Goal: Information Seeking & Learning: Compare options

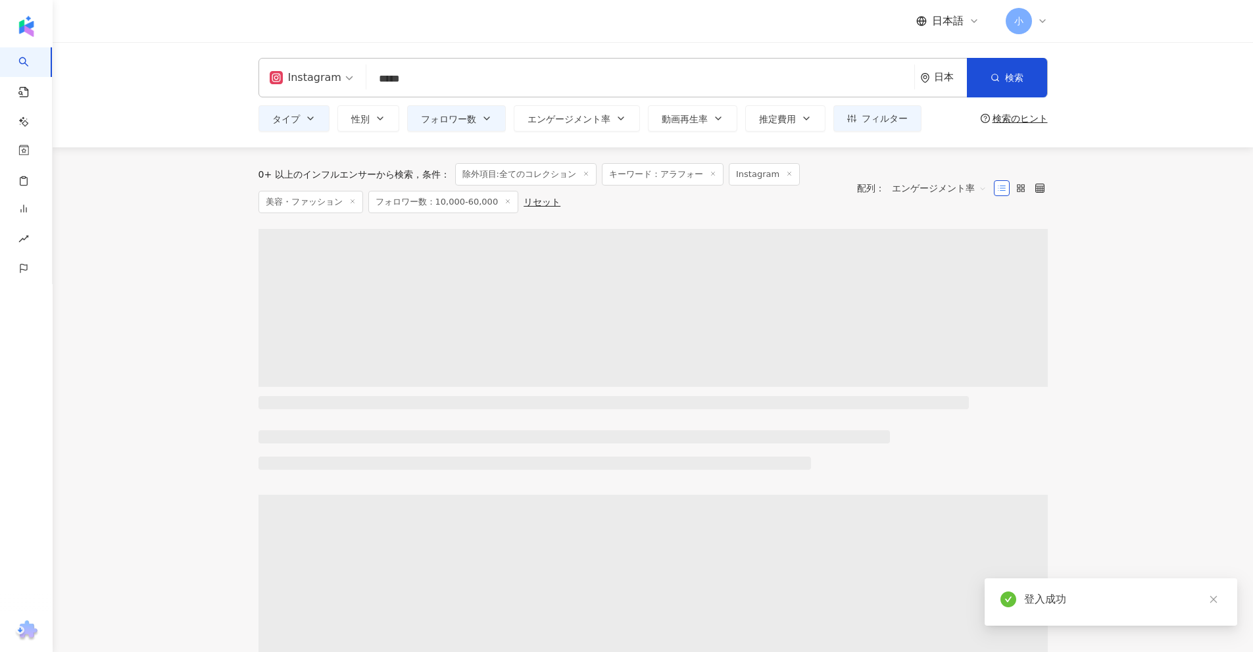
click at [445, 68] on input "*****" at bounding box center [640, 78] width 537 height 25
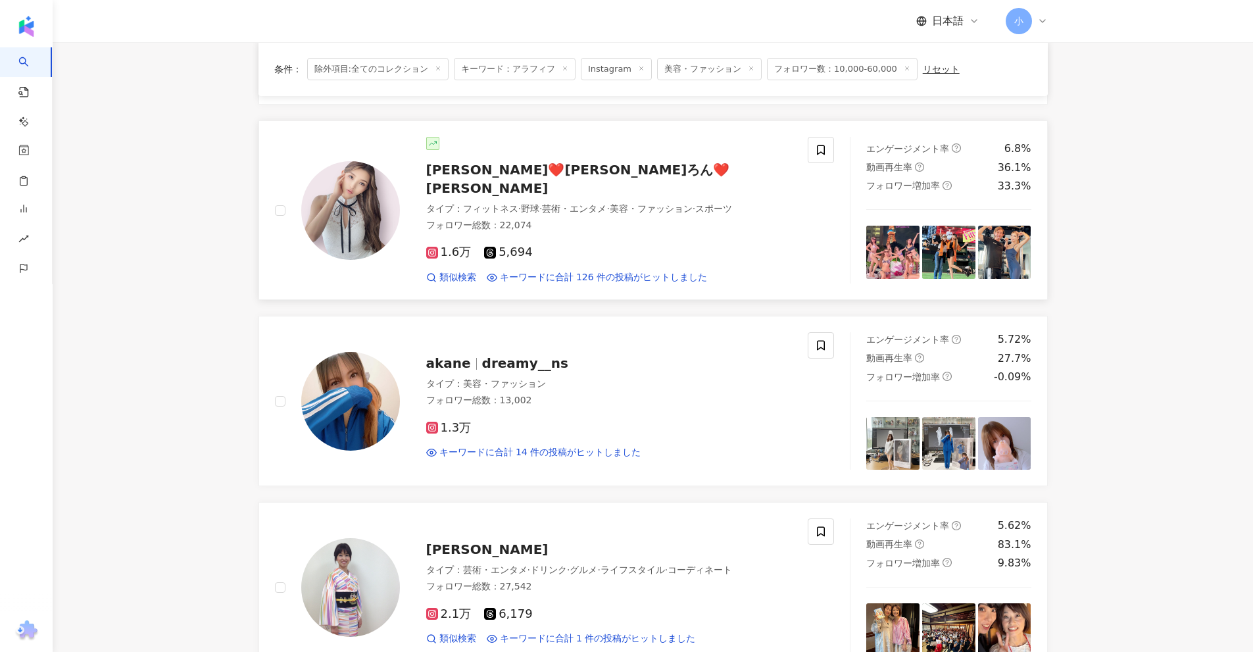
scroll to position [855, 0]
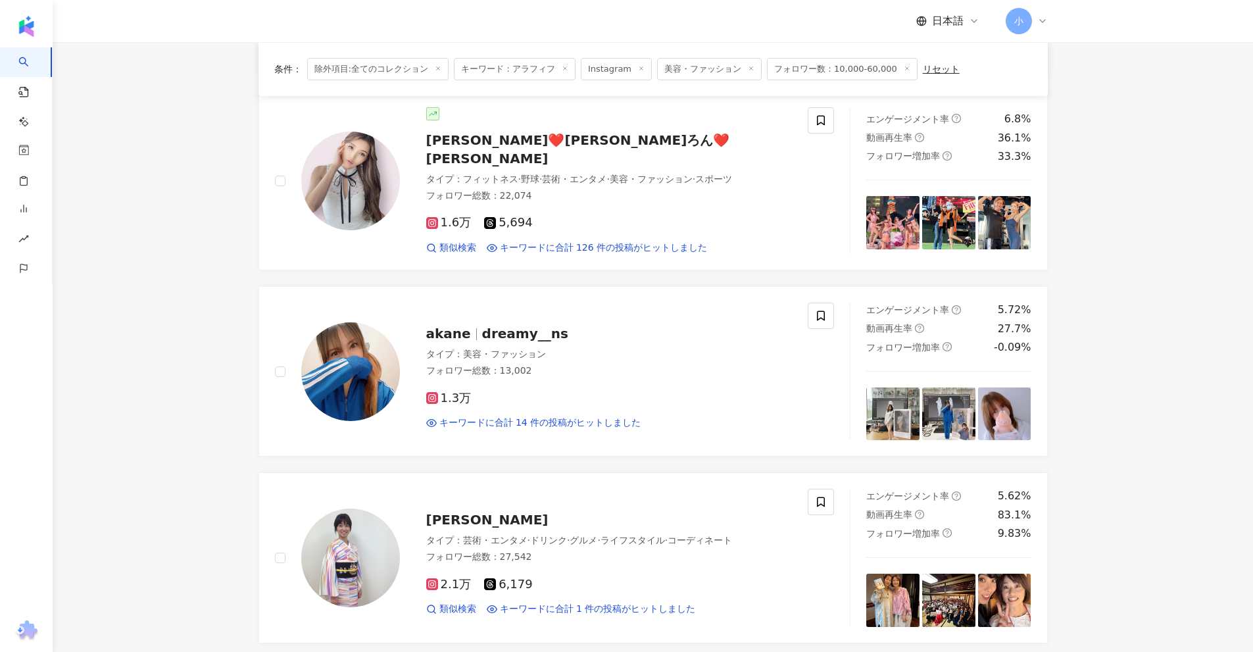
drag, startPoint x: 495, startPoint y: 329, endPoint x: 1069, endPoint y: 268, distance: 576.7
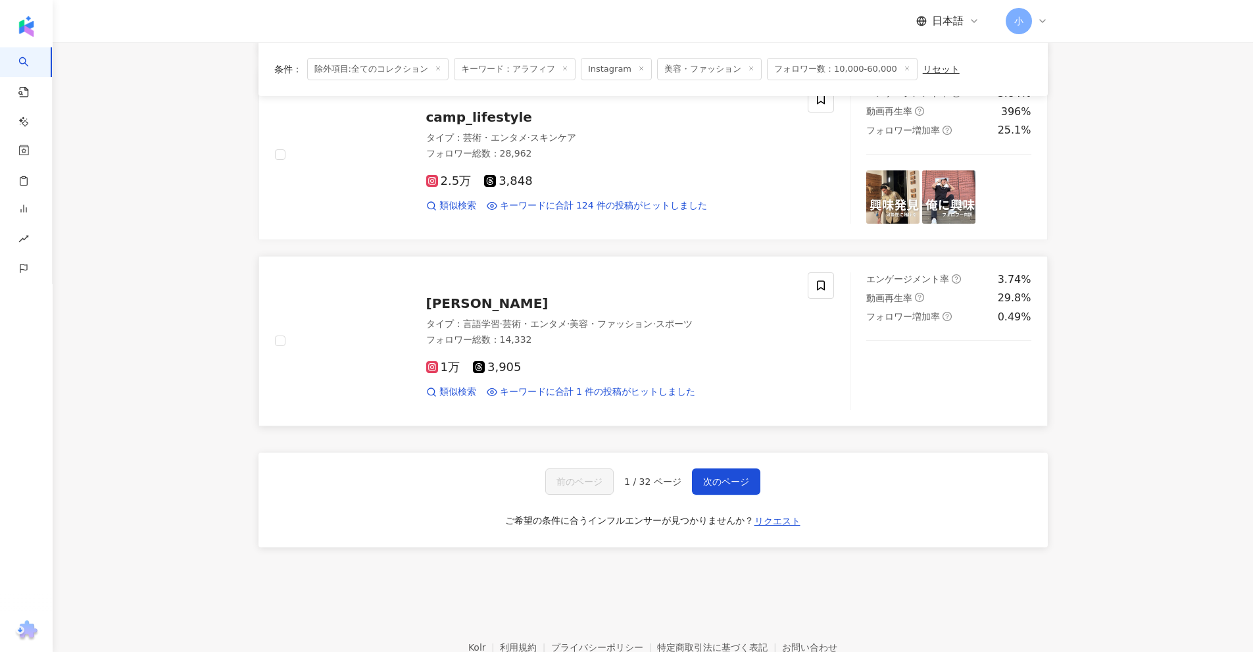
scroll to position [2068, 0]
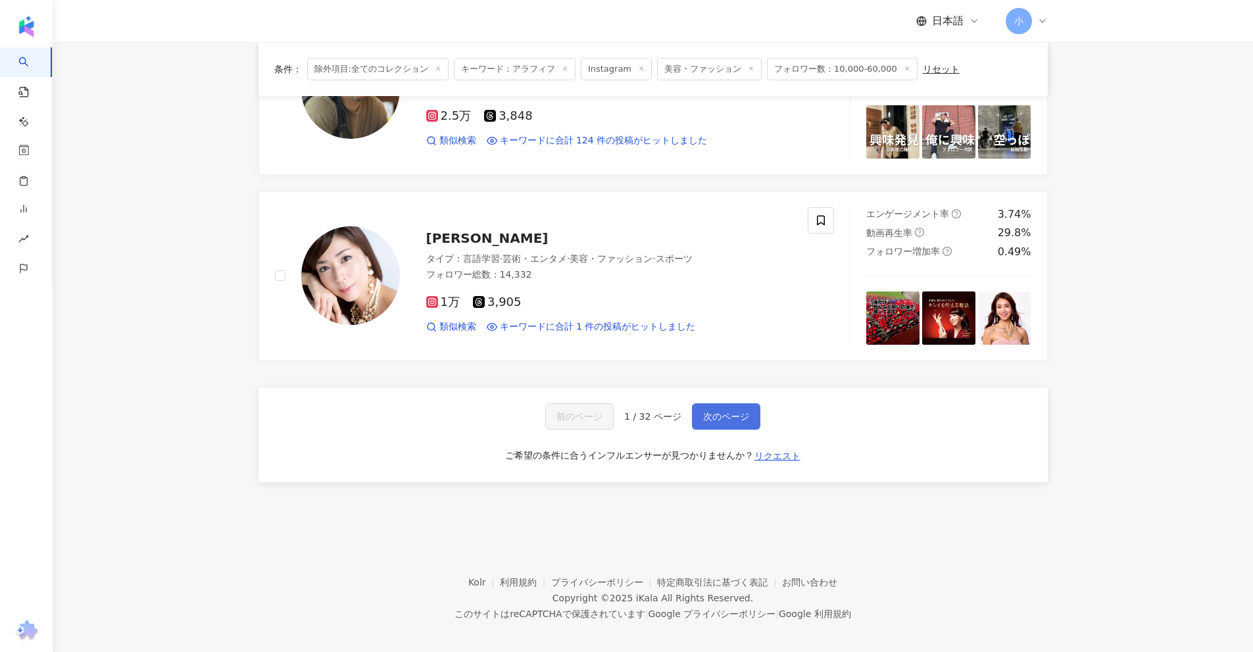
click at [708, 411] on span "次のページ" at bounding box center [726, 416] width 46 height 11
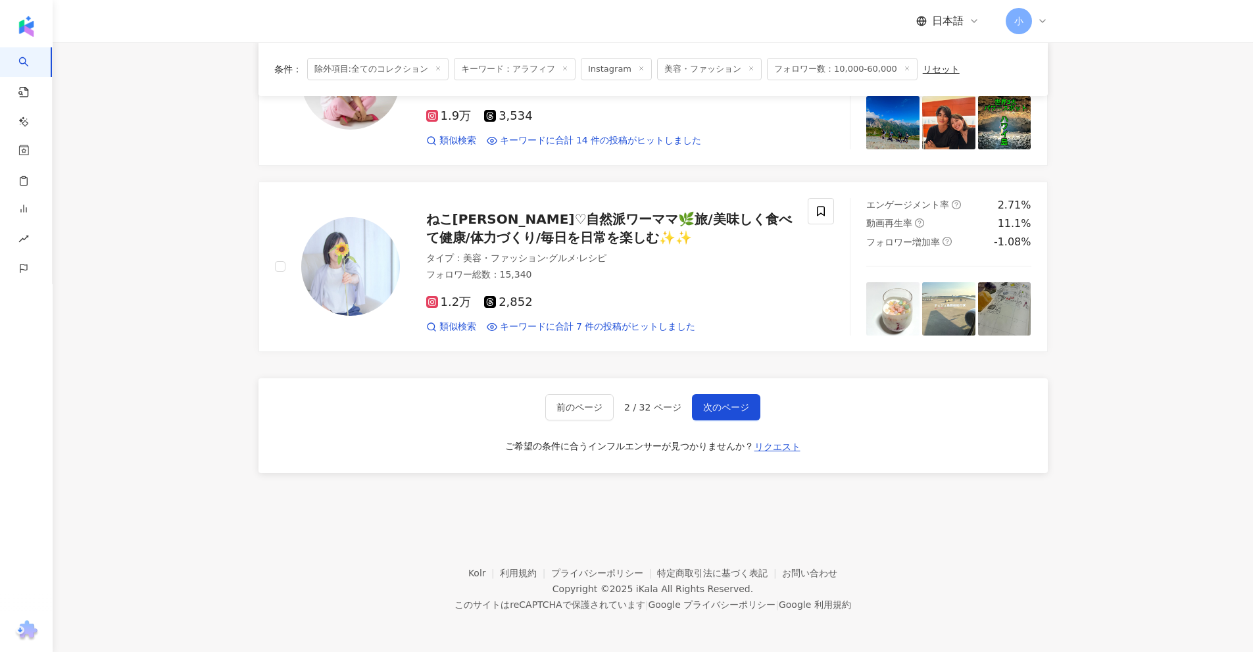
drag, startPoint x: 1173, startPoint y: 294, endPoint x: 1191, endPoint y: 496, distance: 202.7
click at [729, 414] on button "次のページ" at bounding box center [726, 407] width 68 height 26
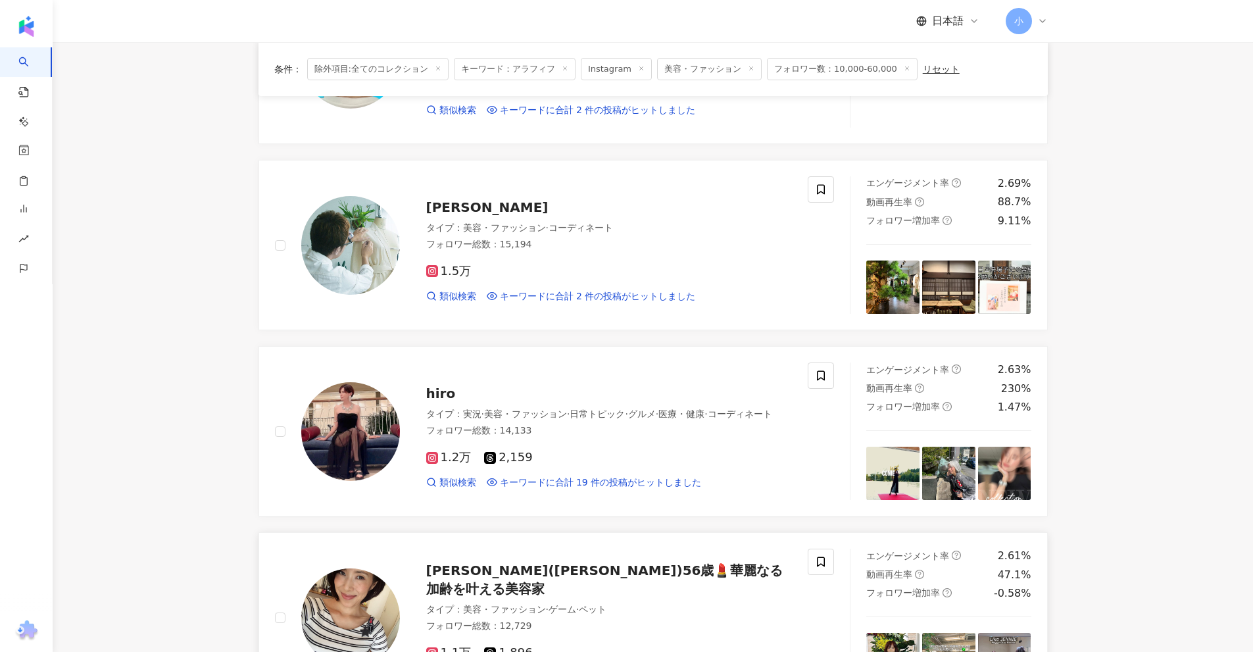
scroll to position [226, 0]
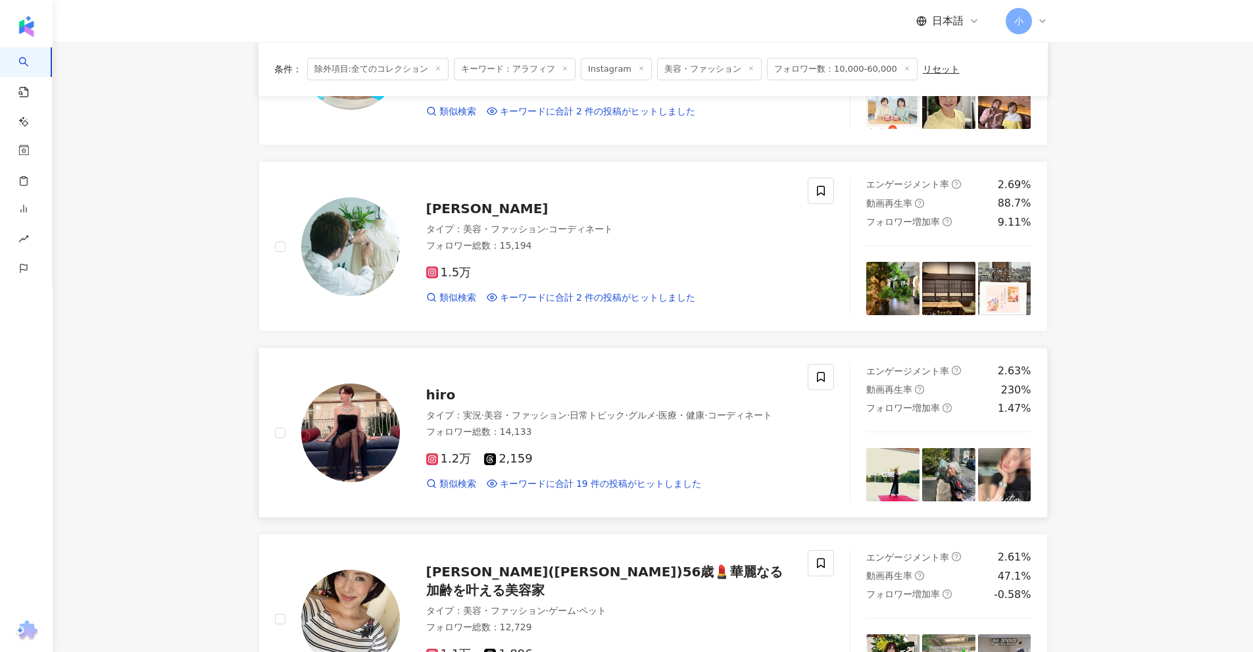
drag, startPoint x: 433, startPoint y: 387, endPoint x: 481, endPoint y: 395, distance: 48.5
click at [481, 395] on div "hiro" at bounding box center [609, 394] width 366 height 18
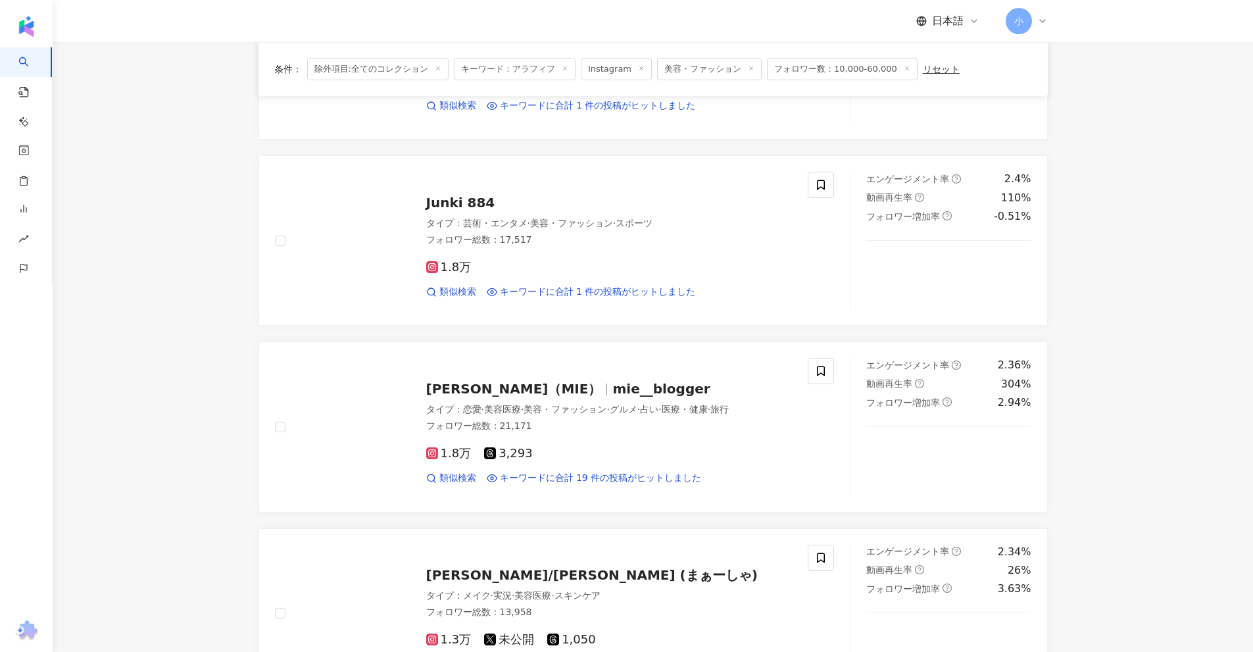
scroll to position [2068, 0]
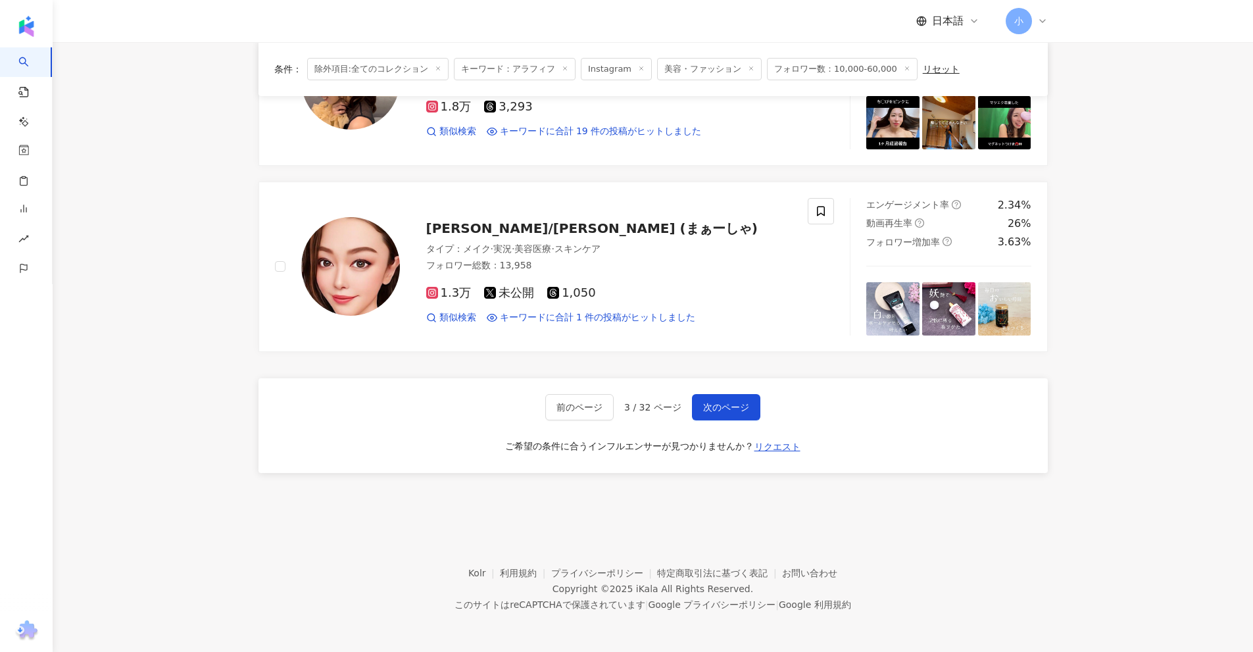
drag, startPoint x: 1114, startPoint y: 203, endPoint x: 1109, endPoint y: 526, distance: 322.9
click at [717, 404] on span "次のページ" at bounding box center [726, 407] width 46 height 11
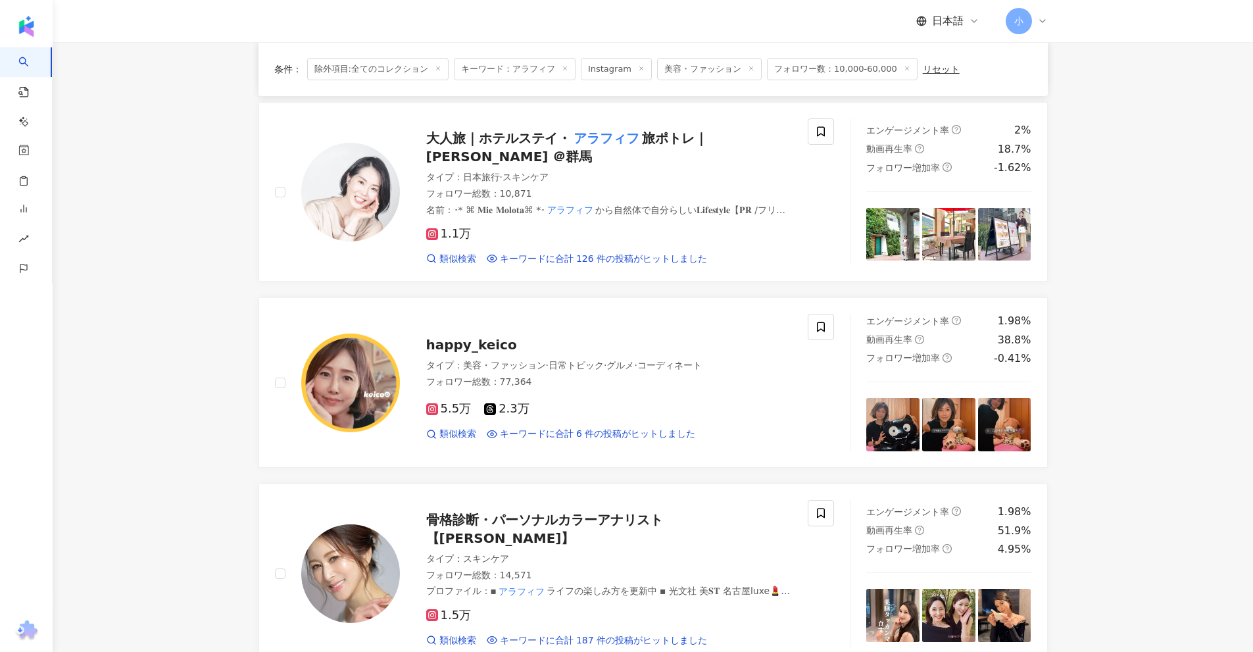
scroll to position [2075, 0]
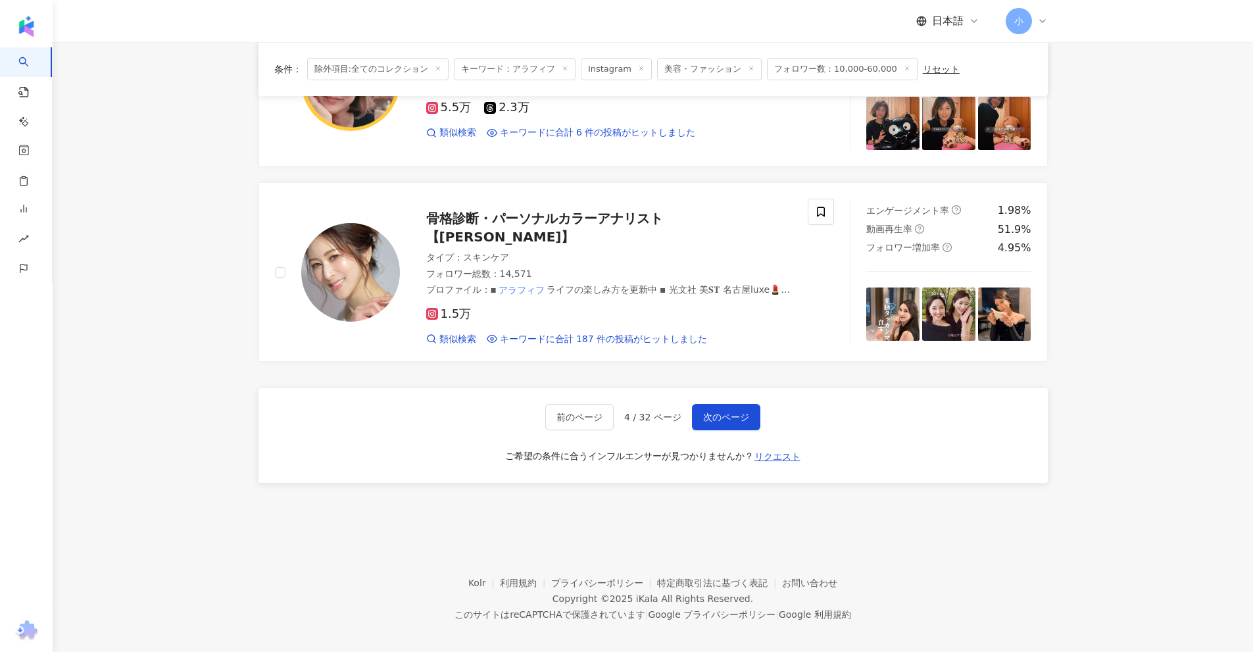
drag, startPoint x: 1173, startPoint y: 256, endPoint x: 1164, endPoint y: 545, distance: 288.2
click at [736, 413] on span "次のページ" at bounding box center [726, 417] width 46 height 11
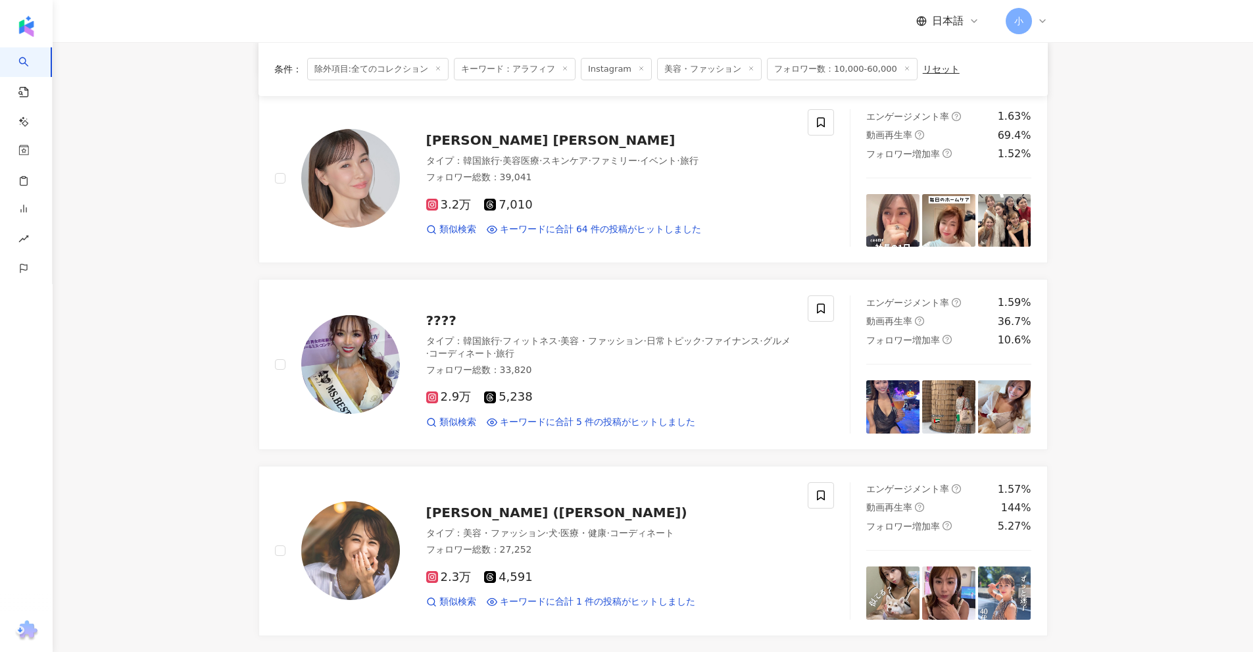
scroll to position [2068, 0]
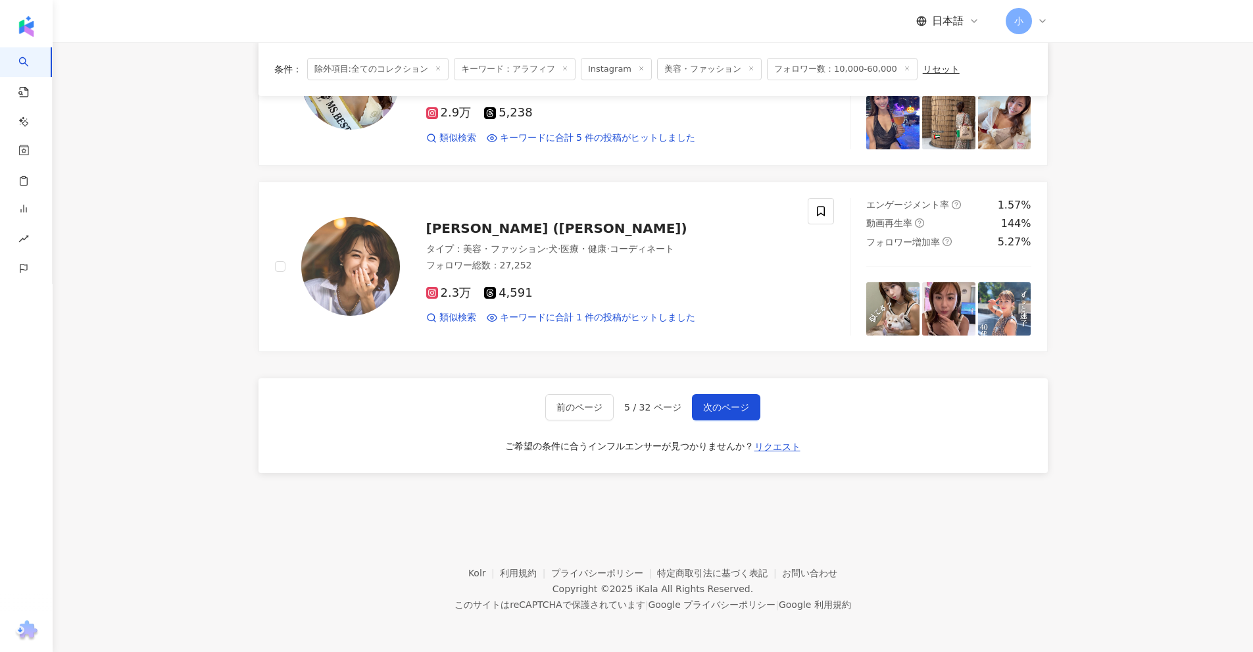
drag, startPoint x: 1147, startPoint y: 282, endPoint x: 1124, endPoint y: 531, distance: 250.3
click at [723, 410] on span "次のページ" at bounding box center [726, 407] width 46 height 11
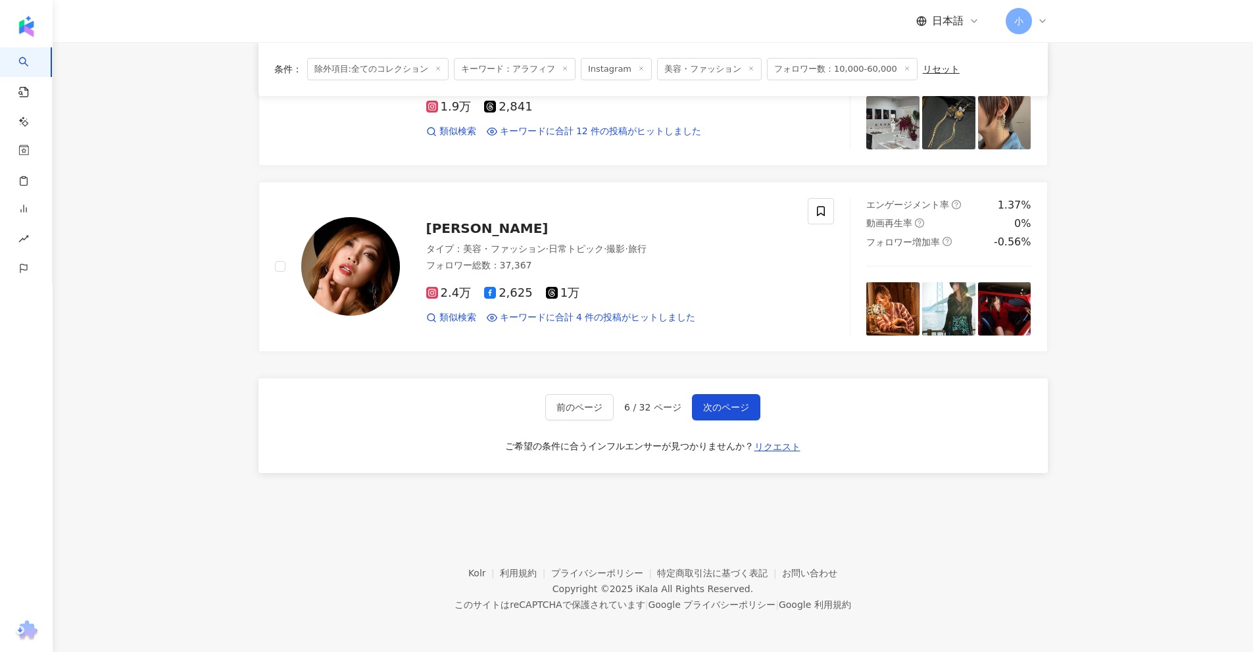
drag, startPoint x: 1108, startPoint y: 231, endPoint x: 1067, endPoint y: 589, distance: 360.8
click at [736, 403] on span "次のページ" at bounding box center [726, 407] width 46 height 11
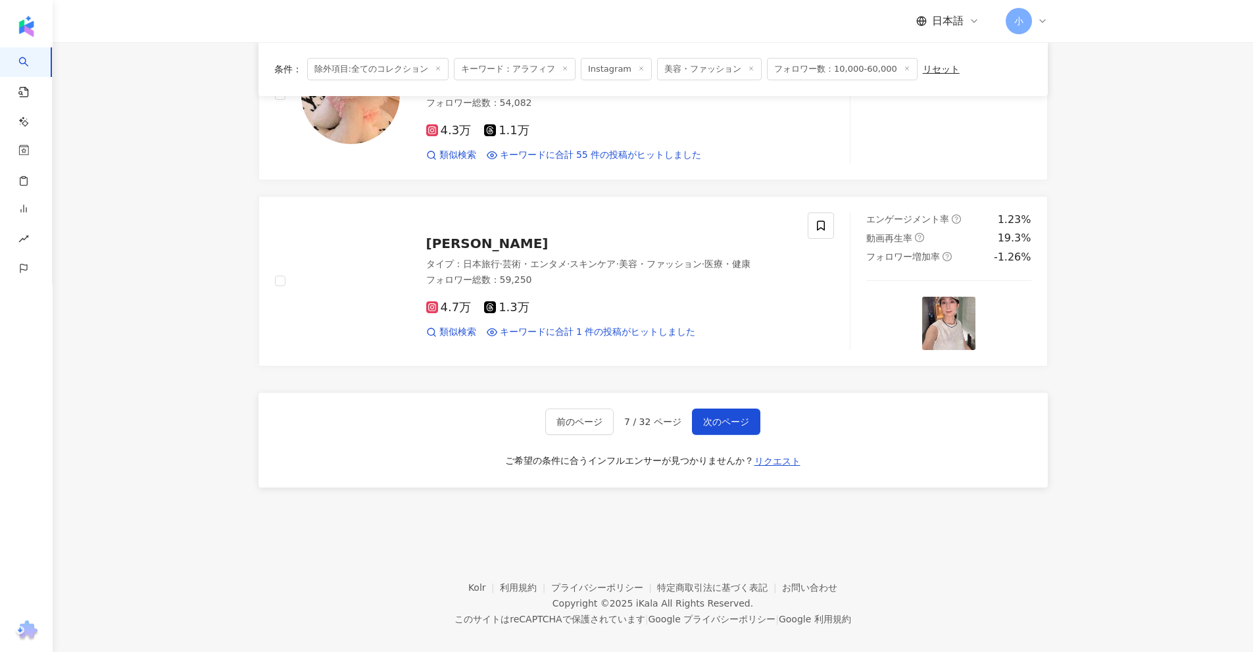
drag, startPoint x: 1178, startPoint y: 296, endPoint x: 1131, endPoint y: 639, distance: 346.4
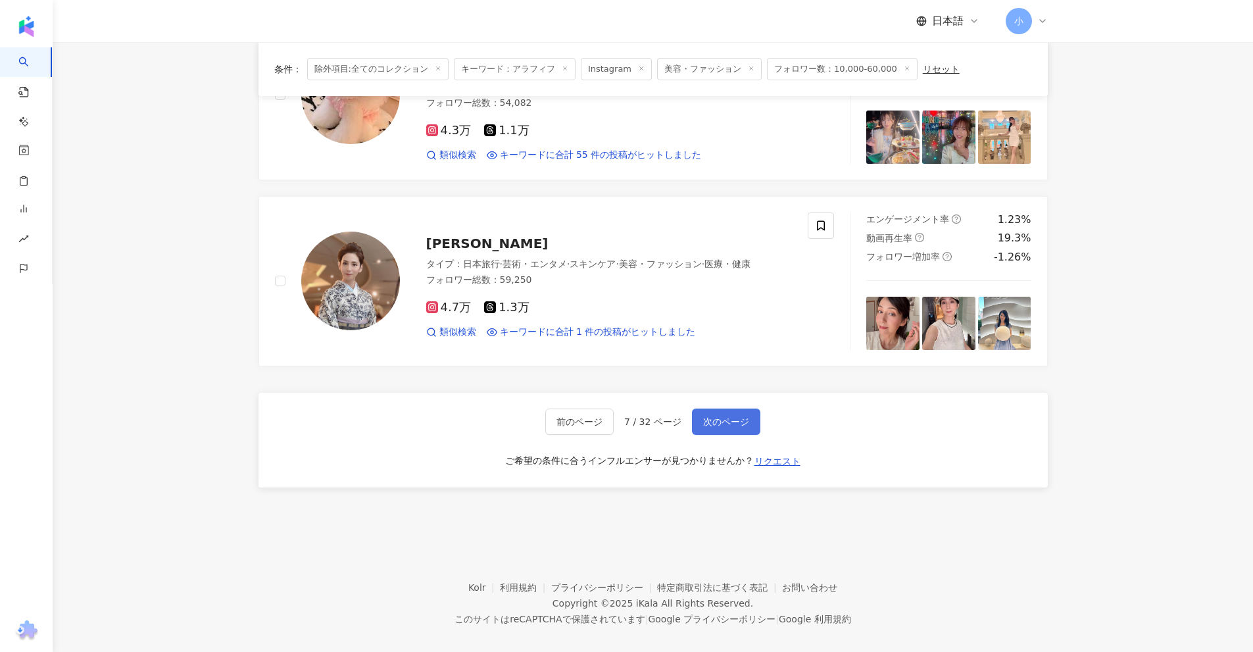
click at [723, 416] on span "次のページ" at bounding box center [726, 421] width 46 height 11
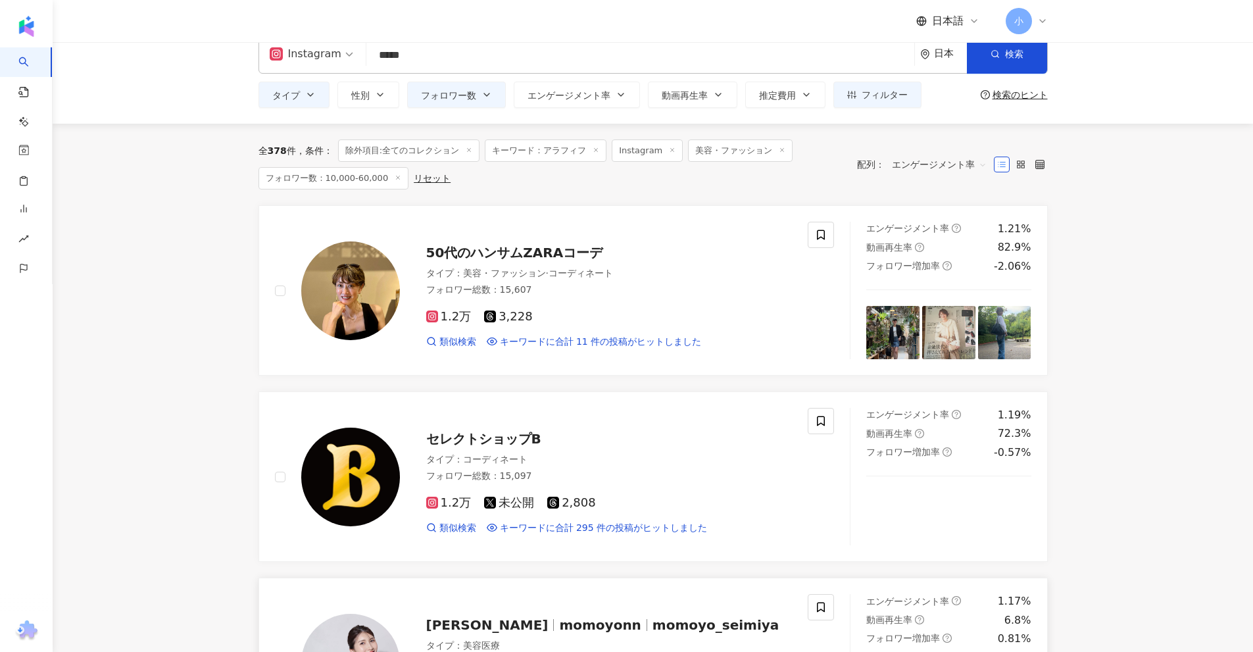
scroll to position [0, 0]
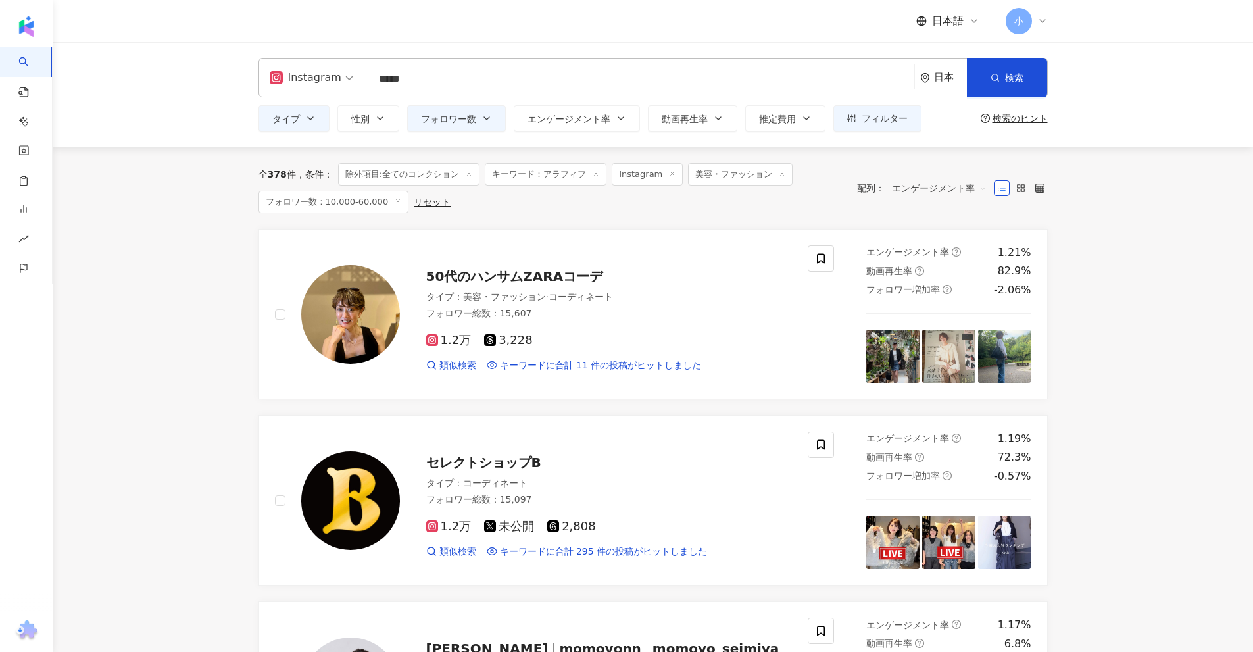
drag, startPoint x: 1047, startPoint y: 286, endPoint x: 1103, endPoint y: 458, distance: 180.5
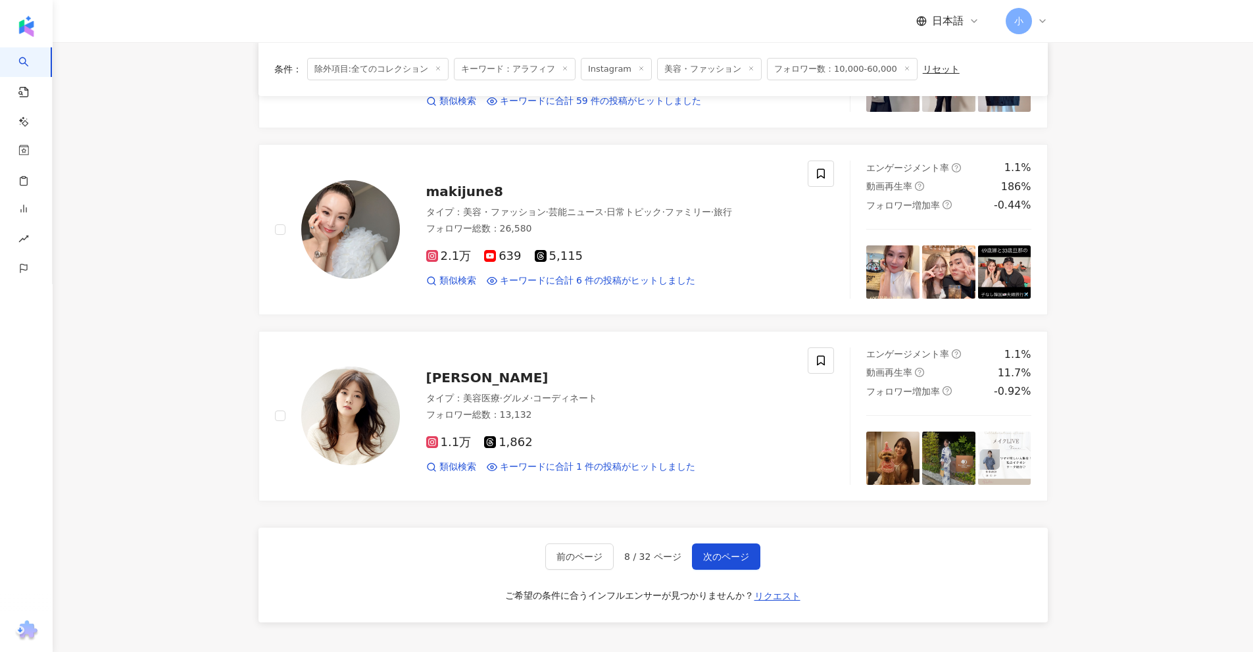
scroll to position [2068, 0]
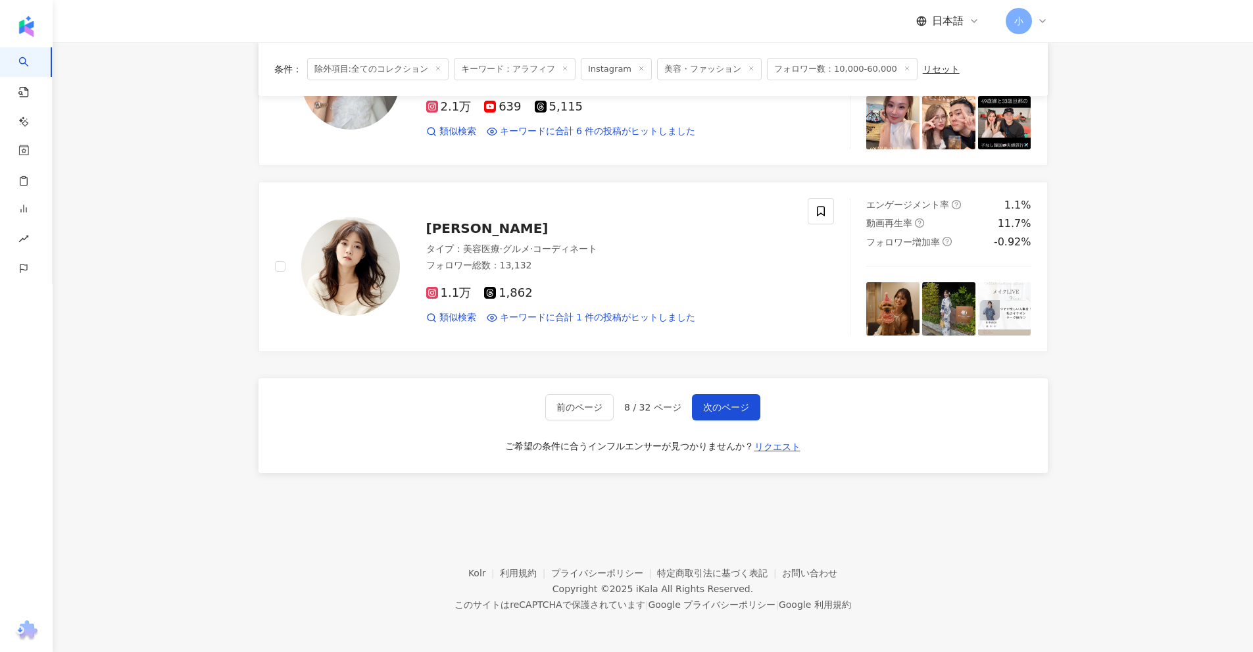
drag, startPoint x: 1124, startPoint y: 363, endPoint x: 1119, endPoint y: 623, distance: 260.5
click at [733, 409] on span "次のページ" at bounding box center [726, 407] width 46 height 11
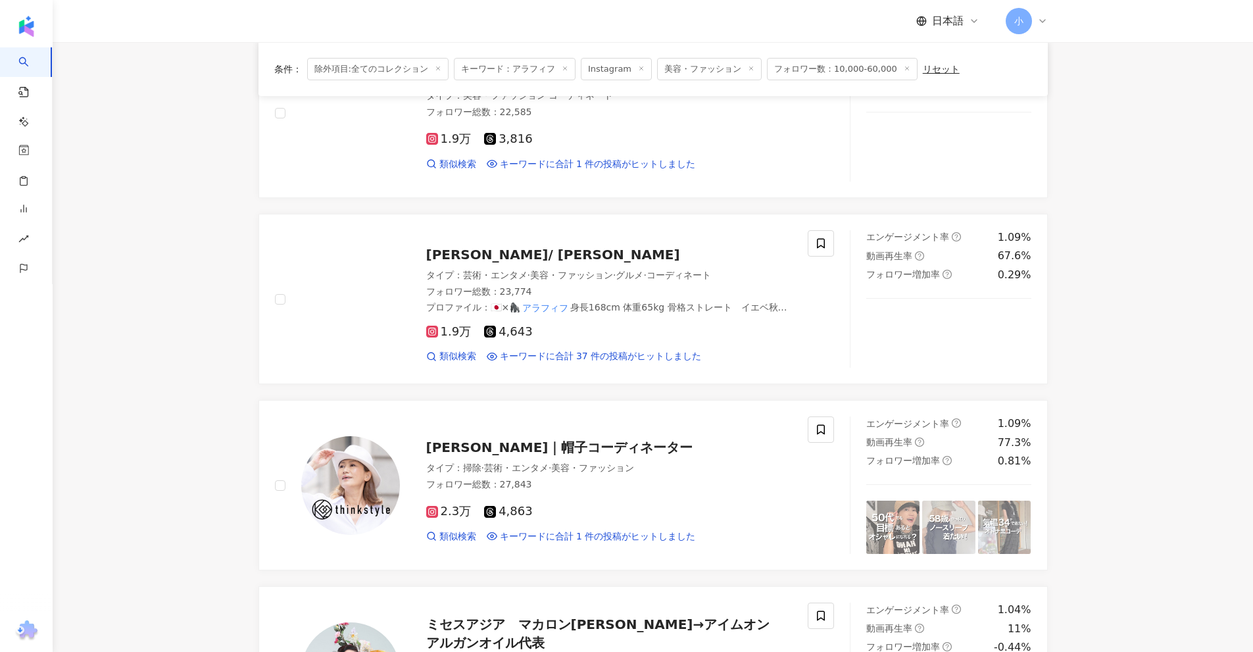
scroll to position [160, 0]
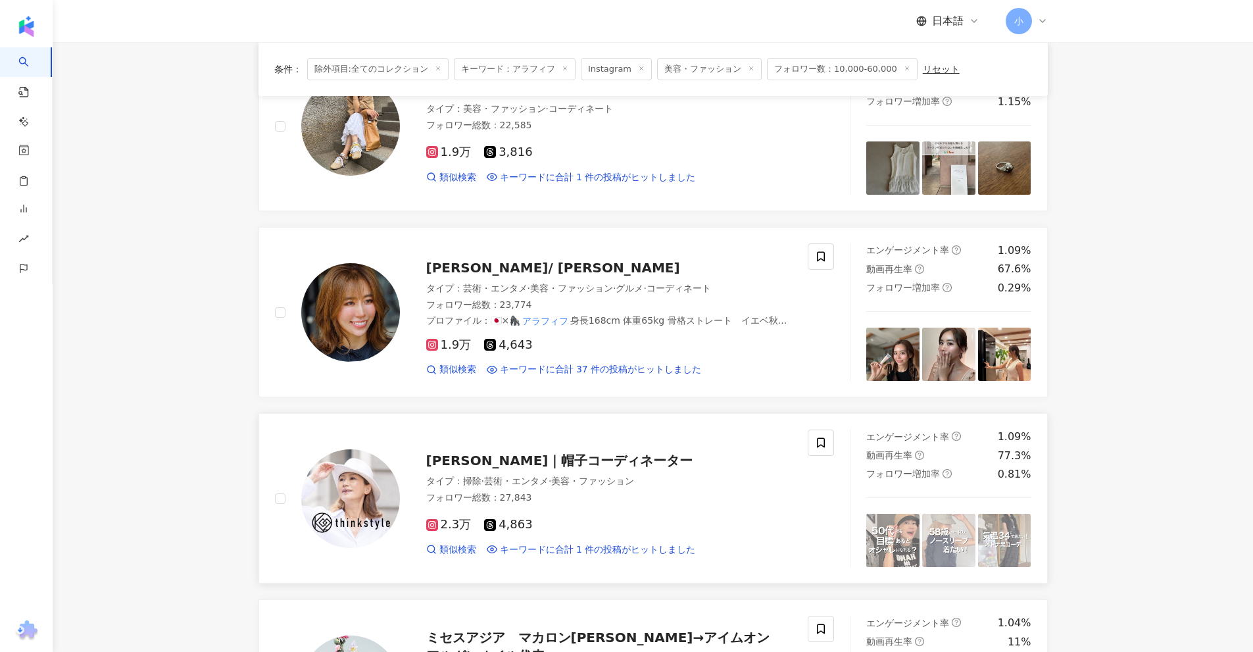
drag, startPoint x: 485, startPoint y: 465, endPoint x: 516, endPoint y: 470, distance: 30.7
click at [516, 470] on div "船渡 恭子｜帽子コーディネーター タイプ ： 掃除 · 芸術・エンタメ · 美容・ファッション フォロワー総数 ： 27,843 2.3万 4,863 類似検…" at bounding box center [596, 498] width 393 height 115
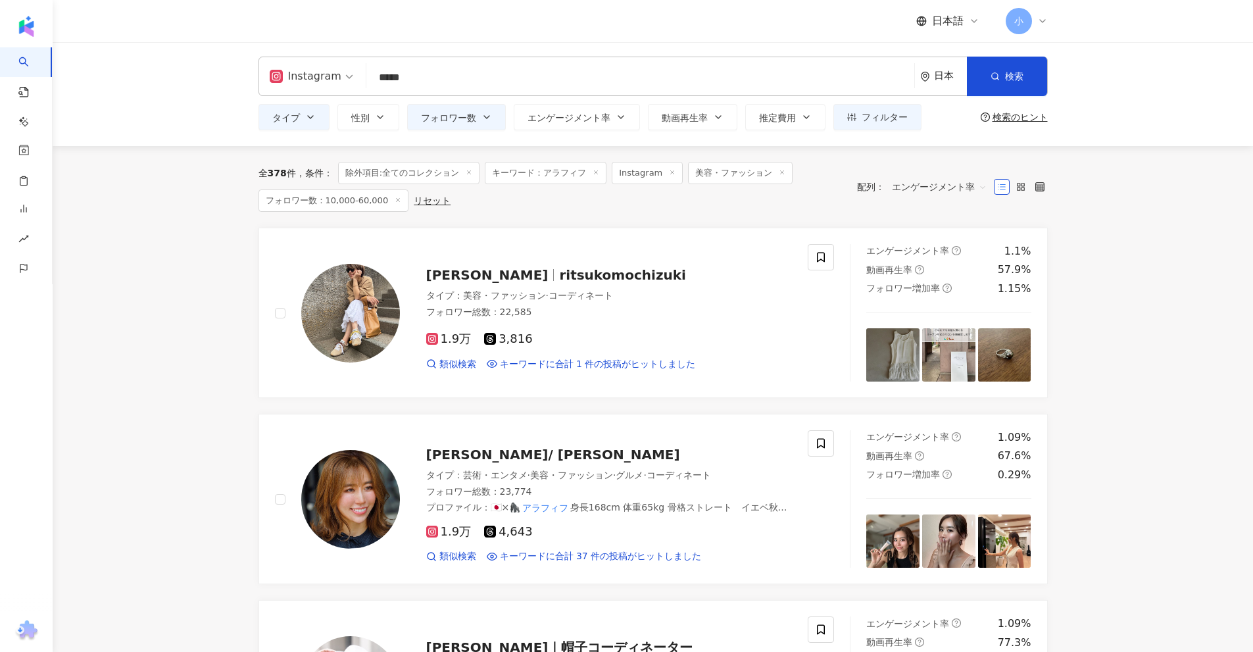
scroll to position [0, 0]
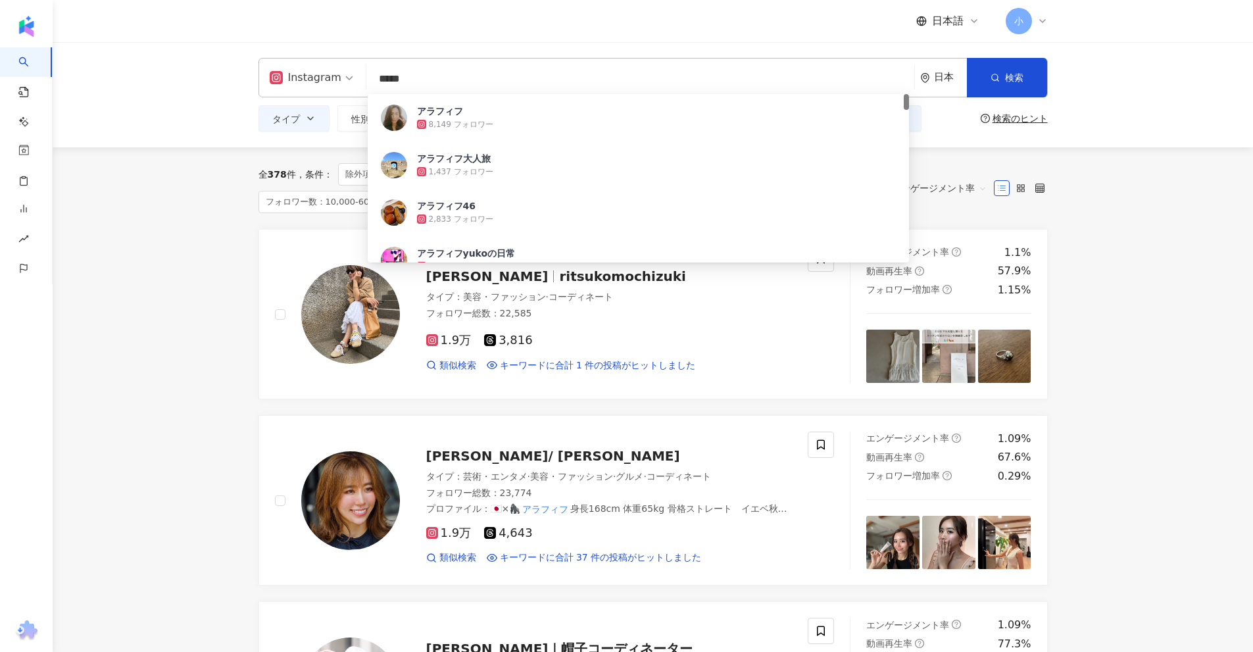
drag, startPoint x: 588, startPoint y: 80, endPoint x: 361, endPoint y: 85, distance: 226.9
click at [361, 84] on div "Instagram ***** 日本 検索 ccca7c0c-3ec2-4f63-b416-fc4c0e0c6070 アラフィフ 8,149 フォロワー アラ…" at bounding box center [652, 77] width 789 height 39
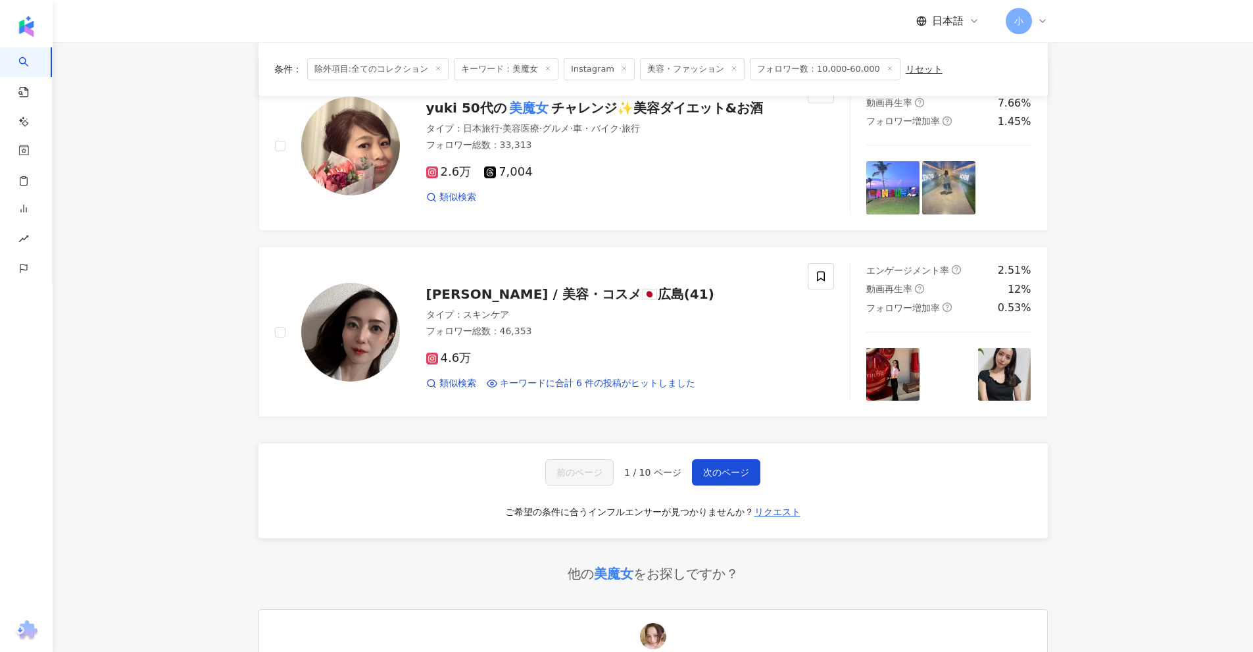
scroll to position [2039, 0]
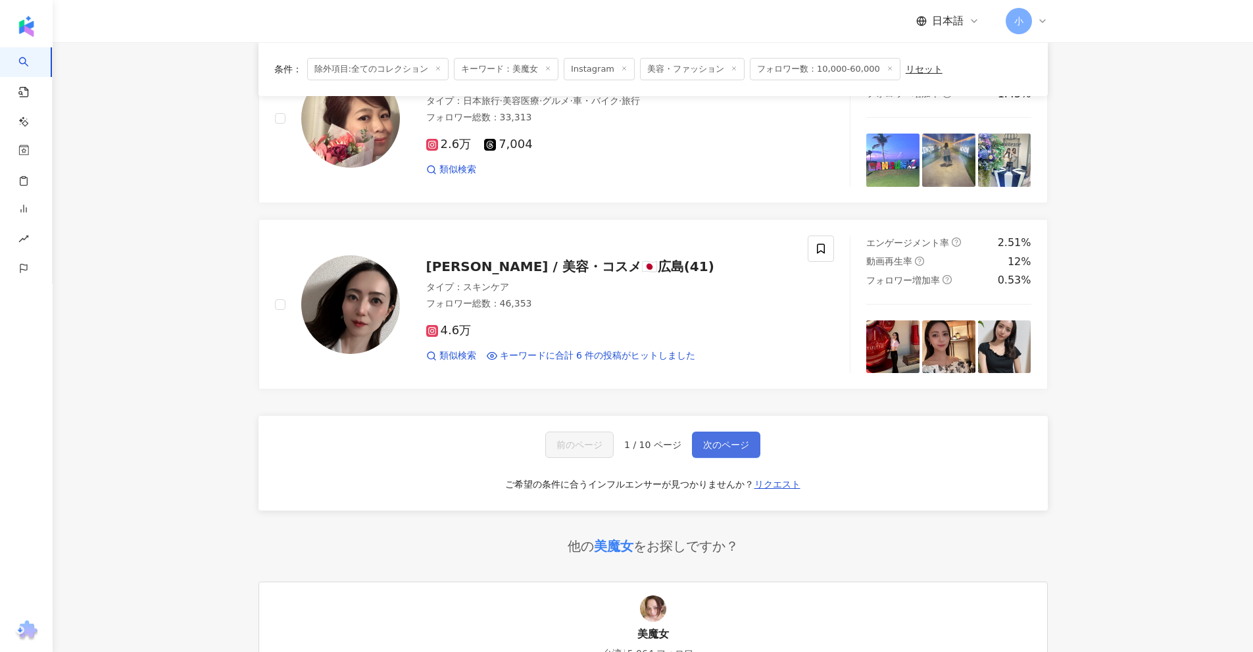
click at [726, 444] on button "次のページ" at bounding box center [726, 444] width 68 height 26
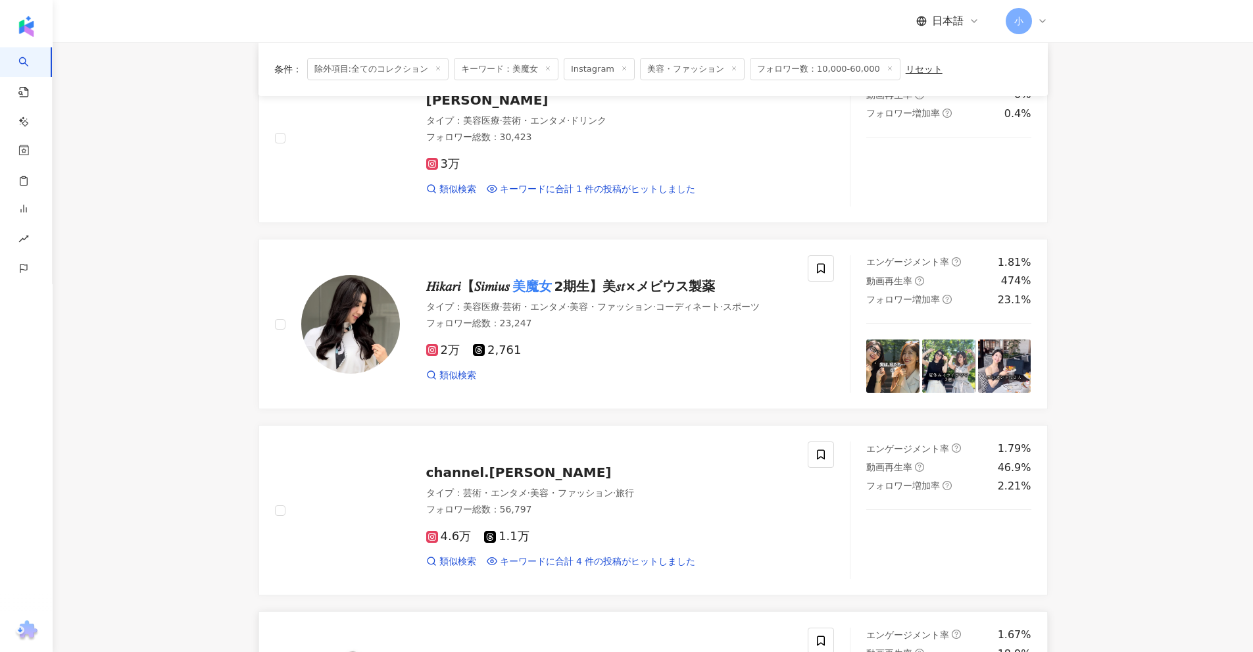
scroll to position [1060, 0]
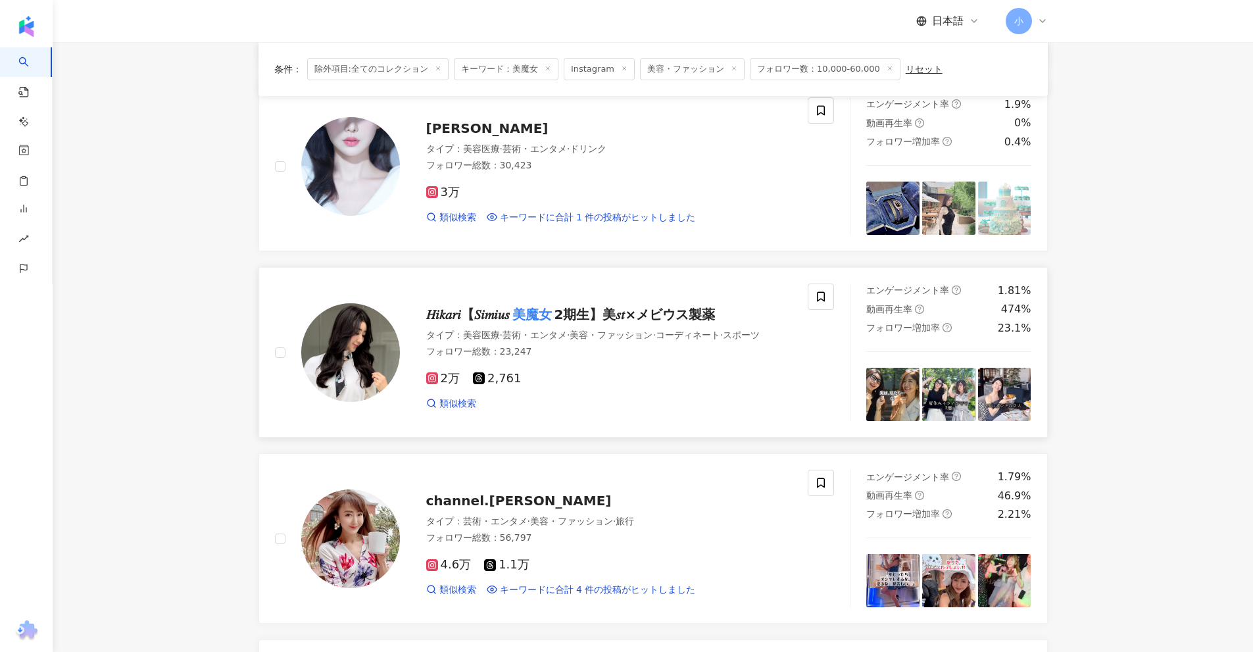
click at [658, 309] on span "2期生】美𝑠𝑡×メビウス製薬" at bounding box center [634, 314] width 161 height 16
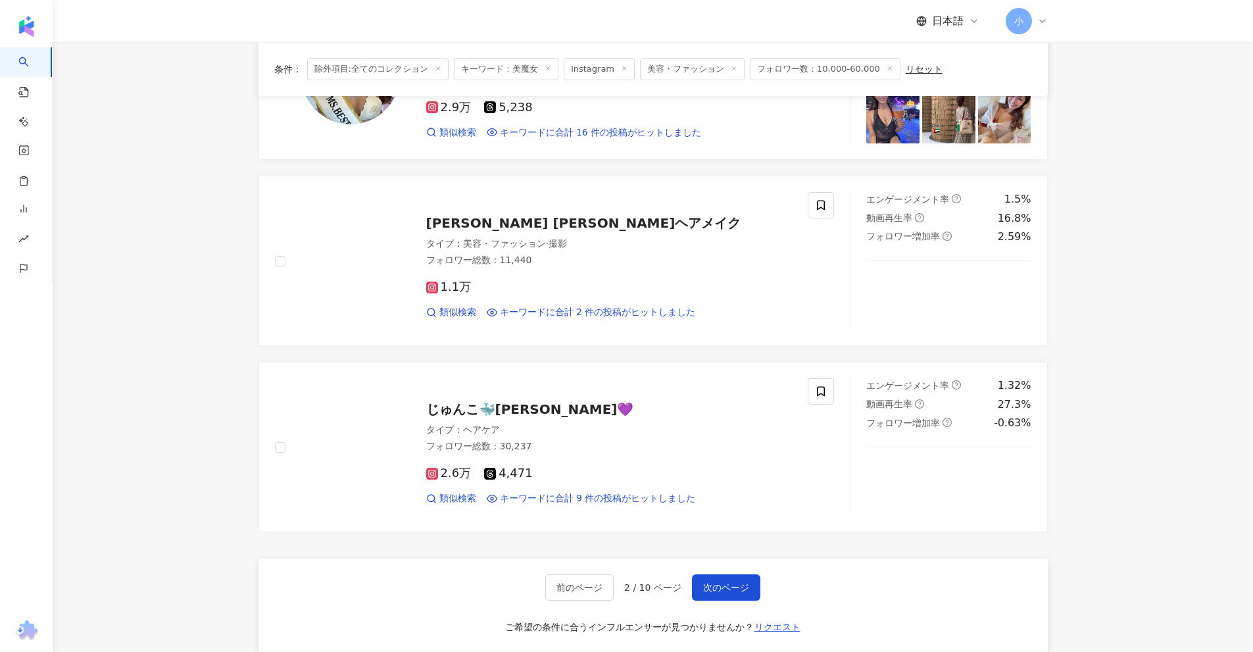
scroll to position [2239, 0]
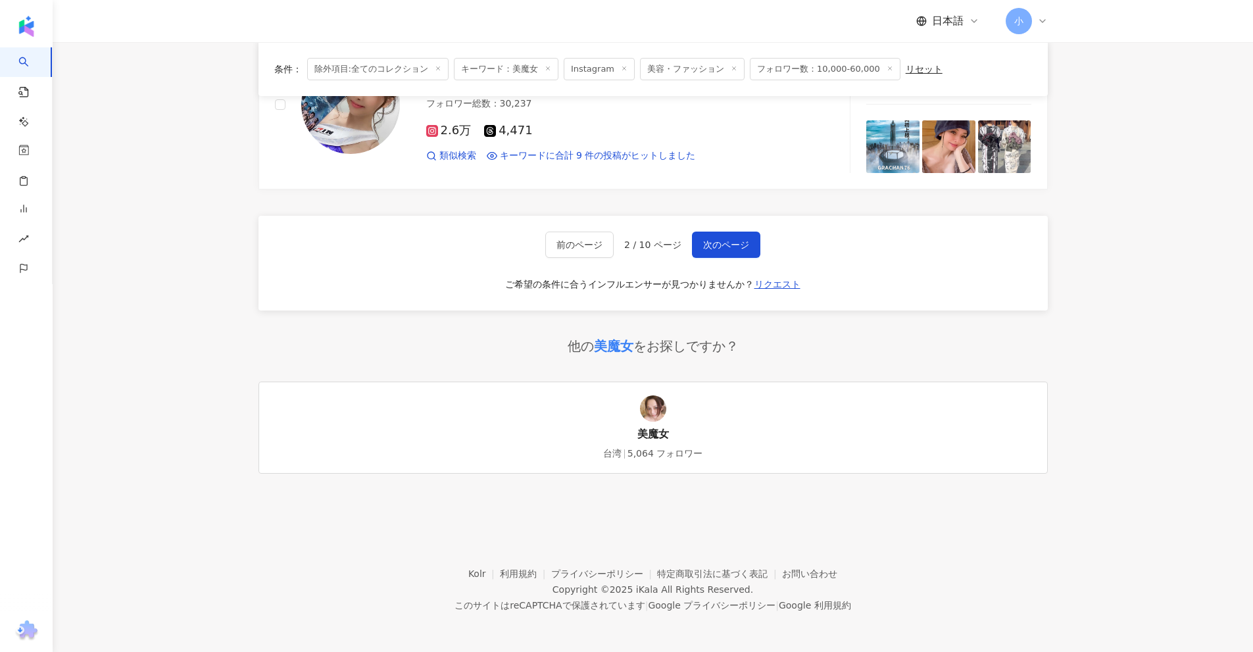
drag, startPoint x: 1146, startPoint y: 271, endPoint x: 1105, endPoint y: 568, distance: 300.0
click at [731, 244] on span "次のページ" at bounding box center [726, 244] width 46 height 11
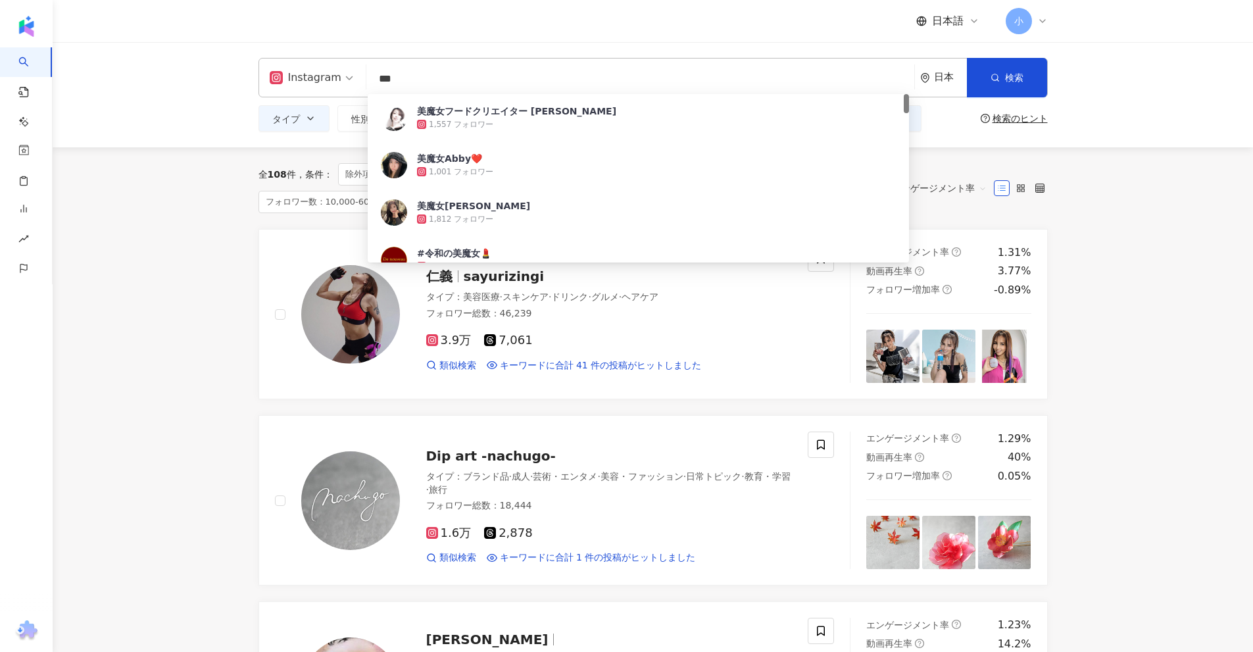
scroll to position [1, 0]
drag, startPoint x: 506, startPoint y: 84, endPoint x: 311, endPoint y: 94, distance: 195.6
click at [311, 93] on div "Instagram *** 日本 検索 dbd863ce-d2c4-42d0-b5ff-2ca6ae50c3ec 美魔女フードクリエイター NAOMI 1,5…" at bounding box center [652, 77] width 789 height 39
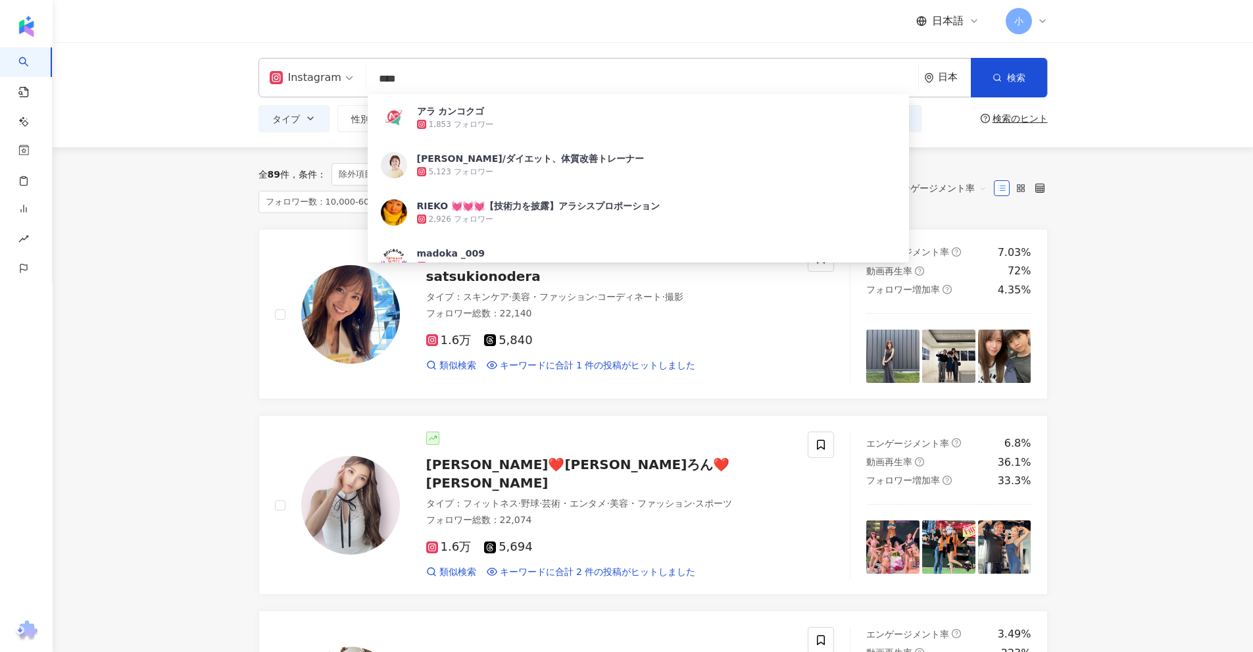
type input "****"
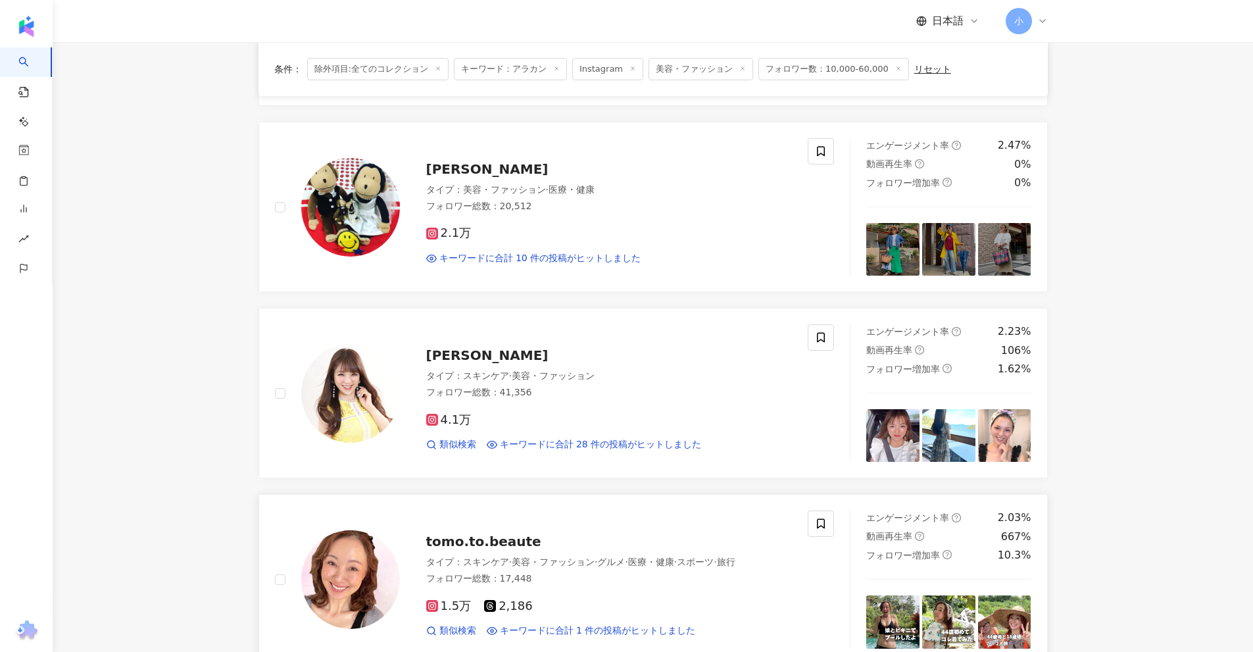
scroll to position [1973, 0]
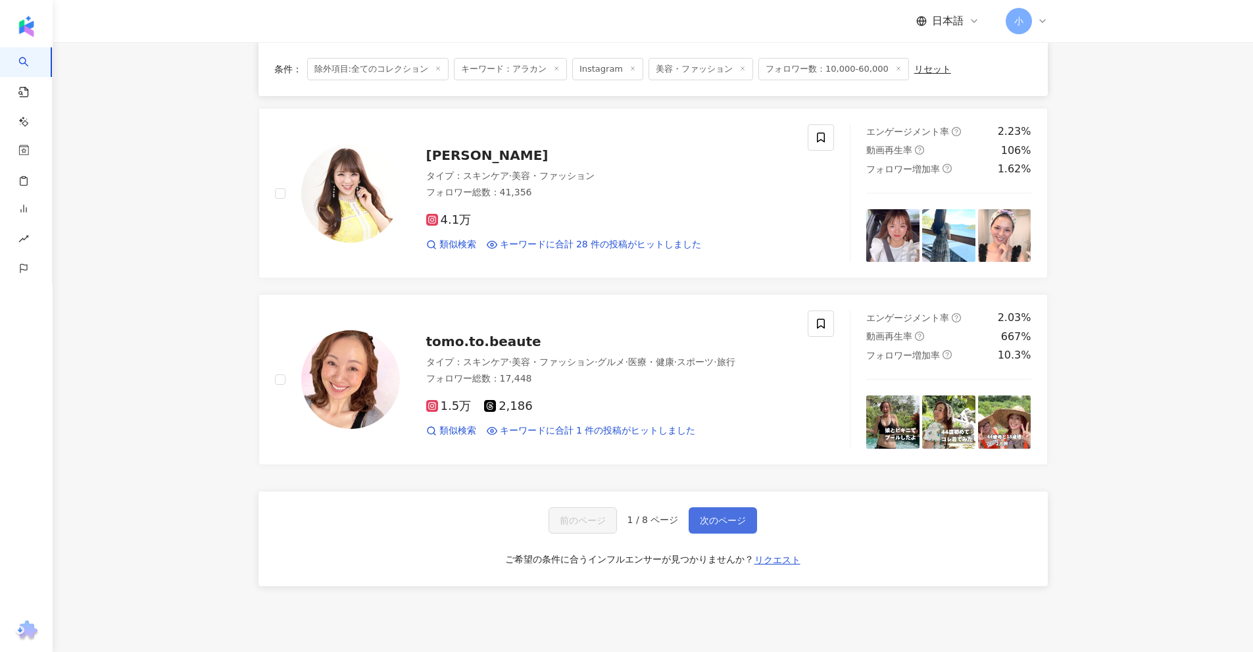
click at [709, 515] on span "次のページ" at bounding box center [723, 520] width 46 height 11
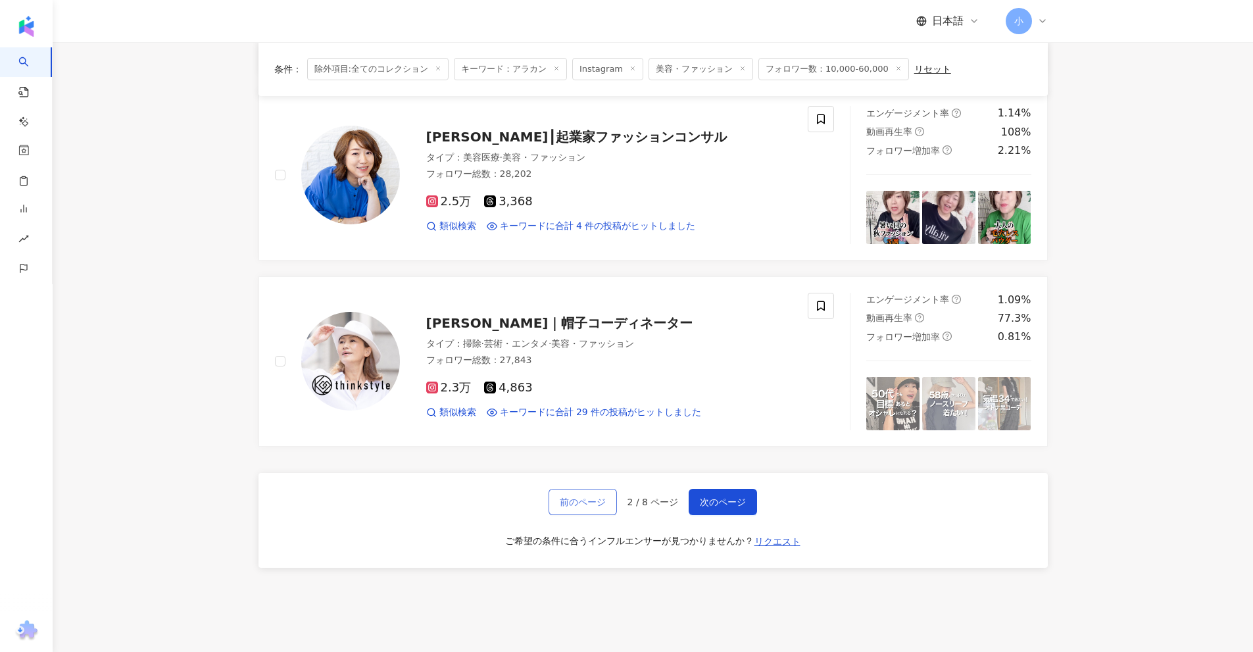
click at [585, 502] on span "前のページ" at bounding box center [583, 501] width 46 height 11
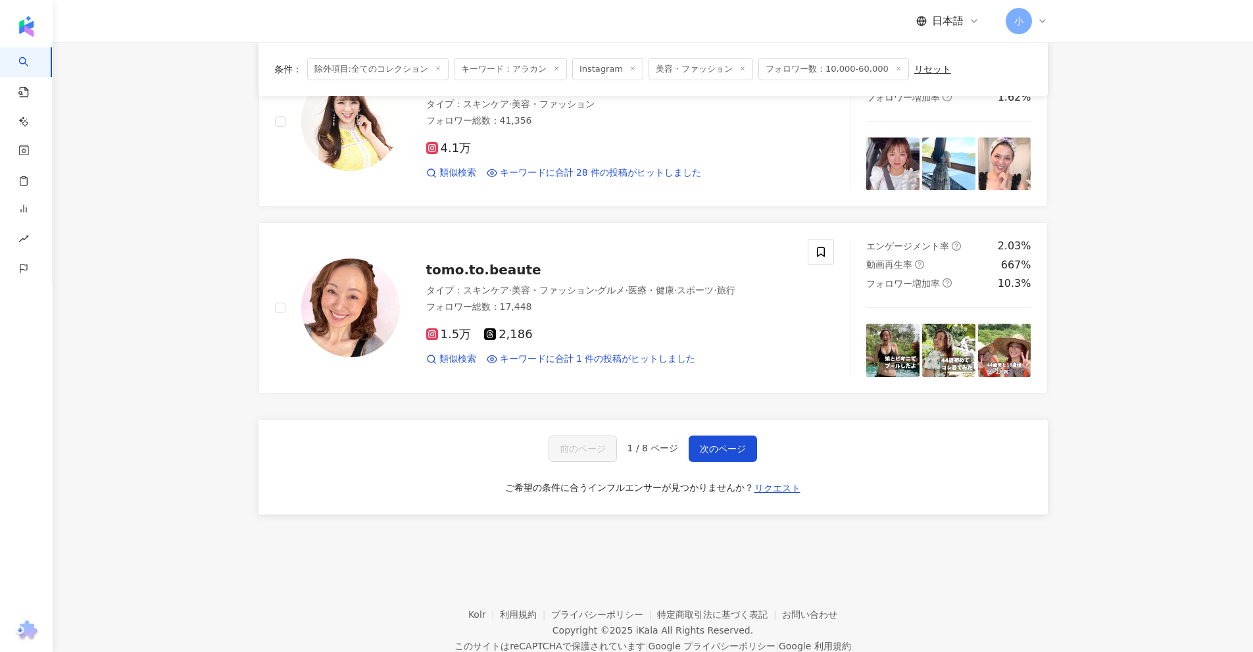
scroll to position [2068, 0]
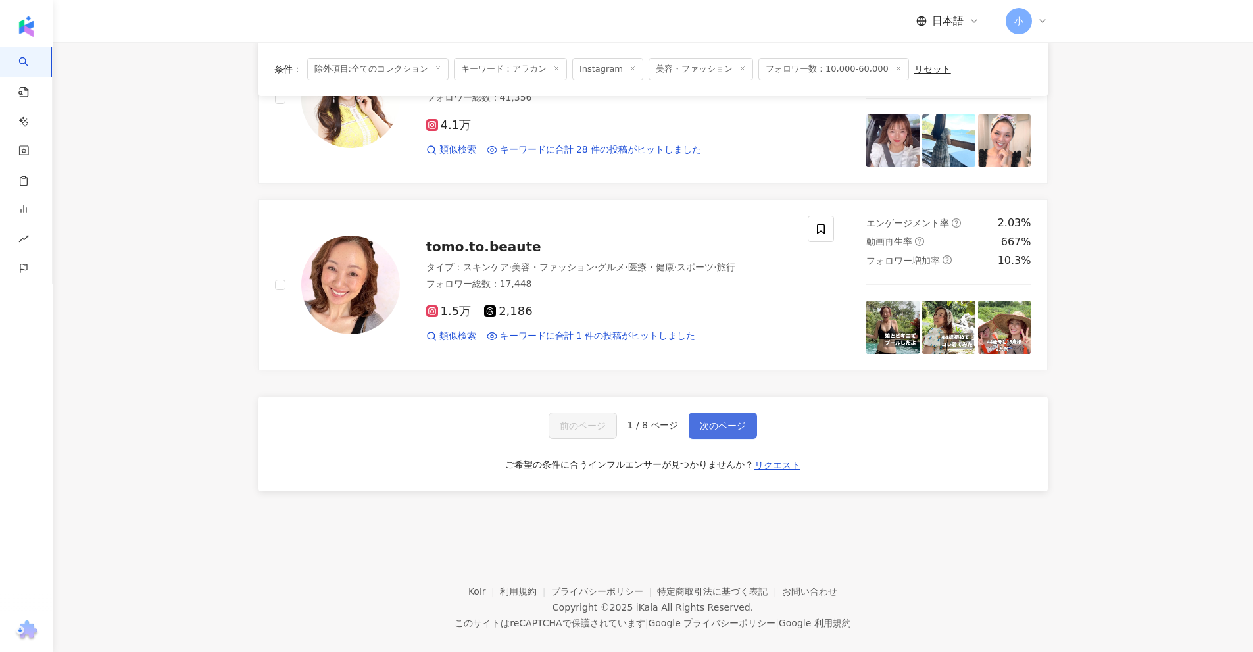
click at [737, 420] on span "次のページ" at bounding box center [723, 425] width 46 height 11
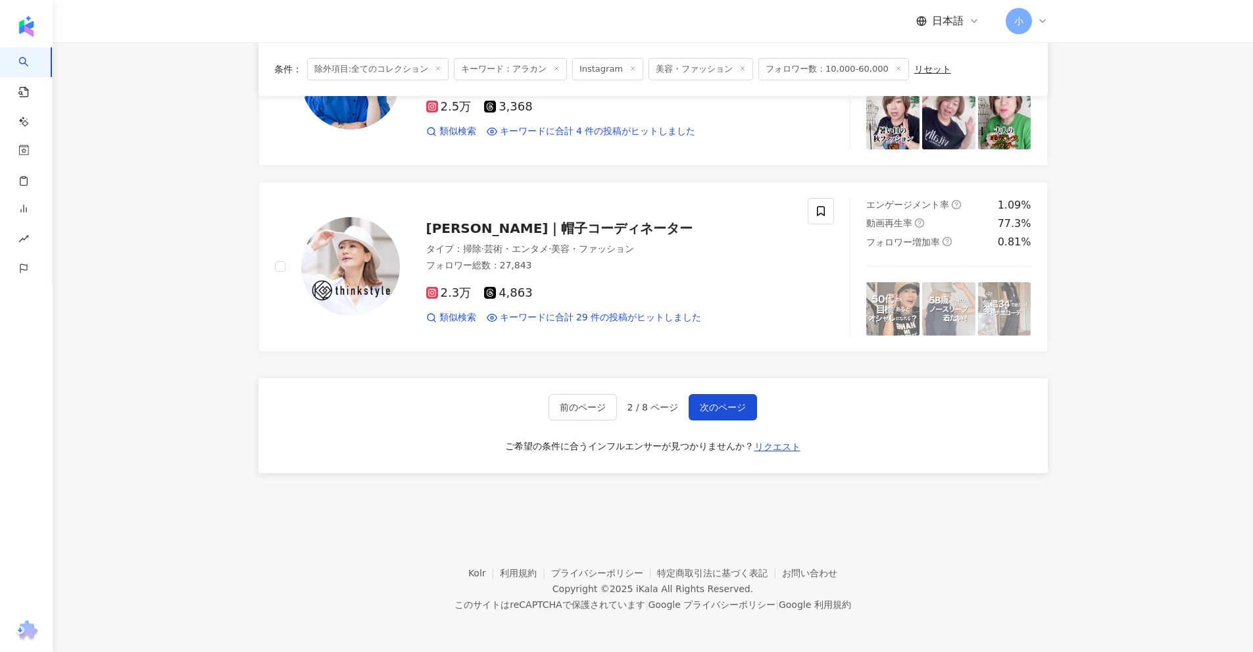
drag, startPoint x: 1183, startPoint y: 357, endPoint x: 1184, endPoint y: 652, distance: 295.3
click at [702, 411] on span "次のページ" at bounding box center [723, 407] width 46 height 11
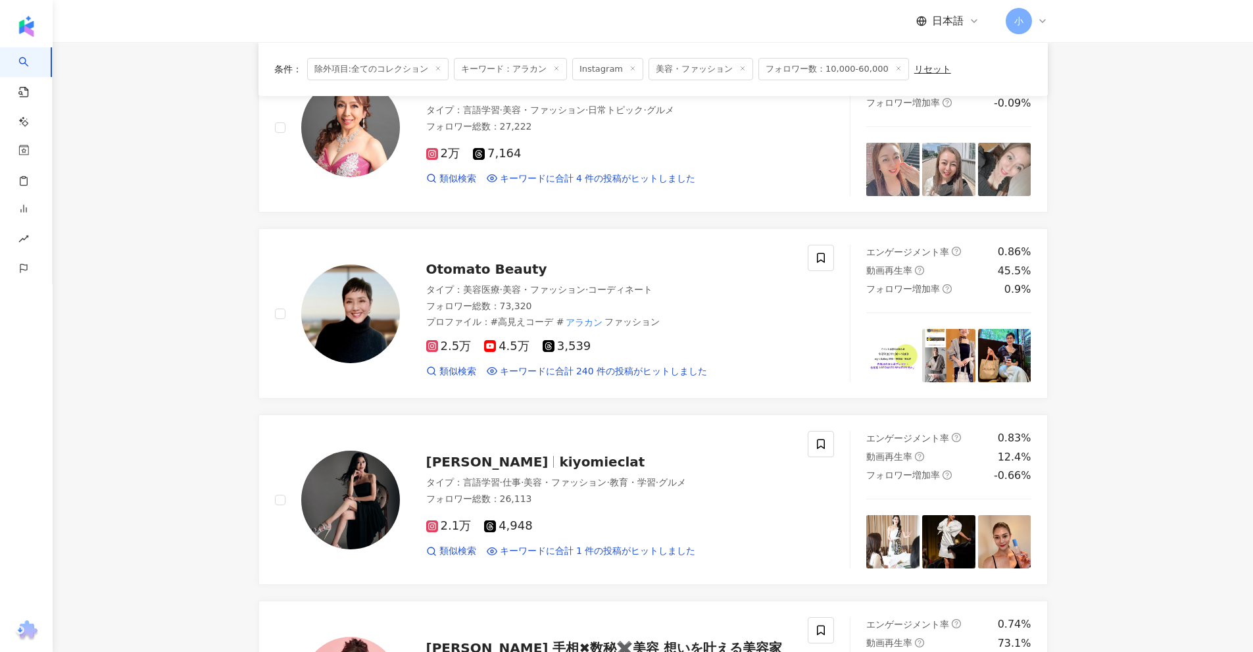
scroll to position [687, 0]
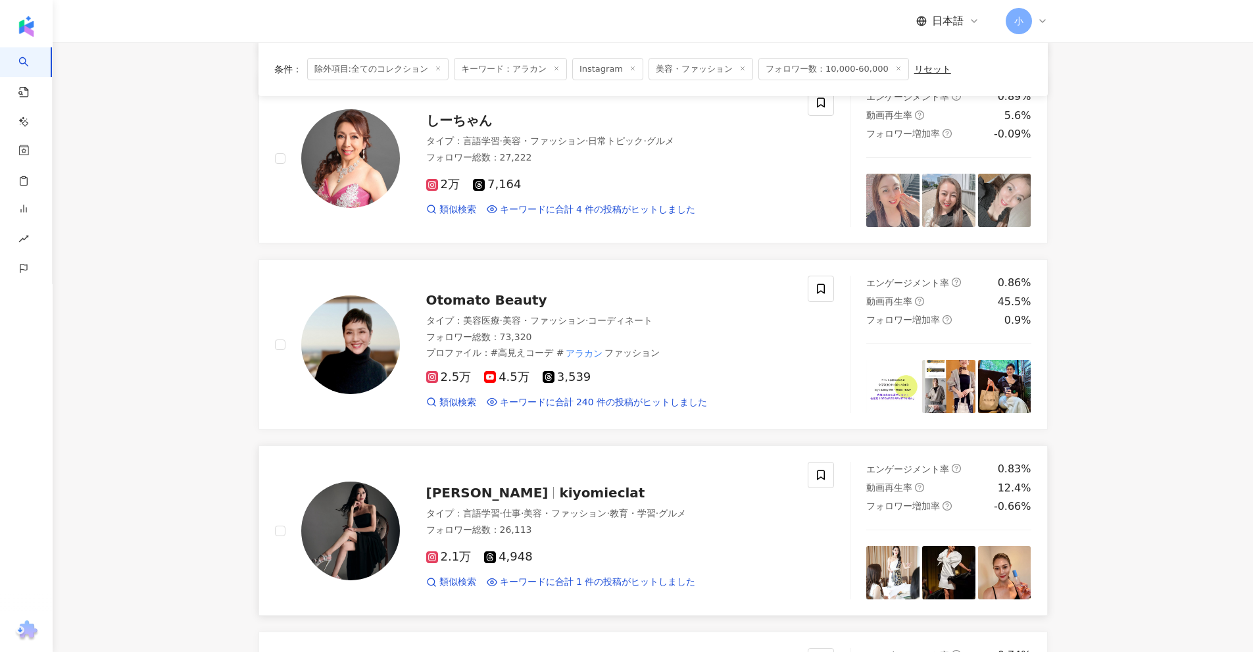
drag, startPoint x: 464, startPoint y: 489, endPoint x: 458, endPoint y: 491, distance: 6.9
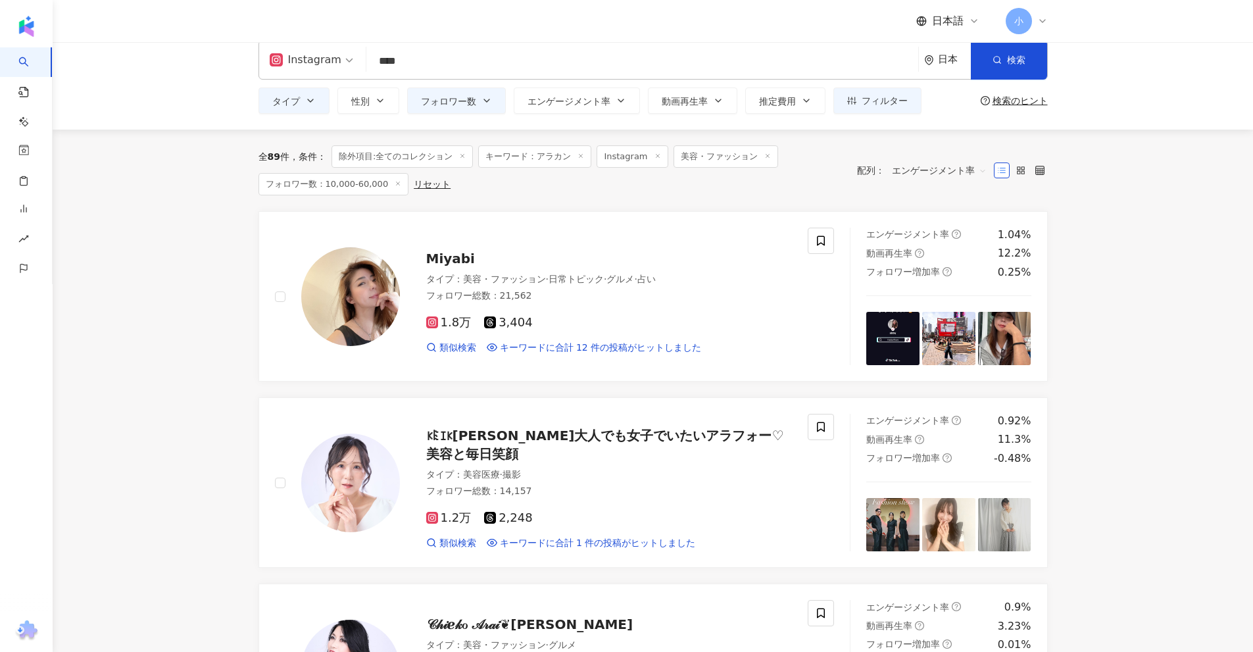
scroll to position [0, 0]
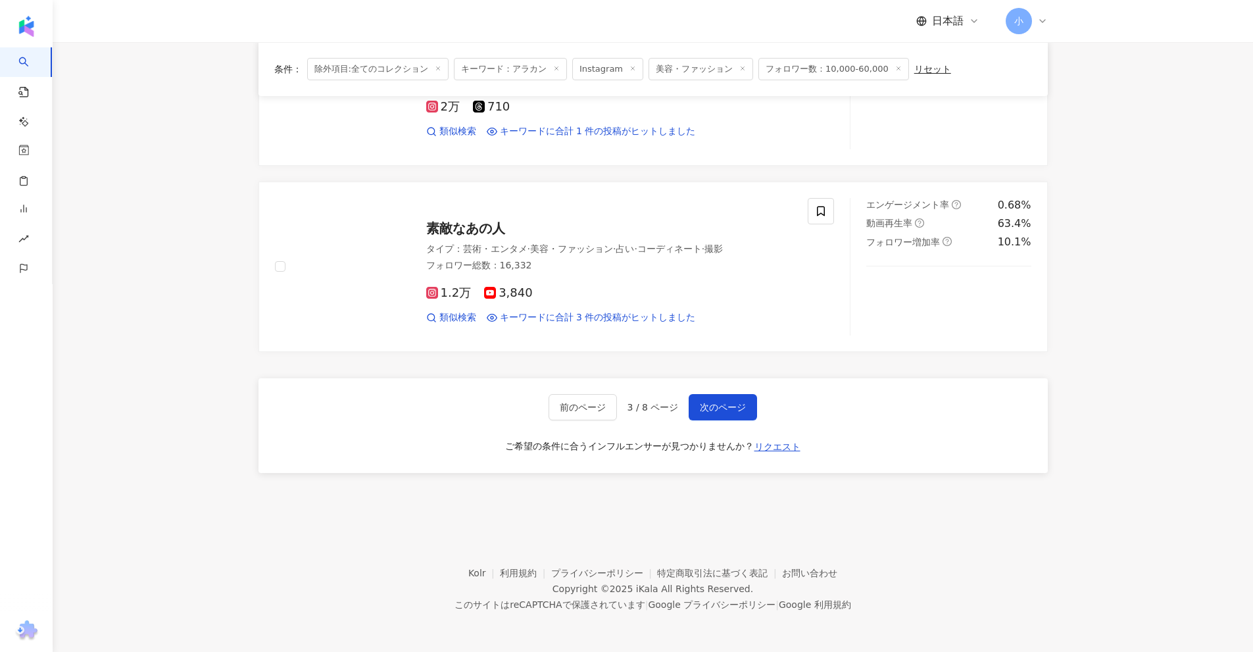
drag, startPoint x: 1123, startPoint y: 377, endPoint x: 1113, endPoint y: 595, distance: 218.5
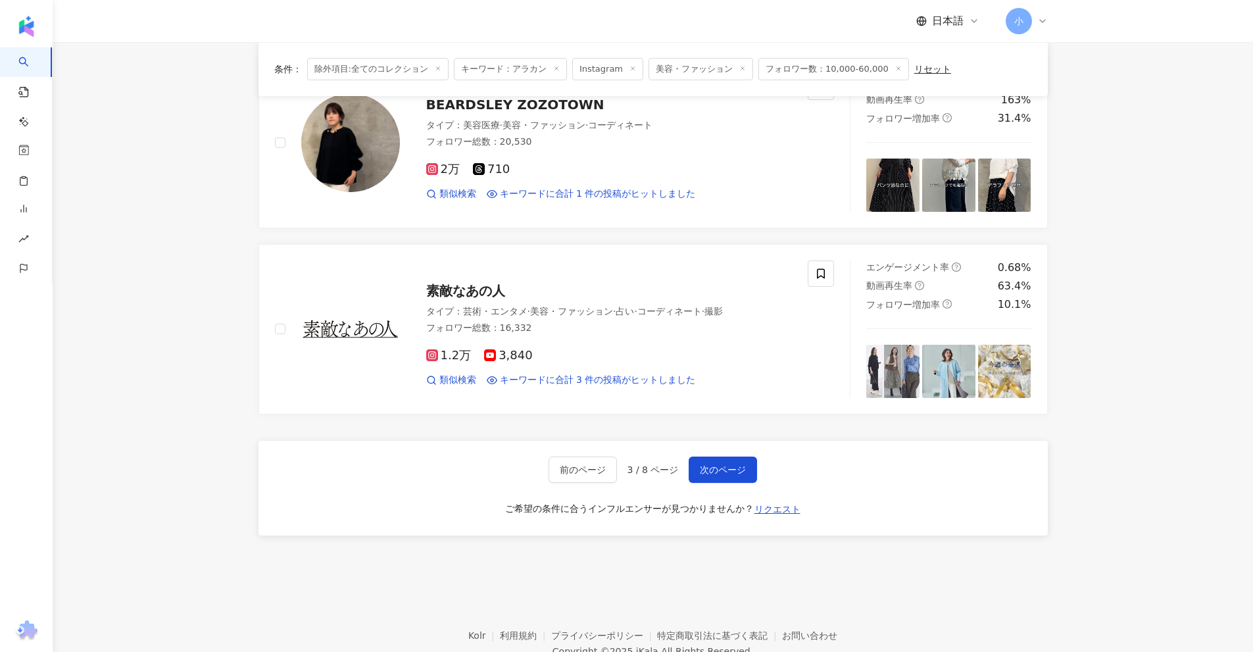
scroll to position [2002, 0]
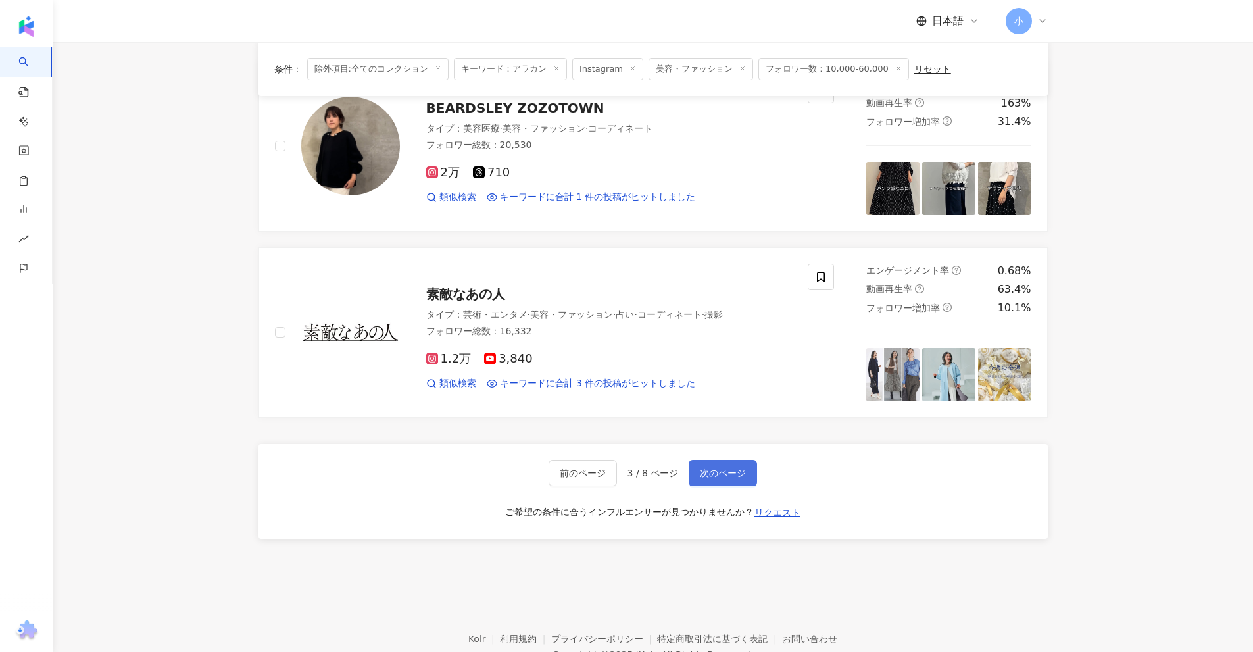
click at [734, 470] on span "次のページ" at bounding box center [723, 473] width 46 height 11
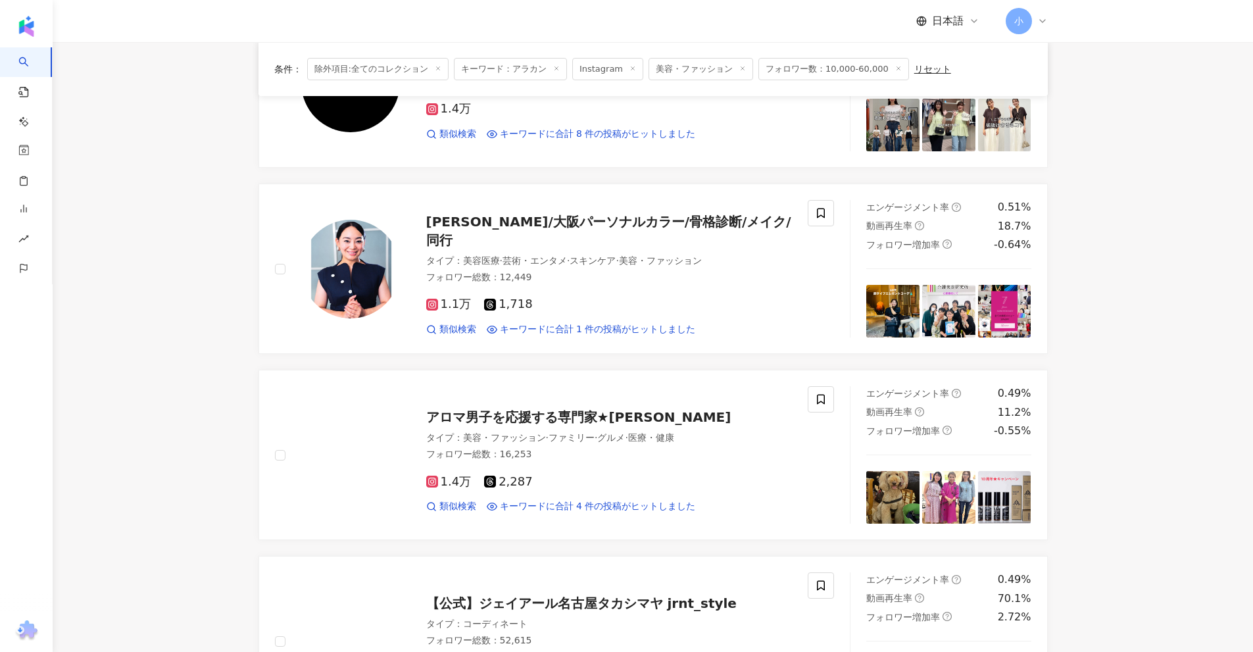
scroll to position [1278, 0]
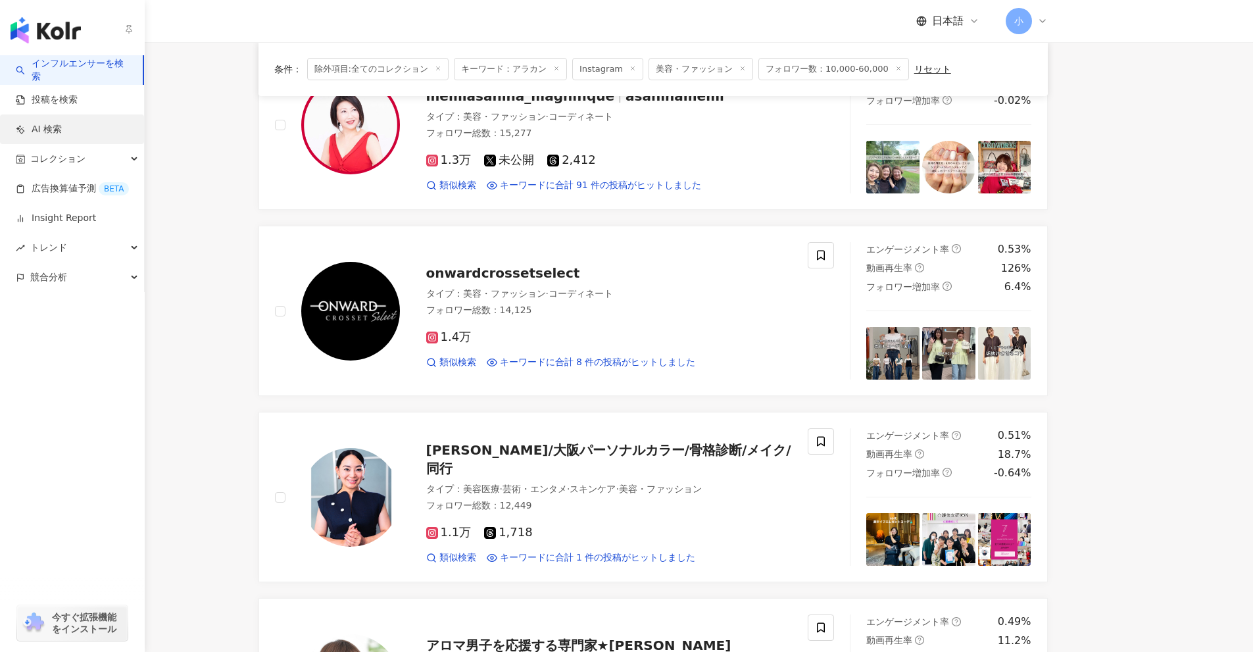
click at [62, 127] on link "AI 検索" at bounding box center [39, 129] width 46 height 13
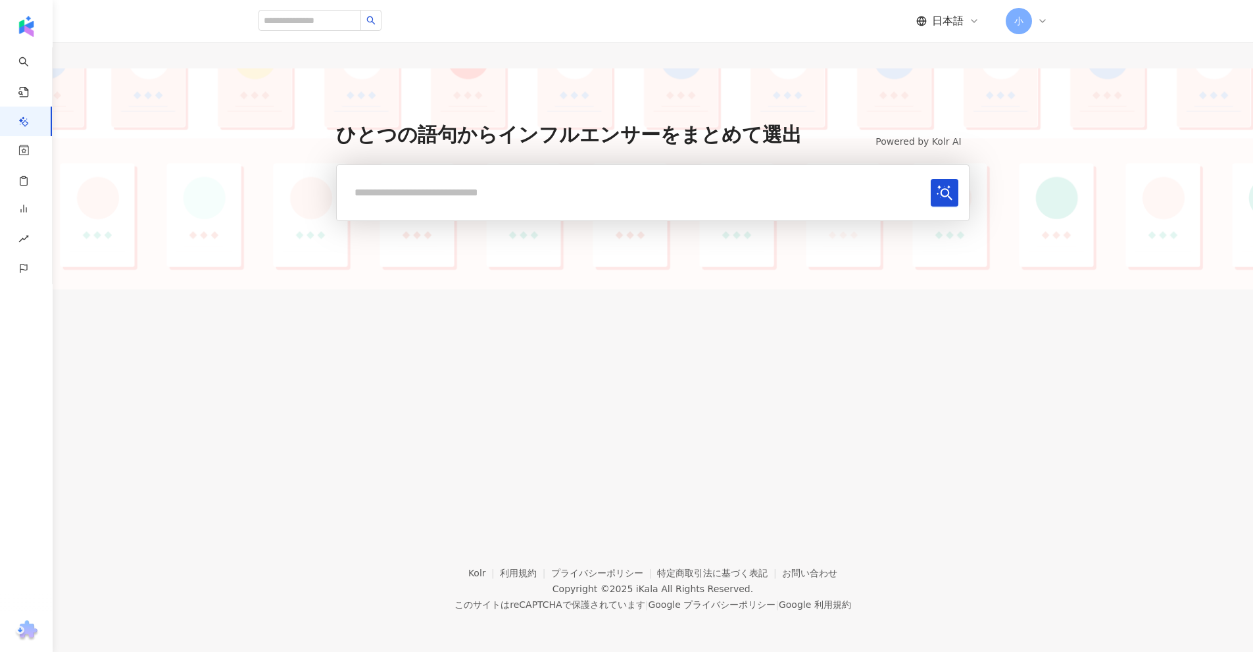
click at [470, 195] on input "text" at bounding box center [635, 192] width 577 height 27
type input "*"
click at [936, 199] on icon "submit" at bounding box center [944, 193] width 16 height 16
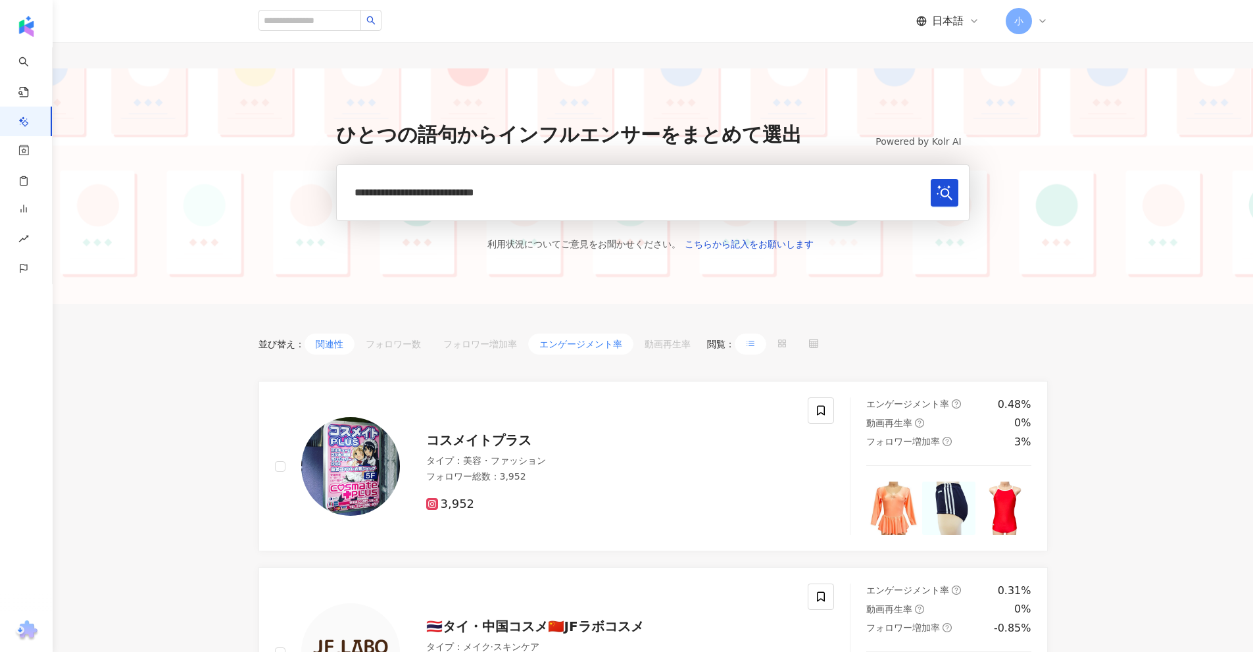
click at [579, 347] on button "エンゲージメント率" at bounding box center [580, 343] width 105 height 21
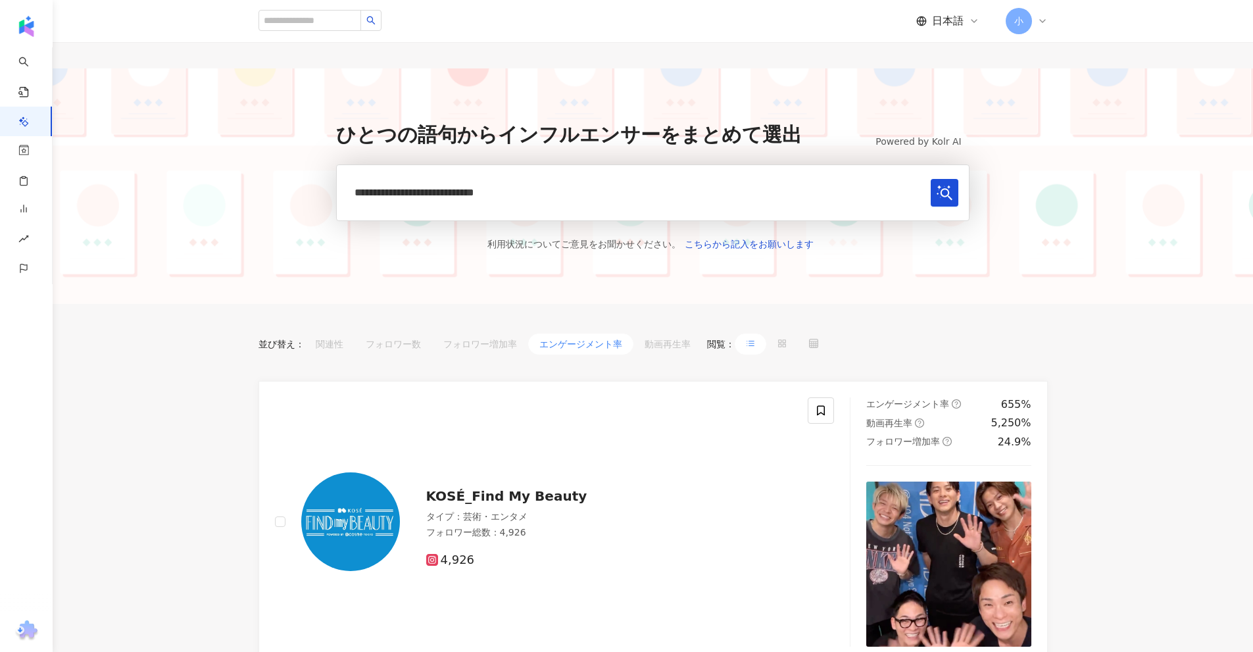
click at [597, 199] on input "**********" at bounding box center [635, 192] width 577 height 27
type input "**********"
click at [931, 203] on button "submit" at bounding box center [945, 193] width 28 height 28
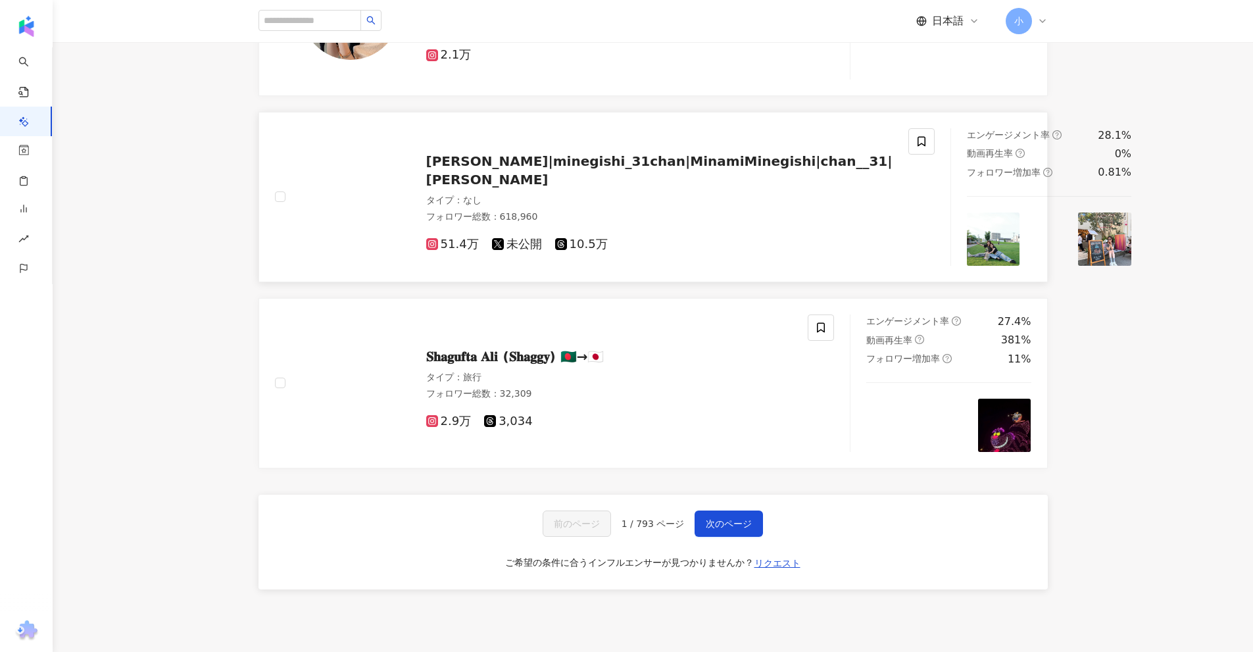
scroll to position [2170, 0]
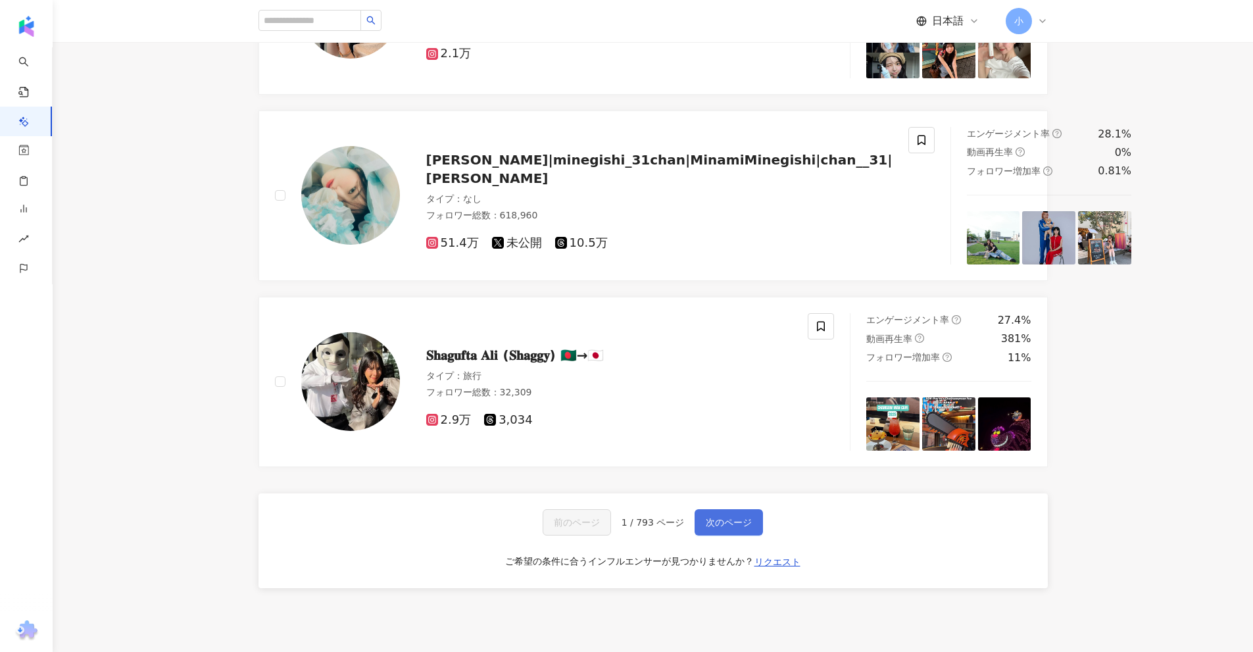
click at [716, 525] on span "次のページ" at bounding box center [729, 522] width 46 height 11
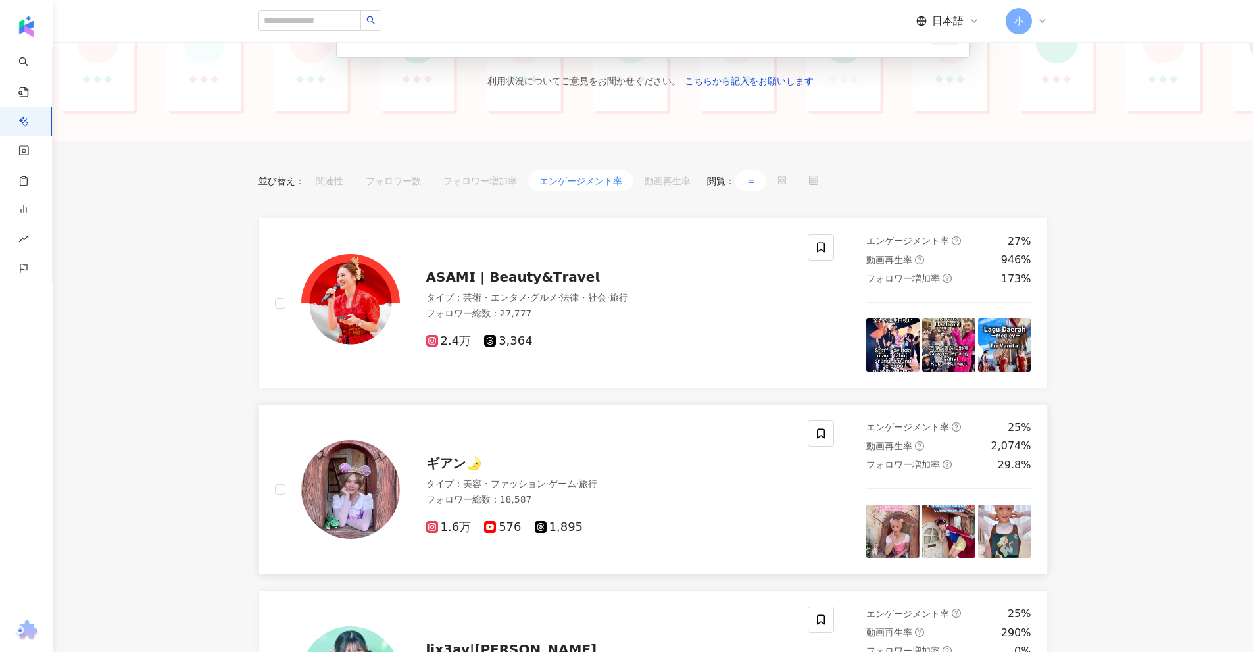
scroll to position [159, 0]
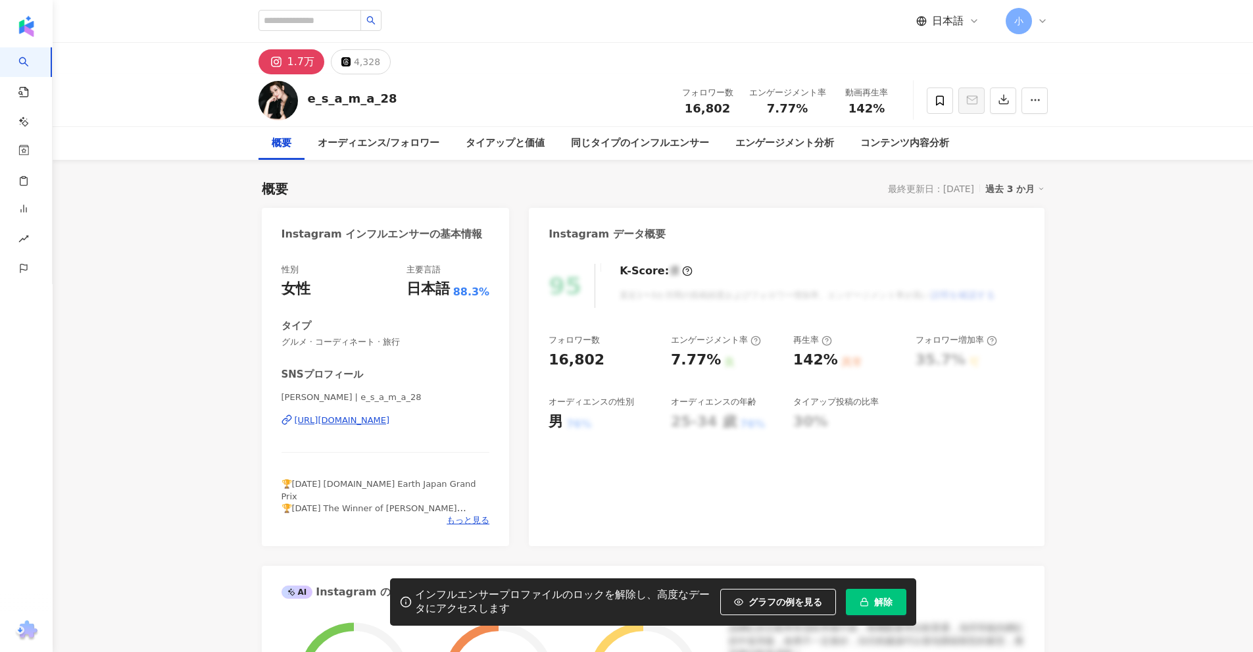
click at [357, 422] on div "https://www.instagram.com/e_s_a_m_a_28/" at bounding box center [342, 420] width 95 height 12
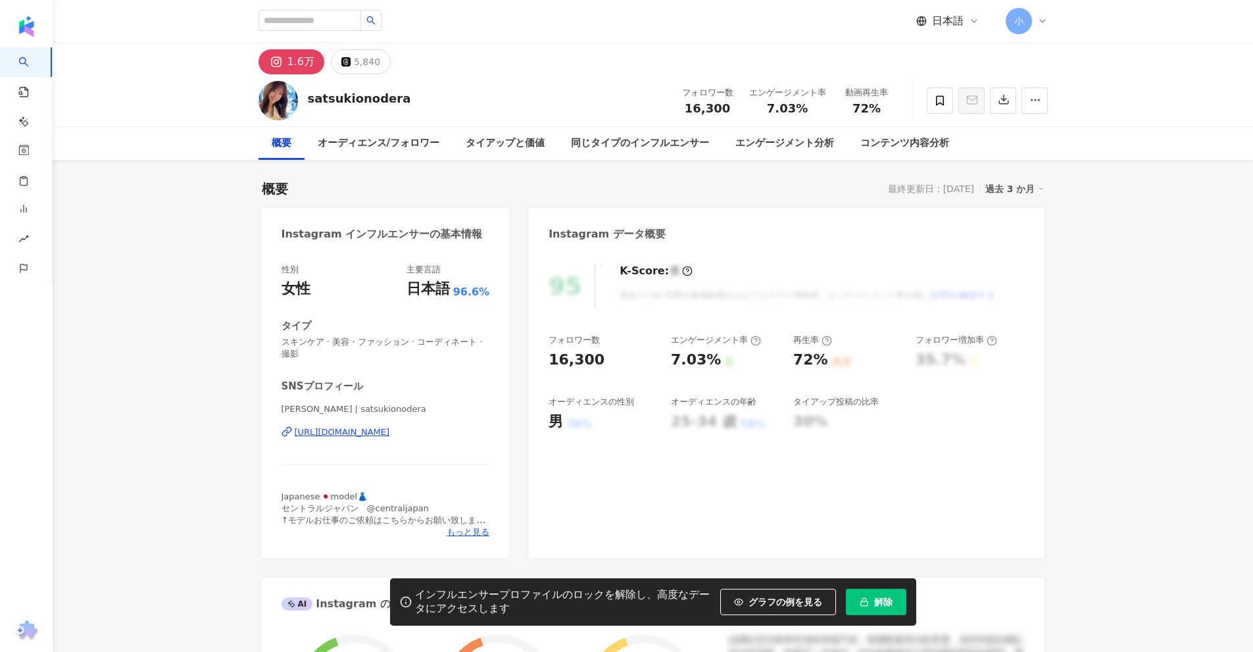
click at [365, 435] on div "https://www.instagram.com/satsukionodera/" at bounding box center [342, 432] width 95 height 12
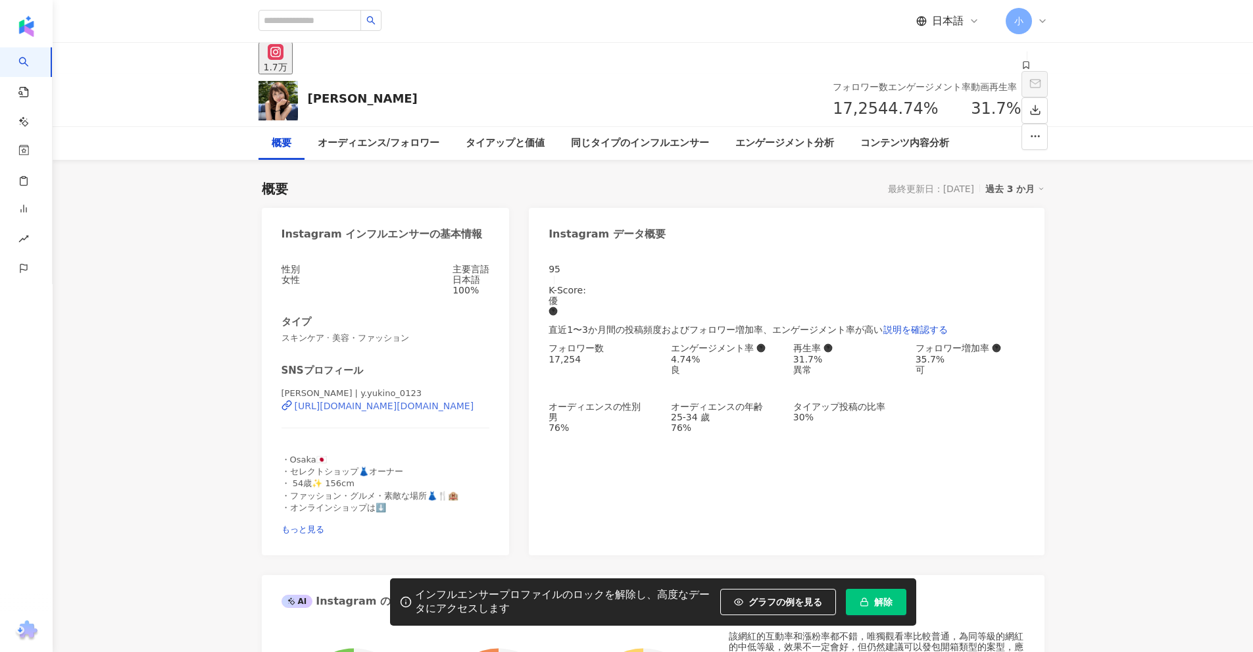
click at [415, 411] on div "https://www.instagram.com/y.yukino_0123/" at bounding box center [385, 405] width 180 height 11
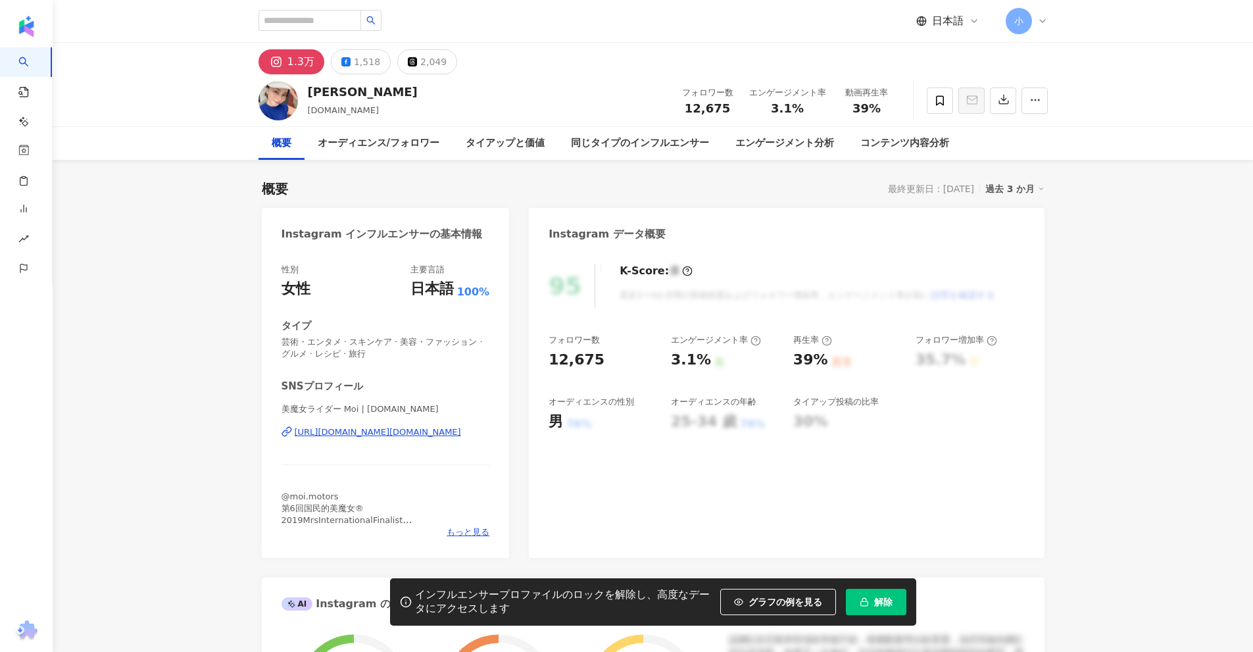
click at [312, 433] on div "https://www.instagram.com/moi.smile/" at bounding box center [378, 432] width 166 height 12
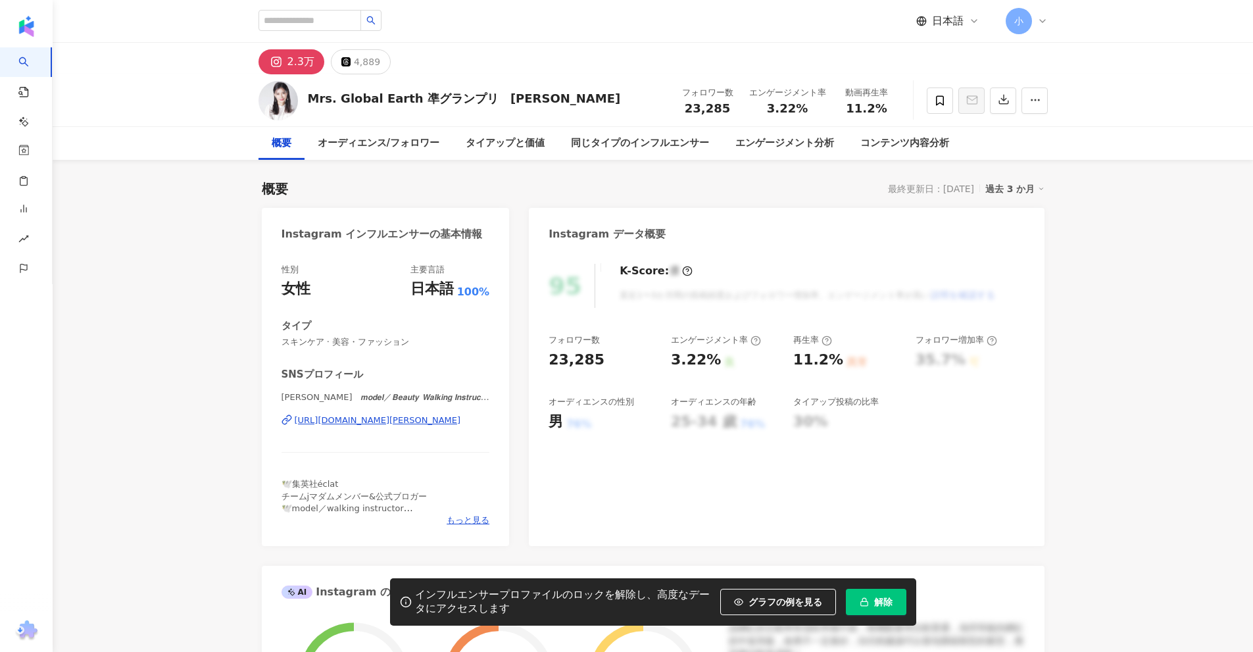
click at [326, 424] on div "[URL][DOMAIN_NAME][PERSON_NAME]" at bounding box center [378, 420] width 166 height 12
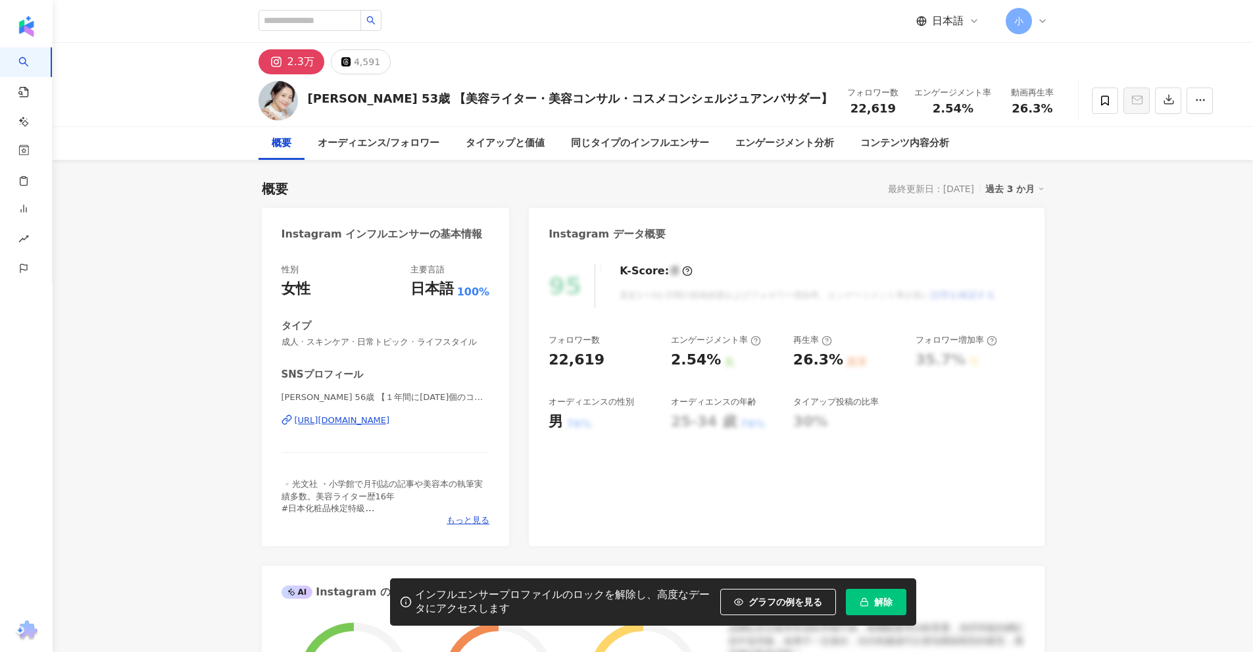
click at [390, 420] on div "https://www.instagram.com/kyoko_oku_/" at bounding box center [342, 420] width 95 height 12
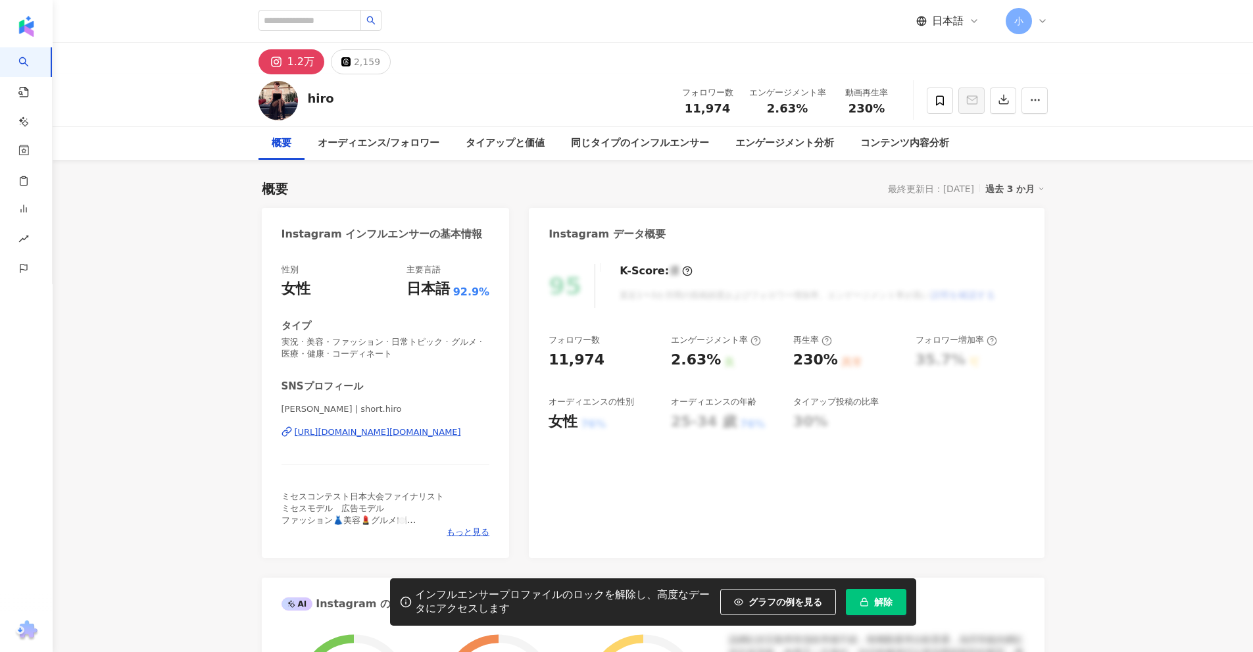
click at [375, 429] on div "https://www.instagram.com/short.hiro/" at bounding box center [378, 432] width 166 height 12
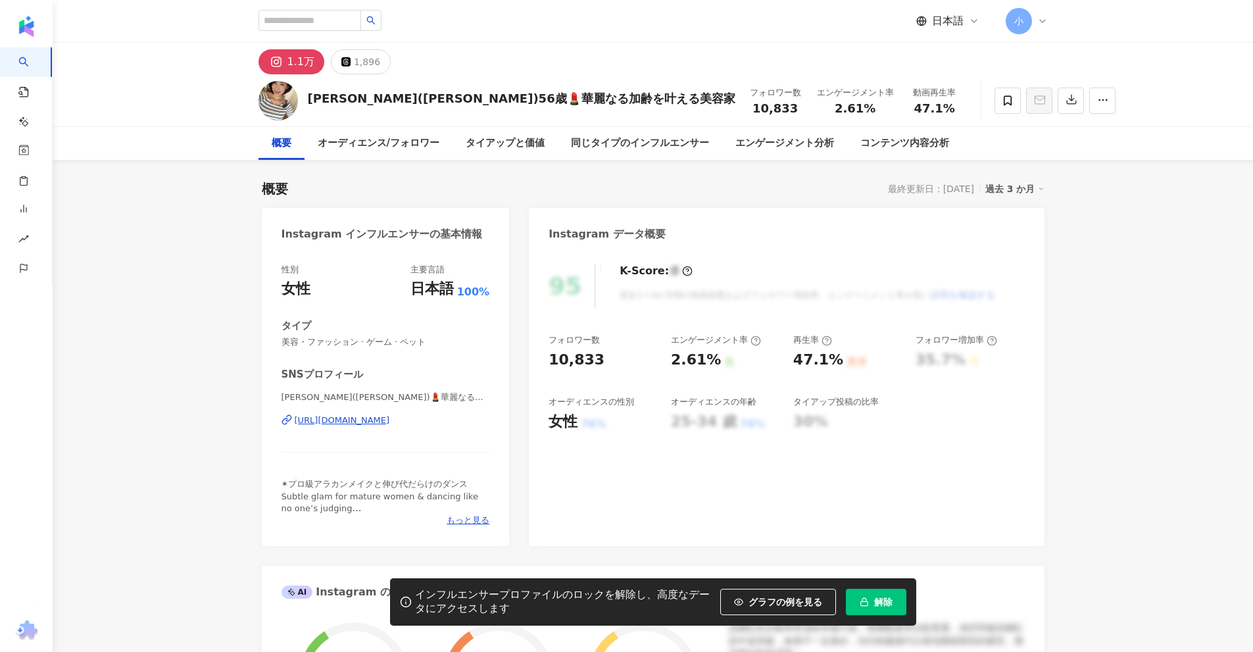
click at [390, 420] on div "https://www.instagram.com/lucytakada/" at bounding box center [342, 420] width 95 height 12
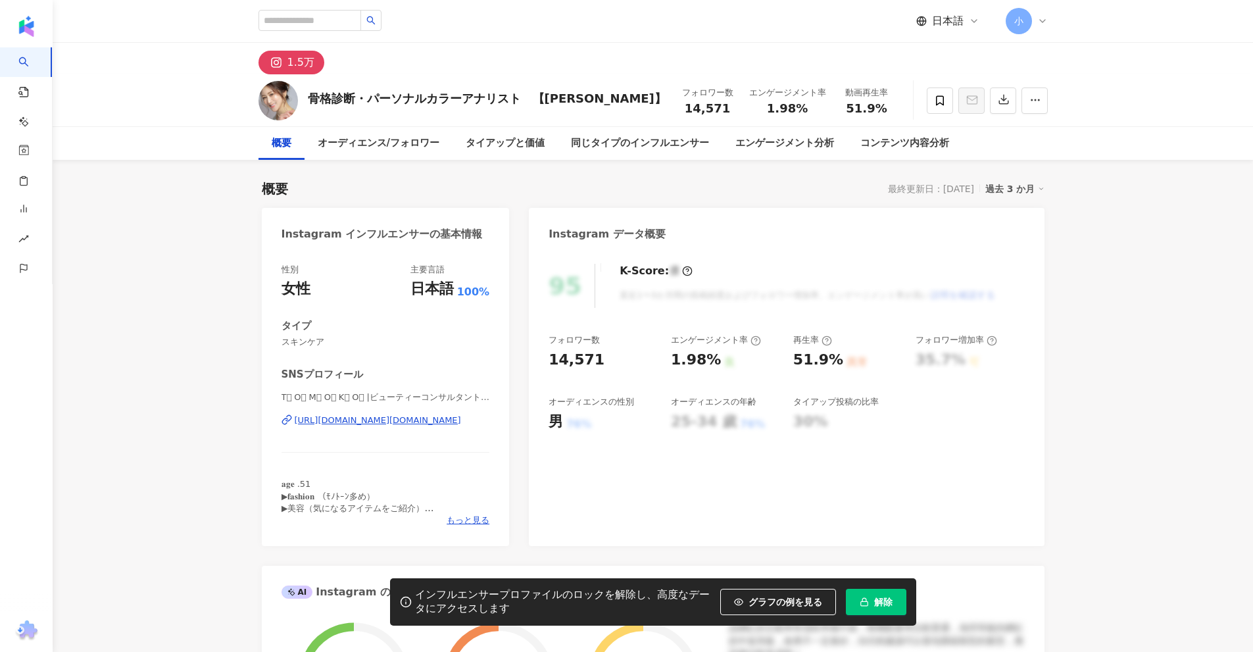
click at [362, 424] on div "https://www.instagram.com/tmk.crystal/" at bounding box center [378, 420] width 166 height 12
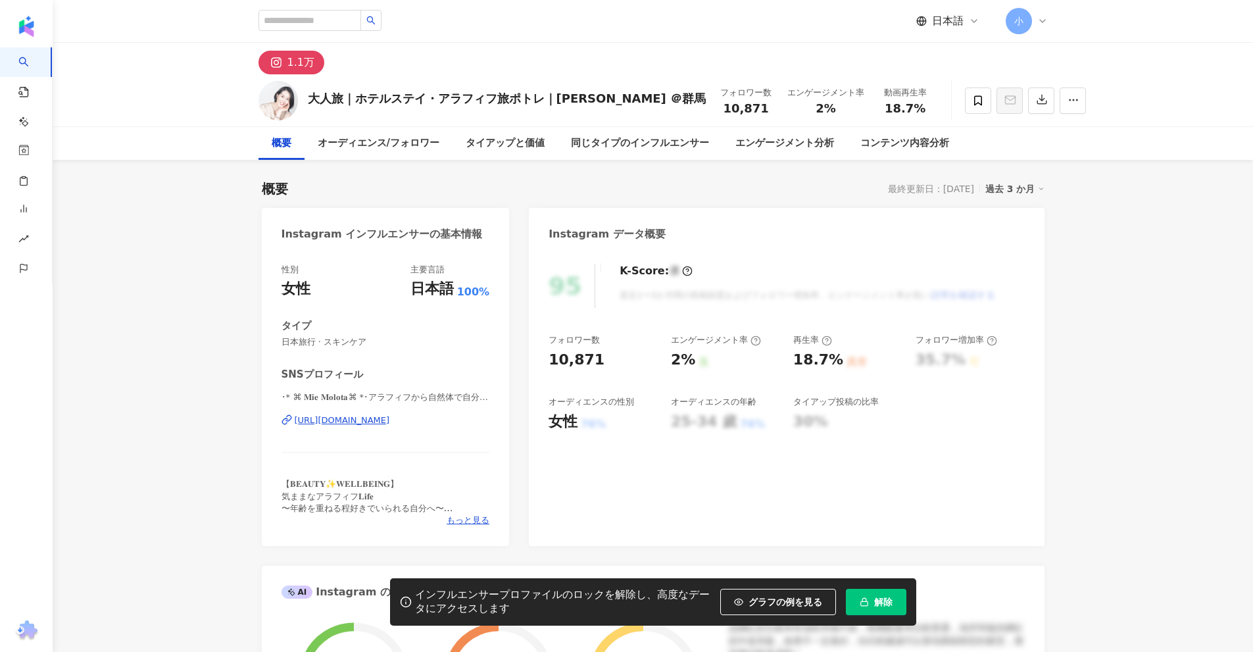
click at [390, 423] on div "https://www.instagram.com/soleil_e_t_lune/" at bounding box center [342, 420] width 95 height 12
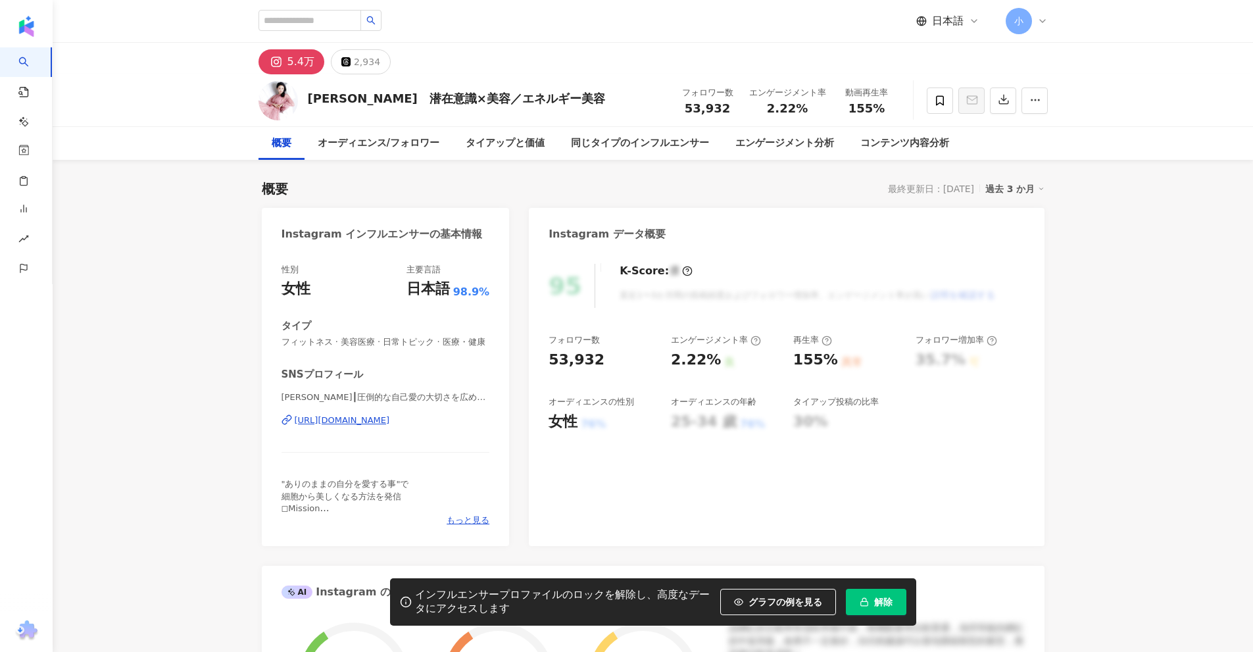
click at [390, 425] on div "https://www.instagram.com/yuki_fukasawa/" at bounding box center [342, 420] width 95 height 12
click at [387, 425] on div "[URL][DOMAIN_NAME]" at bounding box center [342, 420] width 95 height 12
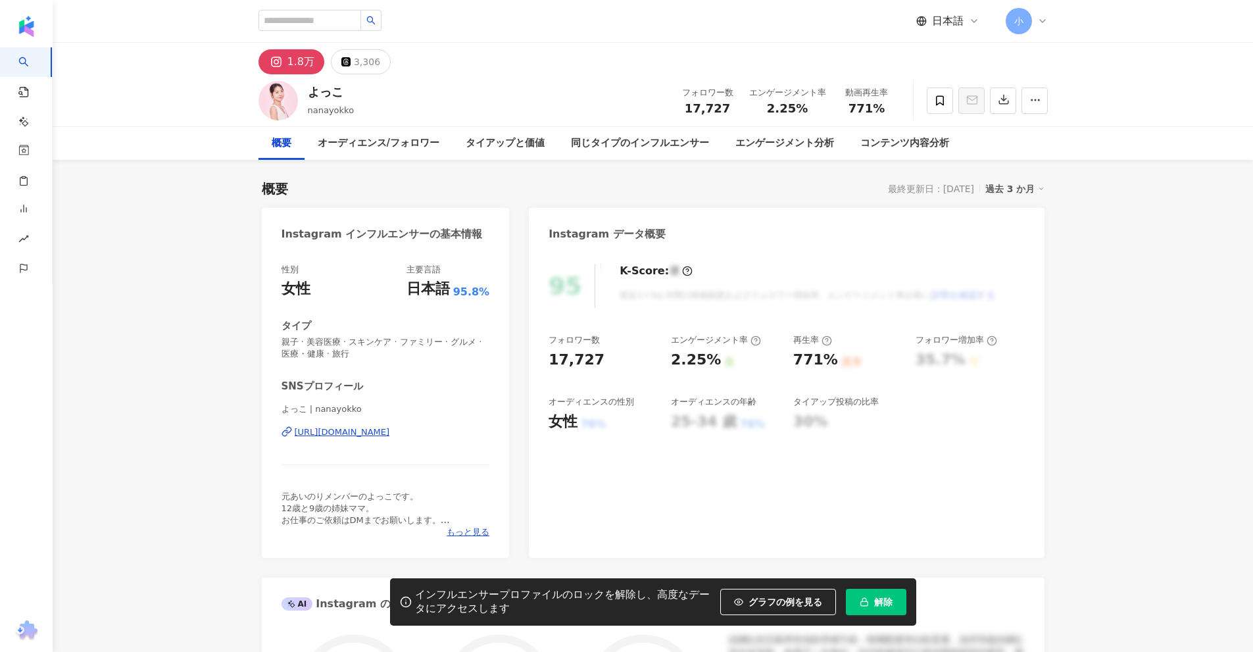
drag, startPoint x: 435, startPoint y: 50, endPoint x: 342, endPoint y: 429, distance: 390.6
click at [342, 429] on div "https://www.instagram.com/nanayokko/" at bounding box center [342, 432] width 95 height 12
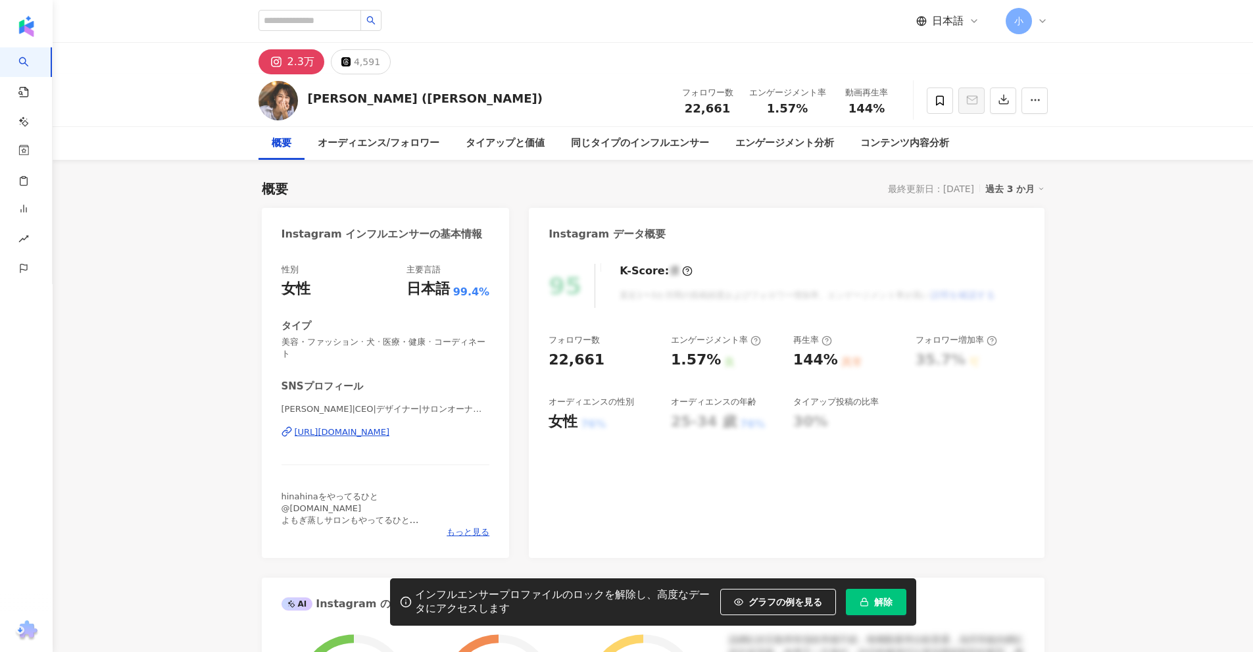
click at [376, 430] on div "https://www.instagram.com/maako_hinahina/" at bounding box center [342, 432] width 95 height 12
drag, startPoint x: 433, startPoint y: 300, endPoint x: 359, endPoint y: 435, distance: 153.6
click at [359, 435] on div "[URL][DOMAIN_NAME][PERSON_NAME][DOMAIN_NAME]" at bounding box center [392, 432] width 195 height 12
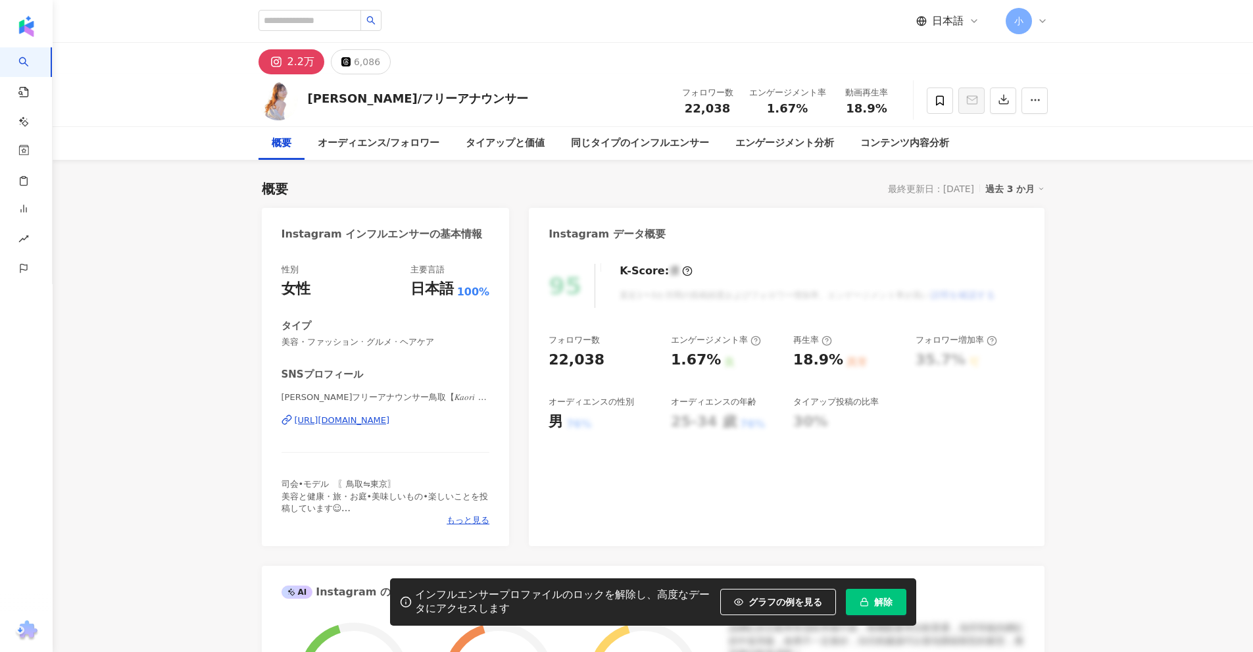
click at [390, 418] on div "https://www.instagram.com/kaorin_rose/" at bounding box center [342, 420] width 95 height 12
click at [374, 424] on div "https://www.instagram.com/rei.model358/" at bounding box center [378, 420] width 166 height 12
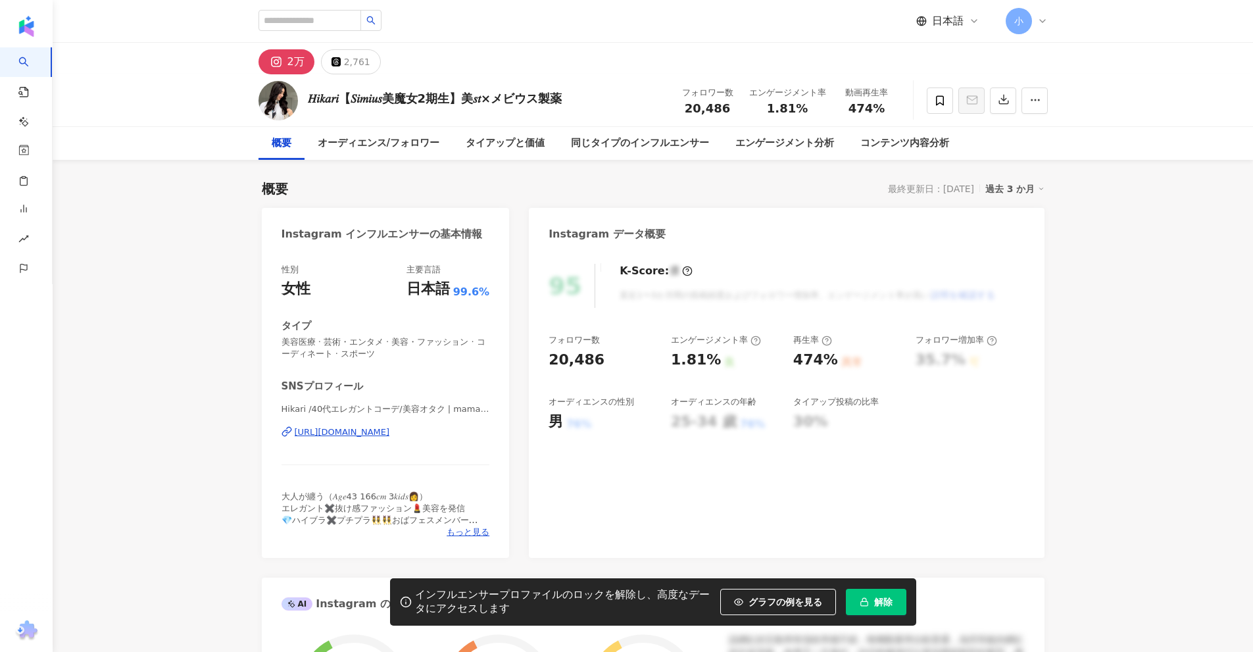
click at [390, 433] on div "https://www.instagram.com/mamamamadaily/" at bounding box center [342, 432] width 95 height 12
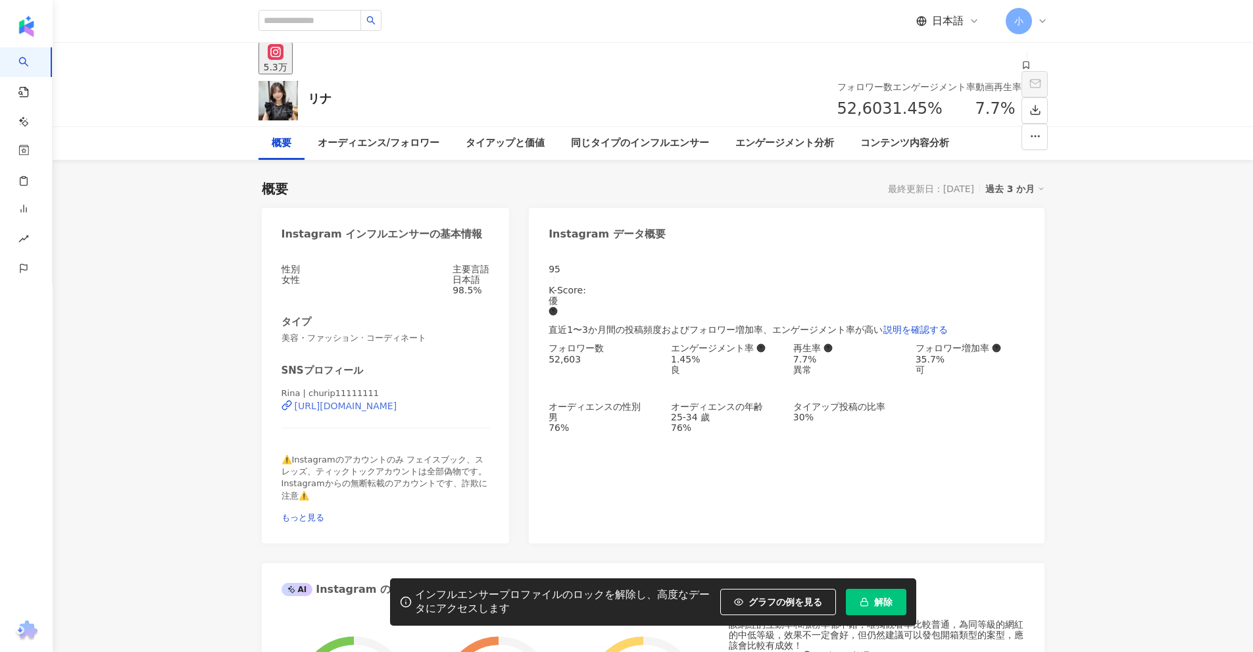
click at [367, 411] on div "https://www.instagram.com/churip11111111/" at bounding box center [346, 405] width 103 height 11
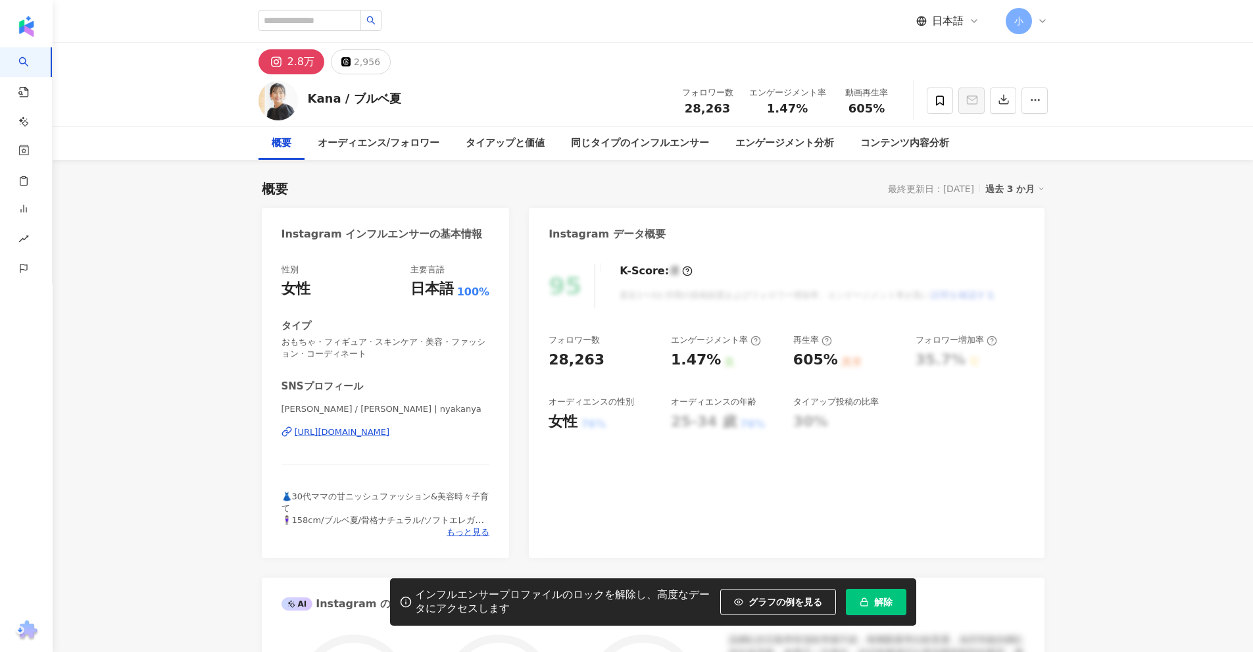
click at [386, 434] on div "[URL][DOMAIN_NAME]" at bounding box center [342, 432] width 95 height 12
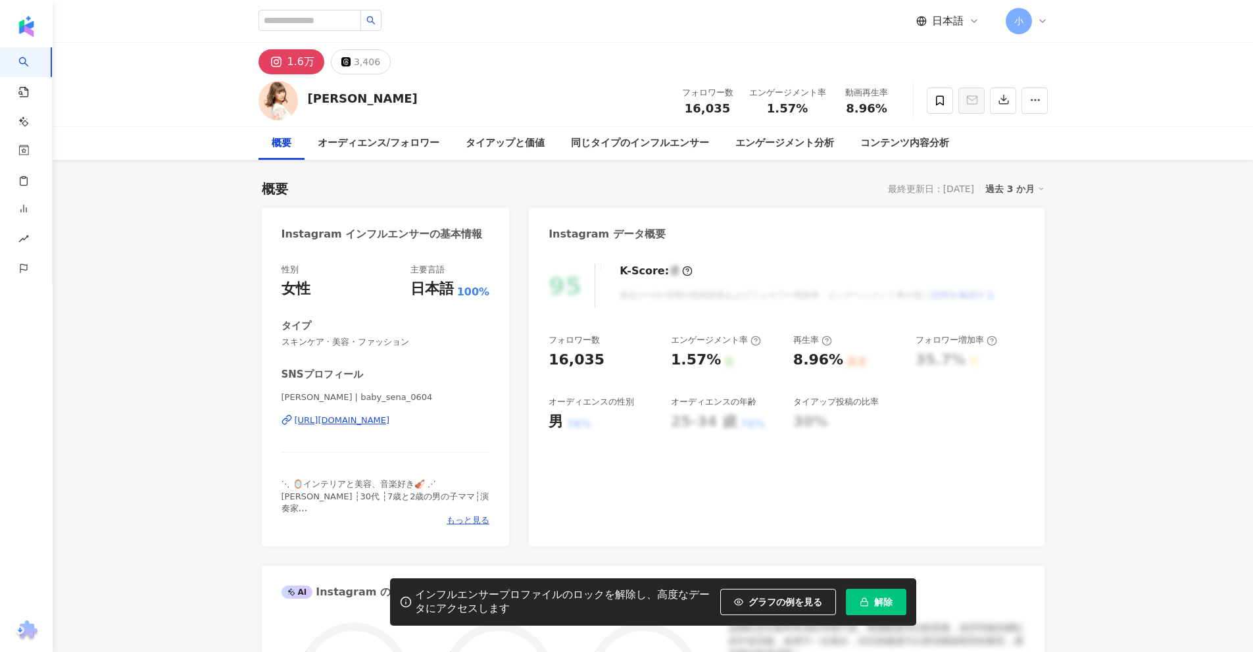
click at [375, 421] on div "[URL][DOMAIN_NAME]" at bounding box center [342, 420] width 95 height 12
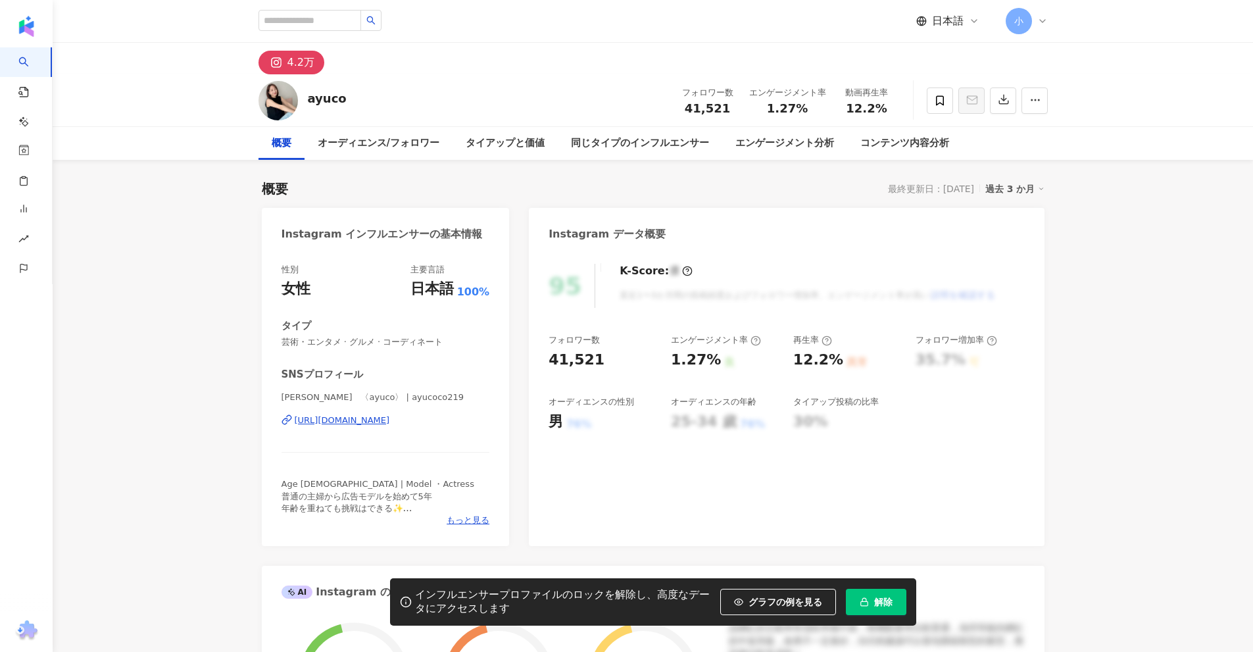
click at [390, 425] on div "https://www.instagram.com/ayucoco219/" at bounding box center [342, 420] width 95 height 12
click at [362, 422] on div "https://www.instagram.com/rotten_honoka/" at bounding box center [342, 420] width 95 height 12
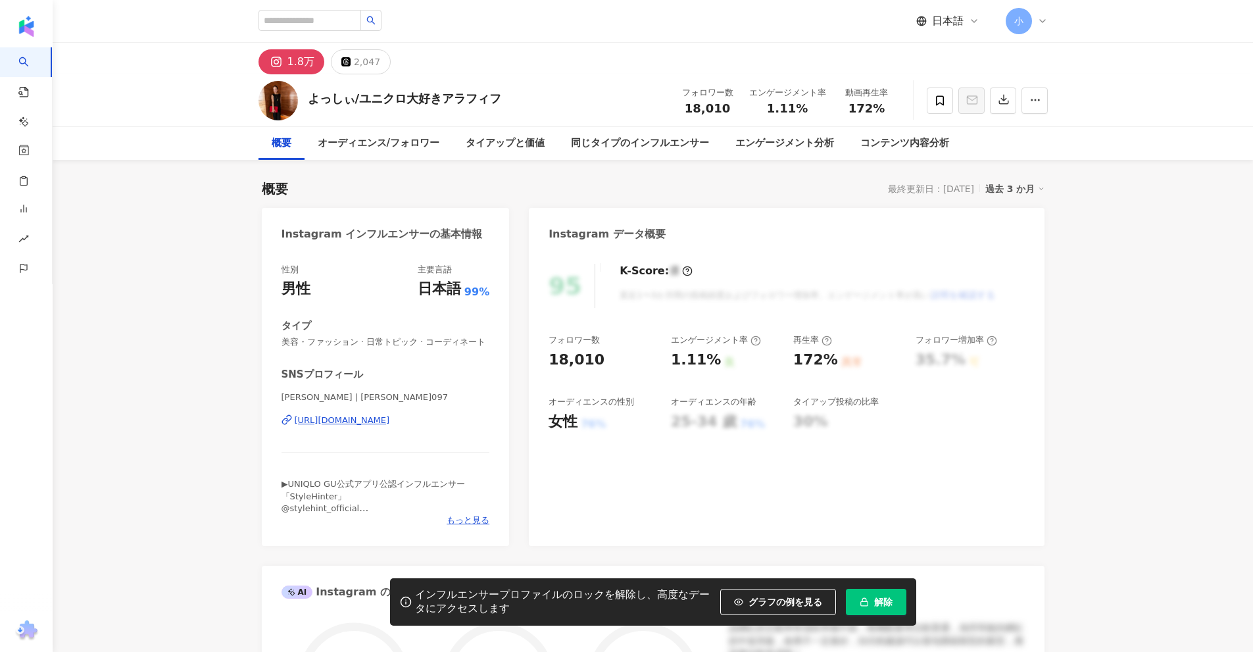
drag, startPoint x: 532, startPoint y: 28, endPoint x: 374, endPoint y: 421, distance: 423.4
click at [374, 421] on div "https://www.instagram.com/yoshi097/" at bounding box center [342, 420] width 95 height 12
drag, startPoint x: 374, startPoint y: 256, endPoint x: 387, endPoint y: 424, distance: 168.9
click at [387, 424] on div "https://www.instagram.com/saoriii.__/" at bounding box center [342, 420] width 95 height 12
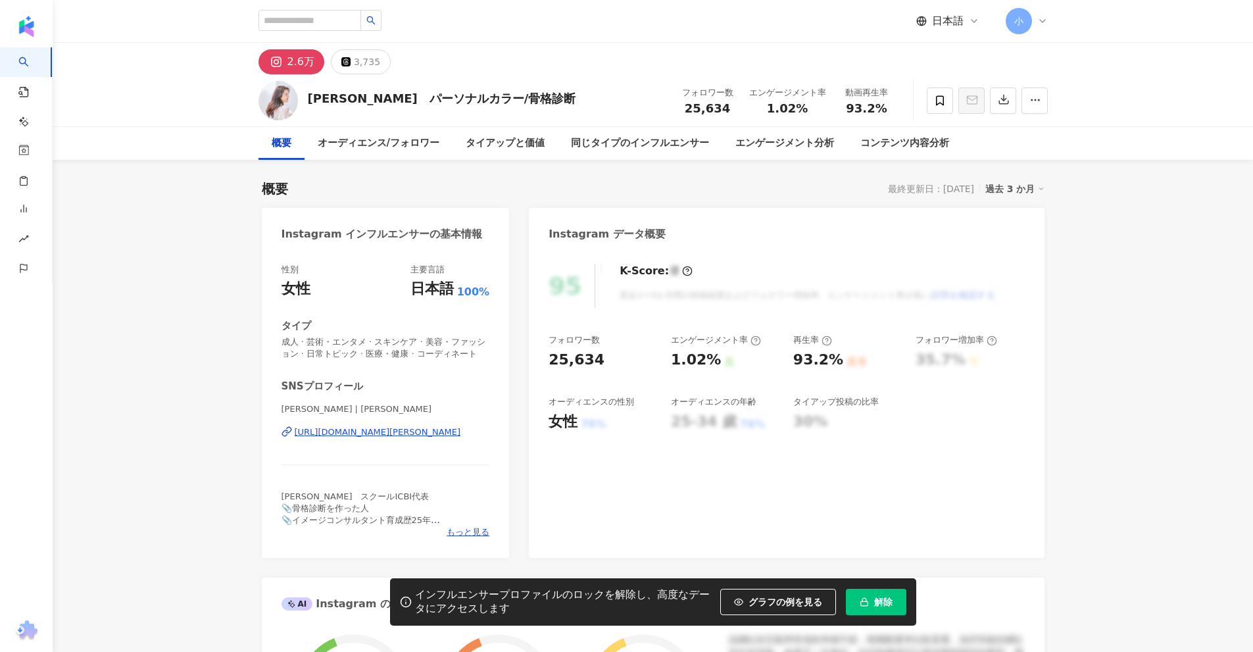
click at [395, 433] on div "https://www.instagram.com/yumikofutakami/" at bounding box center [378, 432] width 166 height 12
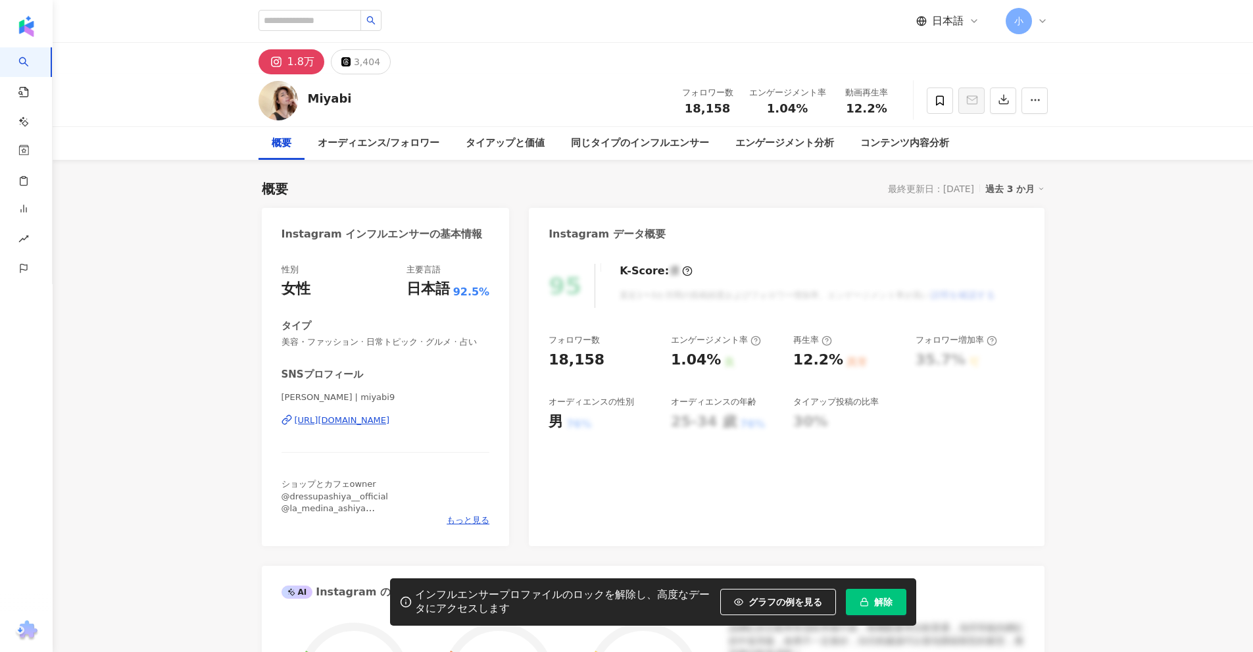
drag, startPoint x: 0, startPoint y: 0, endPoint x: 388, endPoint y: 420, distance: 571.9
click at [388, 420] on div "https://www.instagram.com/miyabi9/" at bounding box center [342, 420] width 95 height 12
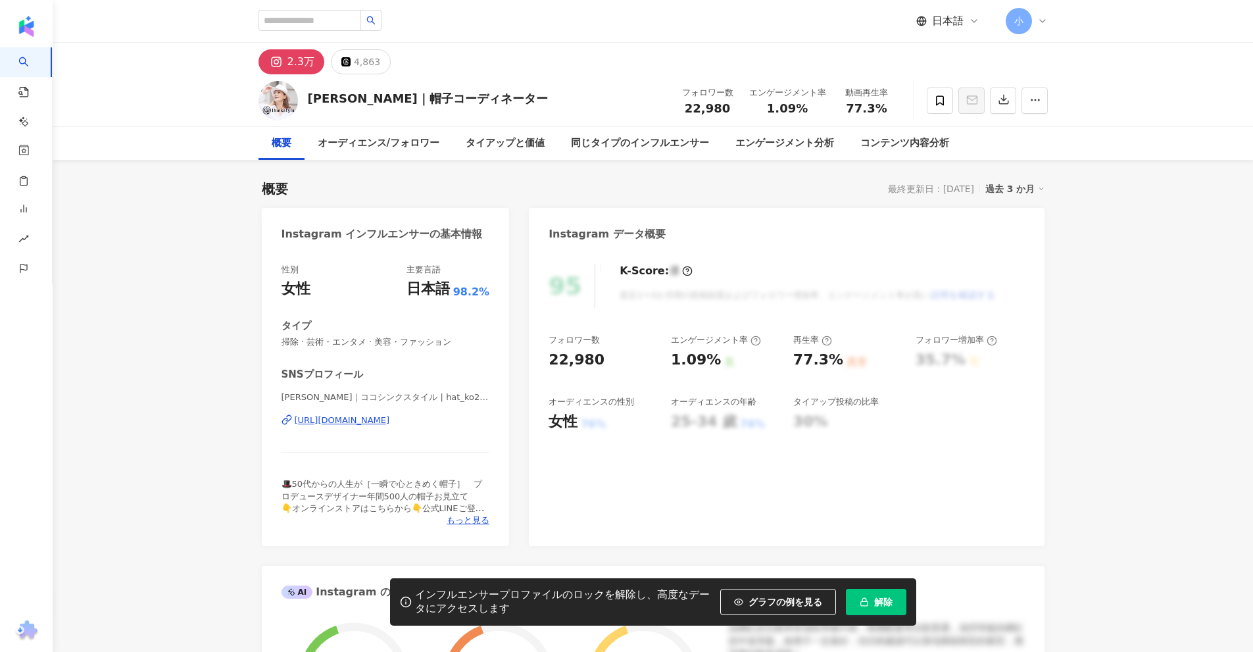
click at [386, 425] on div "https://www.instagram.com/hat_ko2thinkstyle/" at bounding box center [342, 420] width 95 height 12
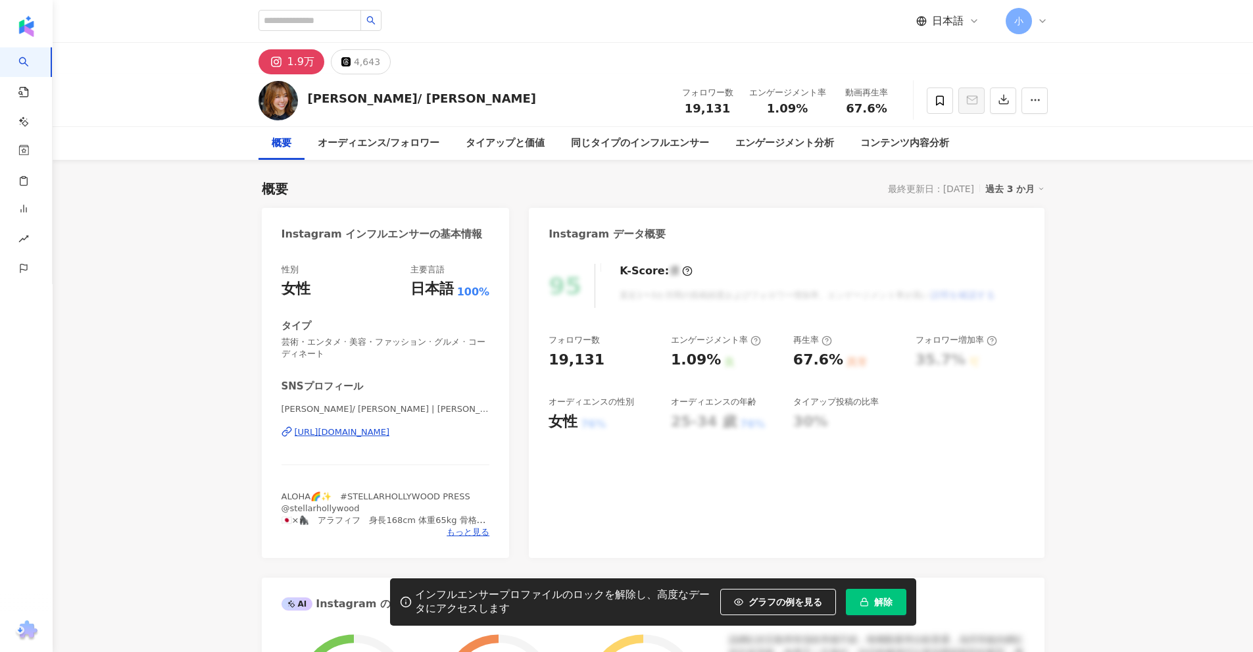
drag, startPoint x: 337, startPoint y: 26, endPoint x: 345, endPoint y: 428, distance: 401.9
click at [345, 428] on div "[URL][DOMAIN_NAME]" at bounding box center [342, 432] width 95 height 12
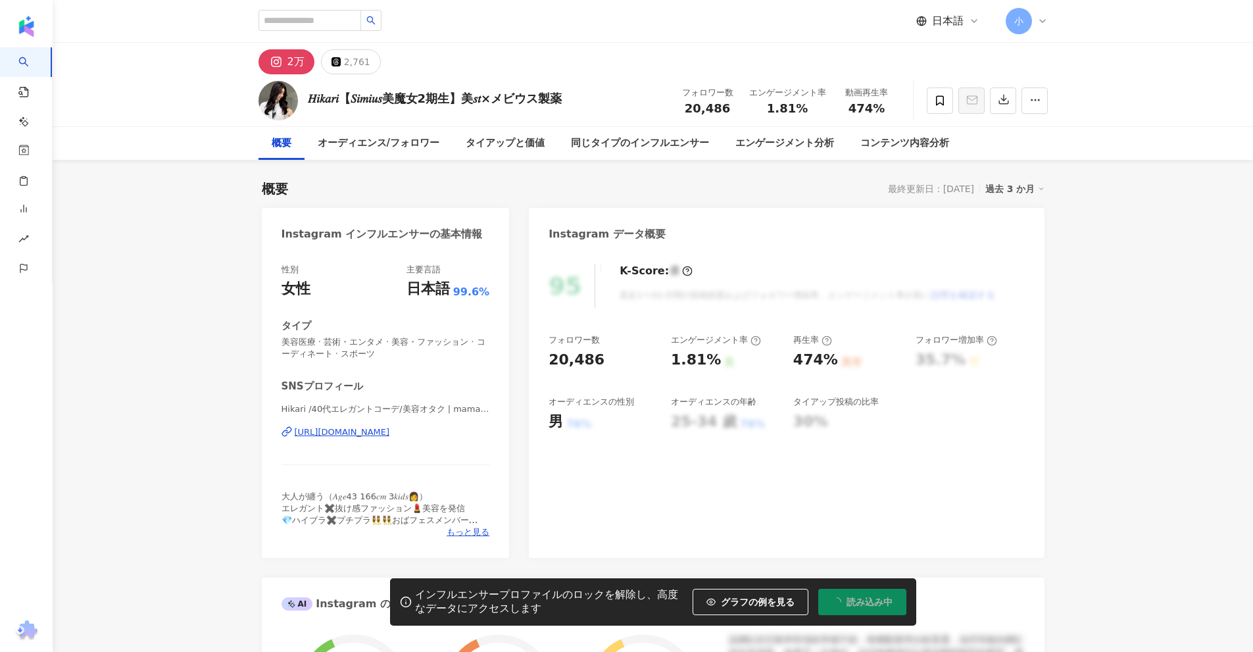
click at [358, 434] on div "[URL][DOMAIN_NAME]" at bounding box center [342, 432] width 95 height 12
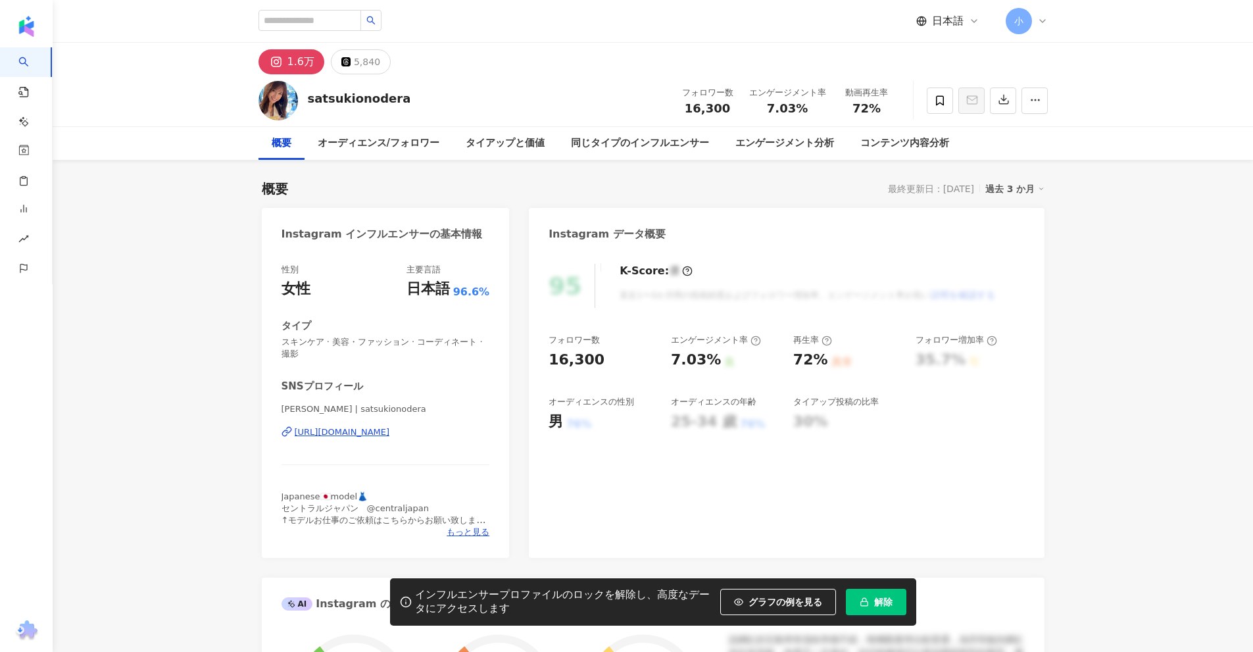
click at [390, 428] on div "https://www.instagram.com/satsukionodera/" at bounding box center [342, 432] width 95 height 12
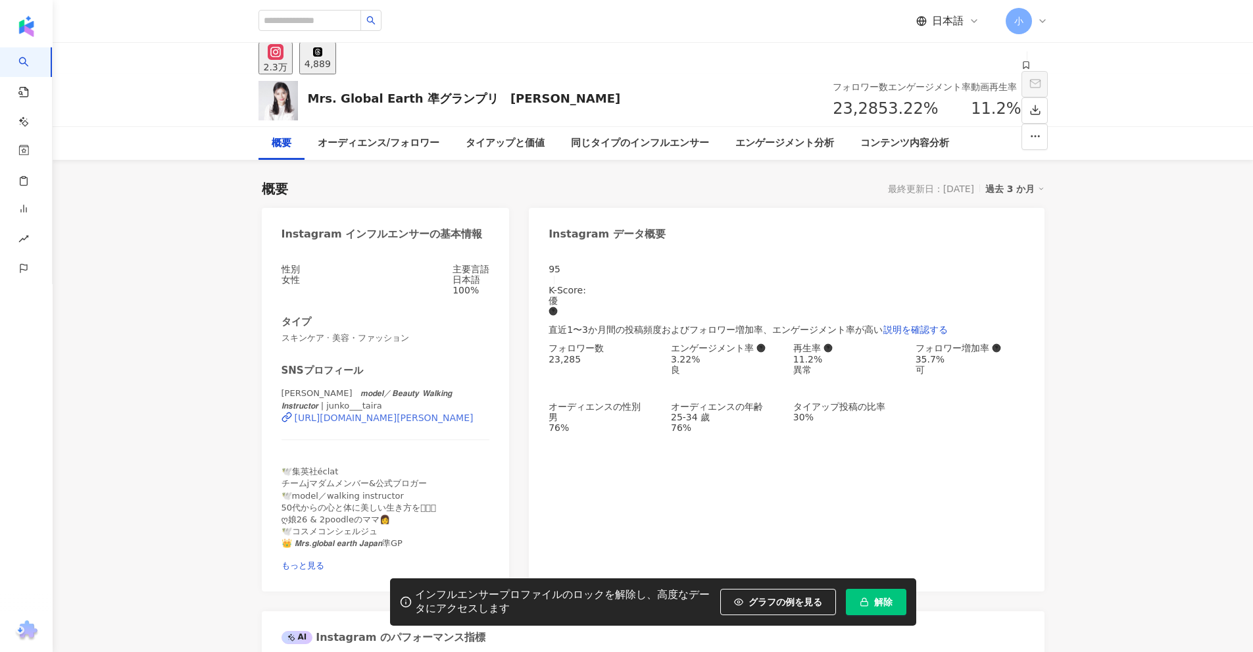
click at [393, 421] on div "[URL][DOMAIN_NAME][PERSON_NAME]" at bounding box center [384, 417] width 179 height 11
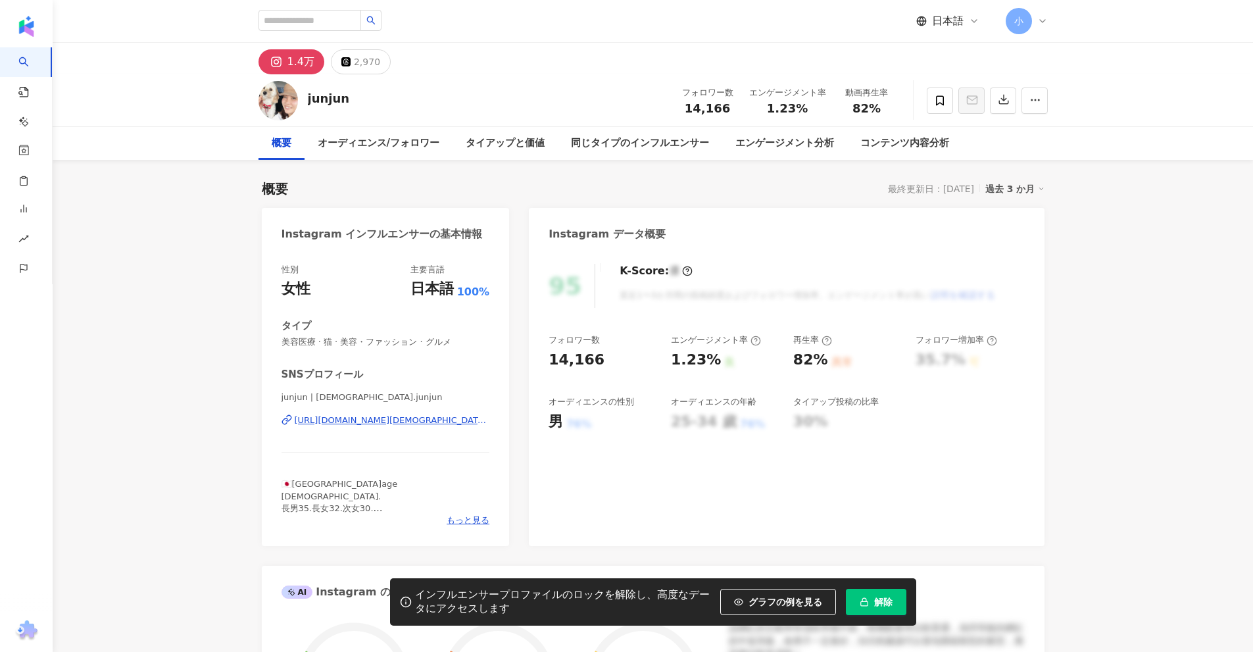
drag, startPoint x: 666, startPoint y: 18, endPoint x: 393, endPoint y: 421, distance: 486.8
click at [393, 421] on div "[URL][DOMAIN_NAME][DEMOGRAPHIC_DATA][DOMAIN_NAME]" at bounding box center [392, 420] width 195 height 12
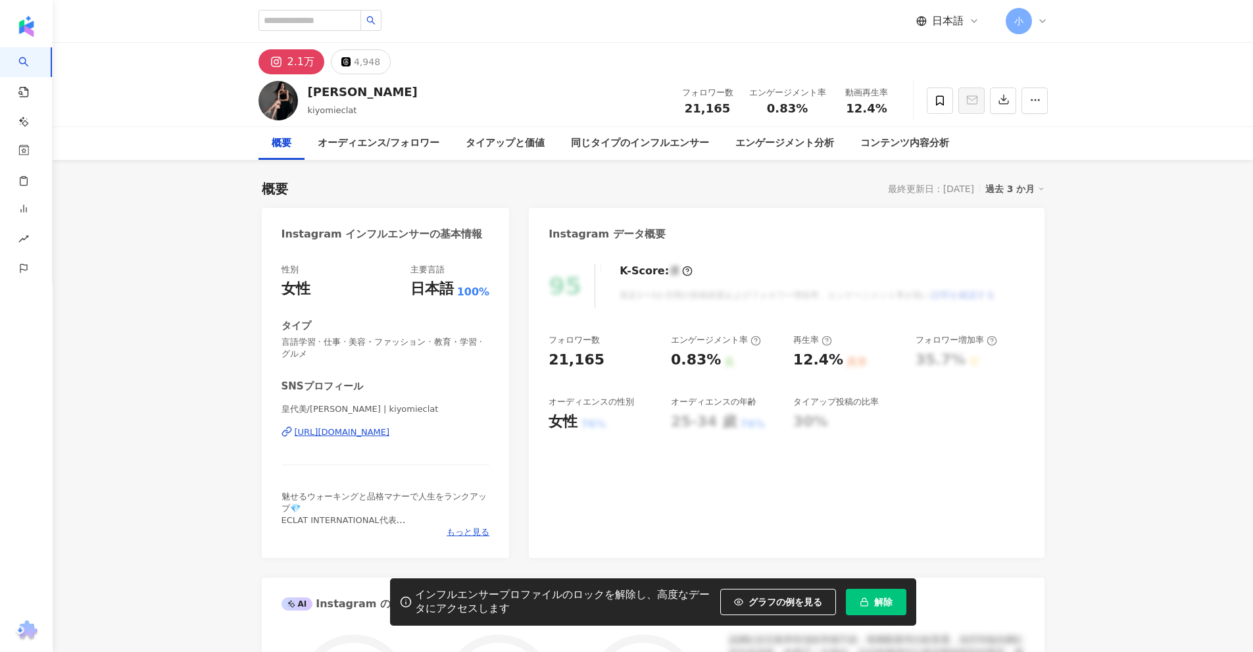
click at [363, 437] on div "https://www.instagram.com/kiyomieclat/" at bounding box center [342, 432] width 95 height 12
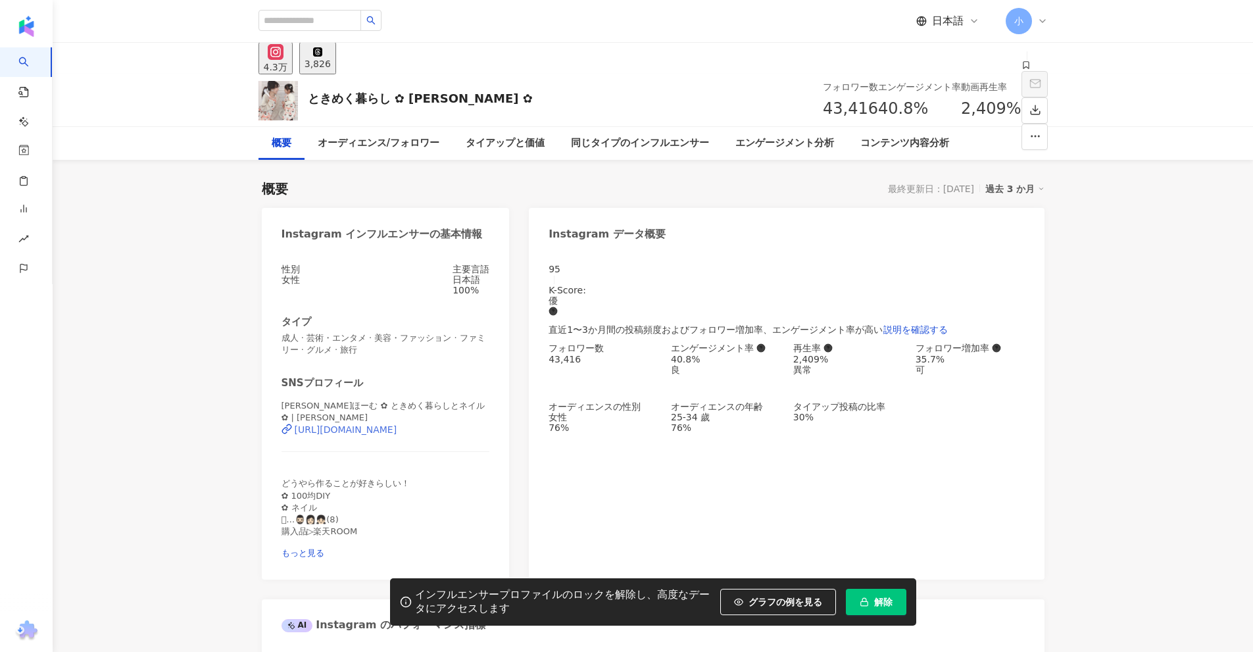
click at [385, 432] on div "[URL][DOMAIN_NAME]" at bounding box center [346, 429] width 103 height 11
